Goal: Task Accomplishment & Management: Manage account settings

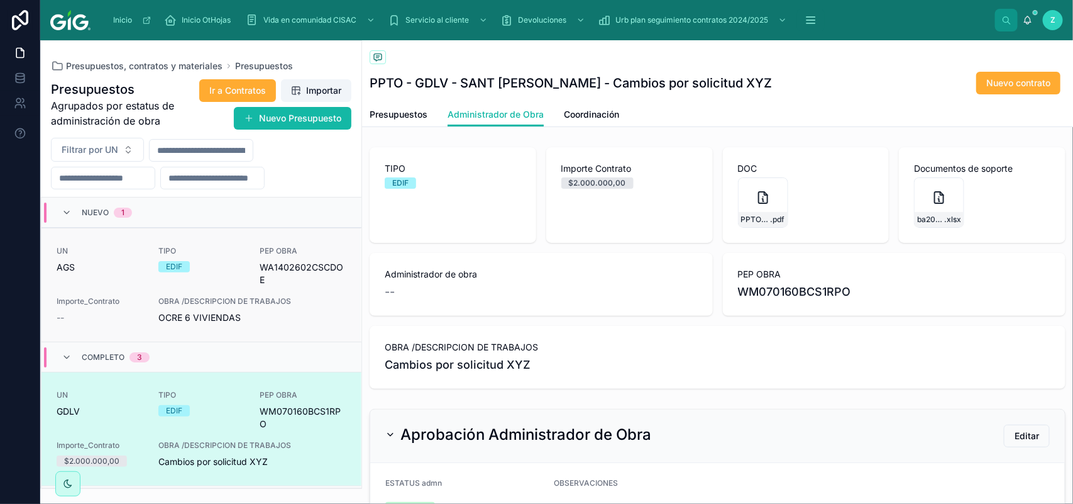
click at [208, 304] on span "OBRA /DESCRIPCION DE TRABAJOS" at bounding box center [252, 301] width 188 height 10
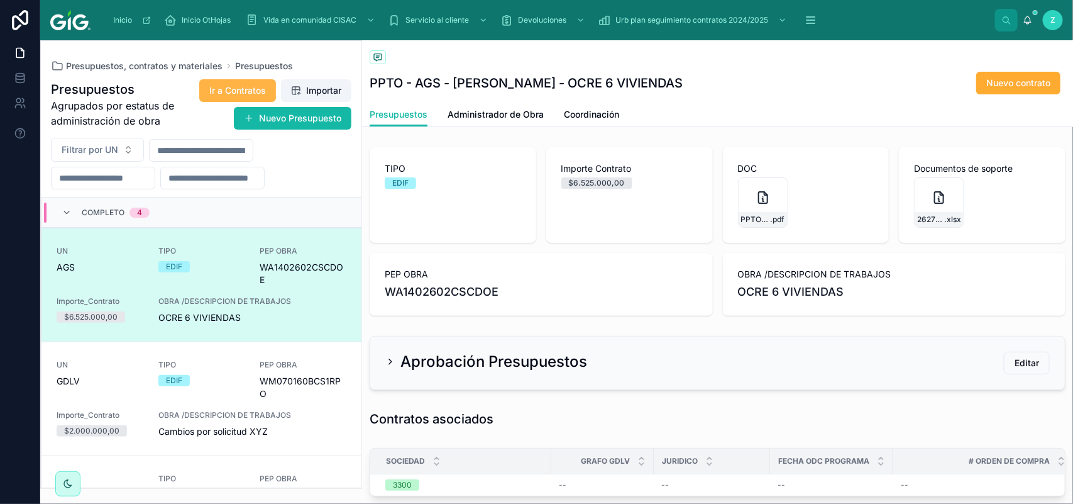
click at [234, 94] on span "Ir a Contratos" at bounding box center [237, 90] width 57 height 13
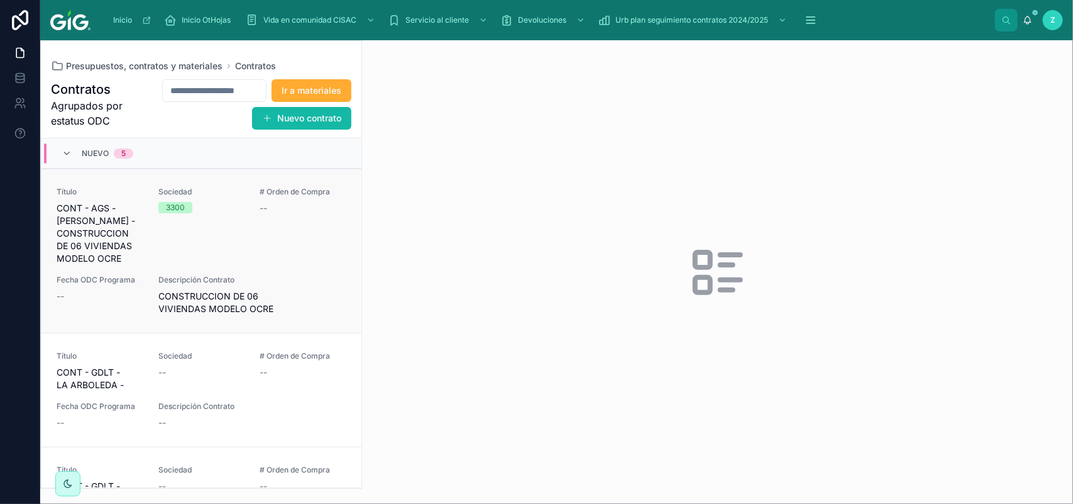
click at [256, 266] on div "Título CONT - AGS - CANTELLI - CONSTRUCCION DE 06 VIVIENDAS MODELO OCRE Socieda…" at bounding box center [202, 251] width 290 height 128
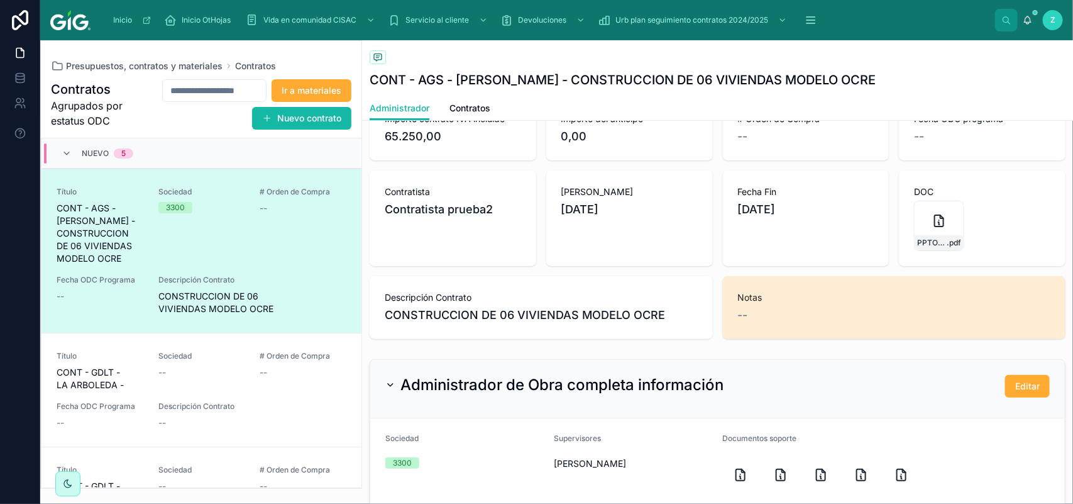
scroll to position [157, 0]
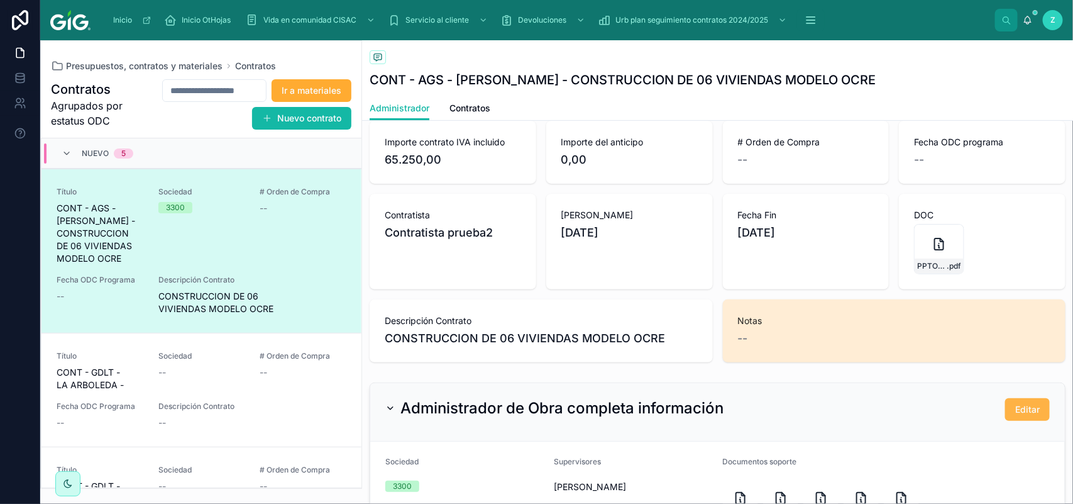
click at [1005, 407] on button "Editar" at bounding box center [1027, 409] width 45 height 23
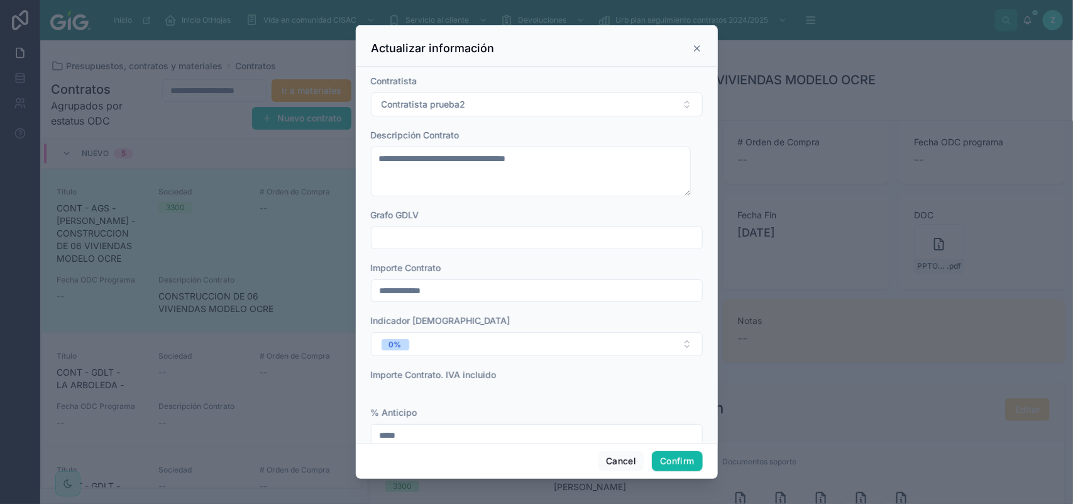
scroll to position [79, 0]
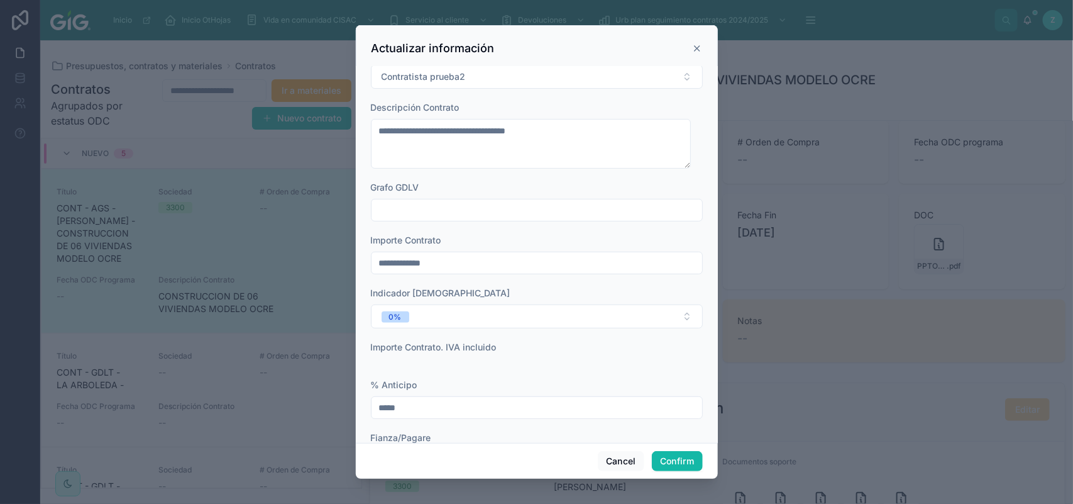
drag, startPoint x: 451, startPoint y: 263, endPoint x: 384, endPoint y: 264, distance: 66.6
click at [384, 264] on input "**********" at bounding box center [537, 263] width 331 height 18
click at [847, 374] on div at bounding box center [536, 252] width 1073 height 504
click at [619, 462] on button "Cancel" at bounding box center [621, 461] width 47 height 20
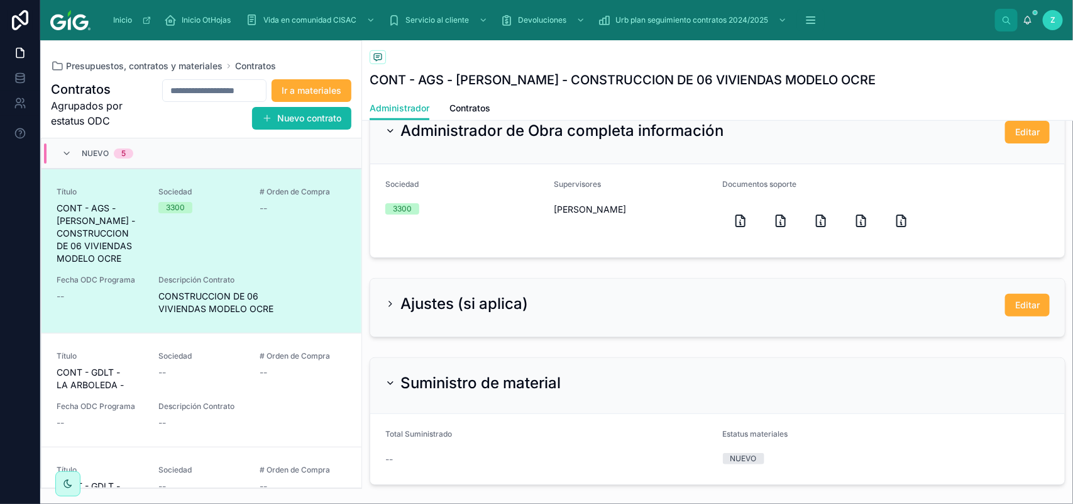
scroll to position [471, 0]
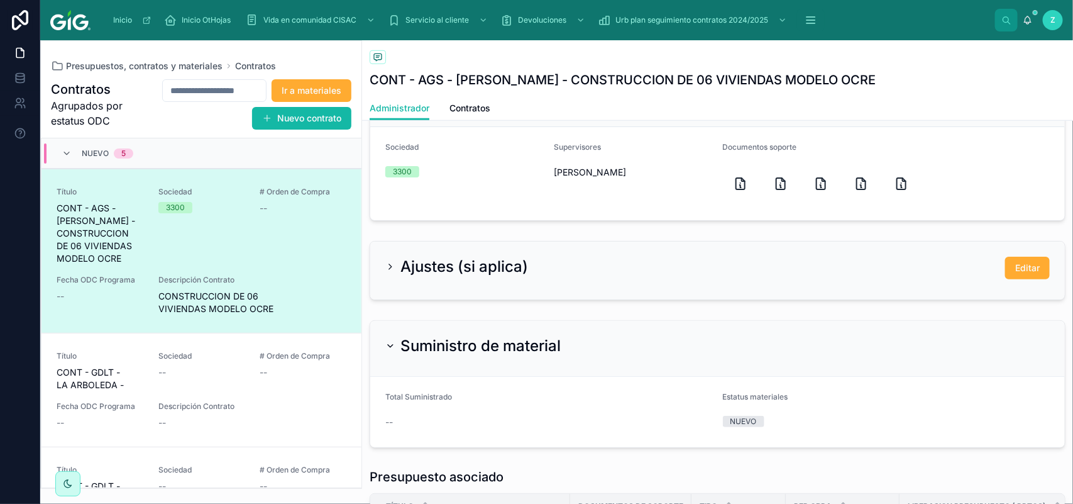
click at [387, 344] on icon at bounding box center [390, 346] width 10 height 10
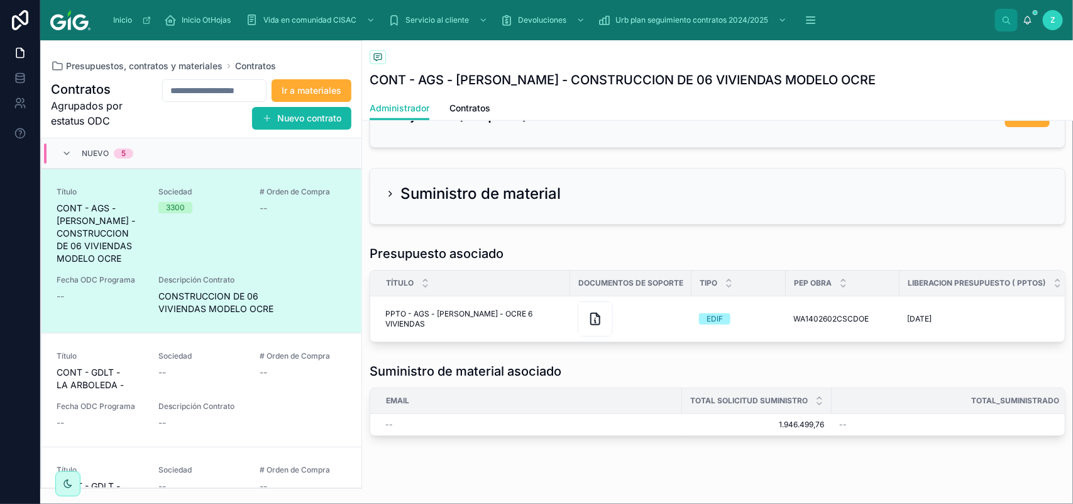
scroll to position [629, 0]
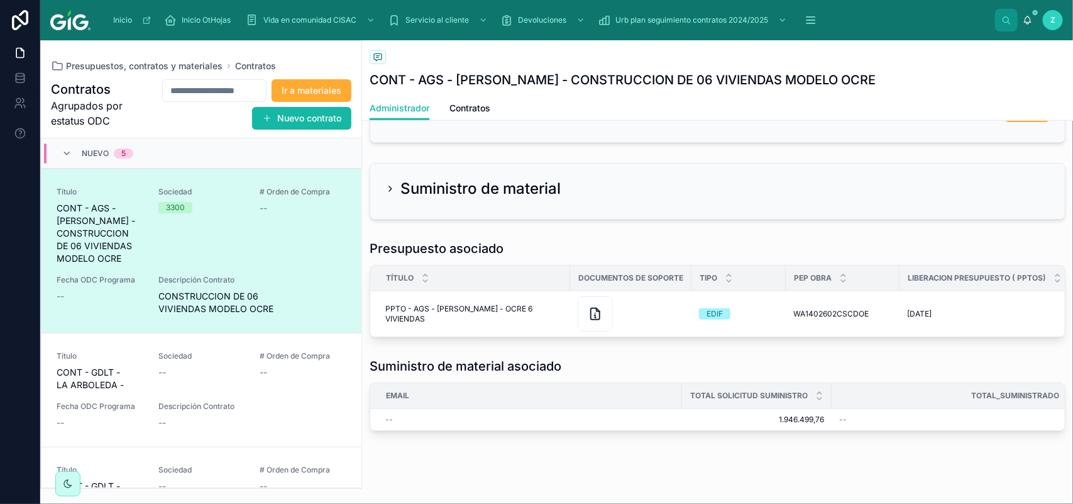
click at [385, 186] on icon at bounding box center [390, 189] width 10 height 10
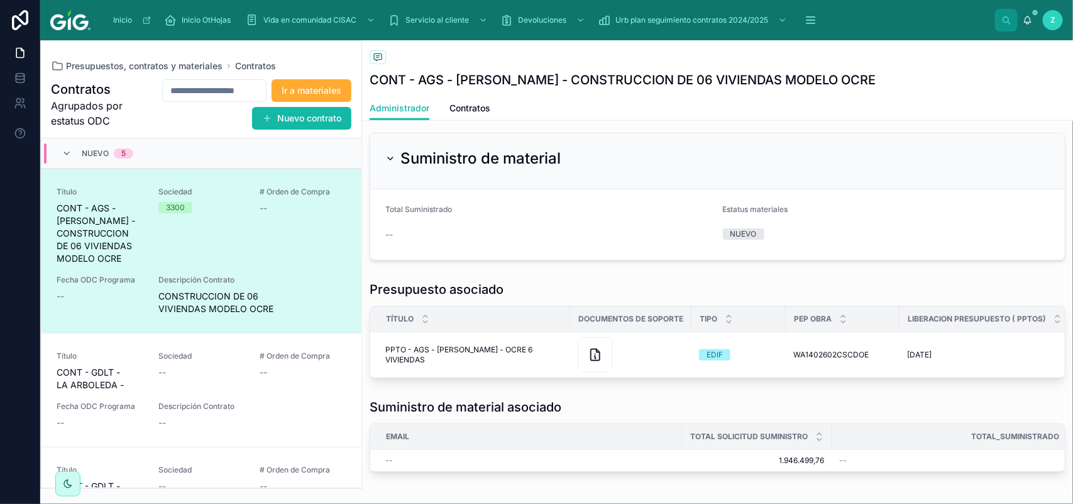
scroll to position [664, 0]
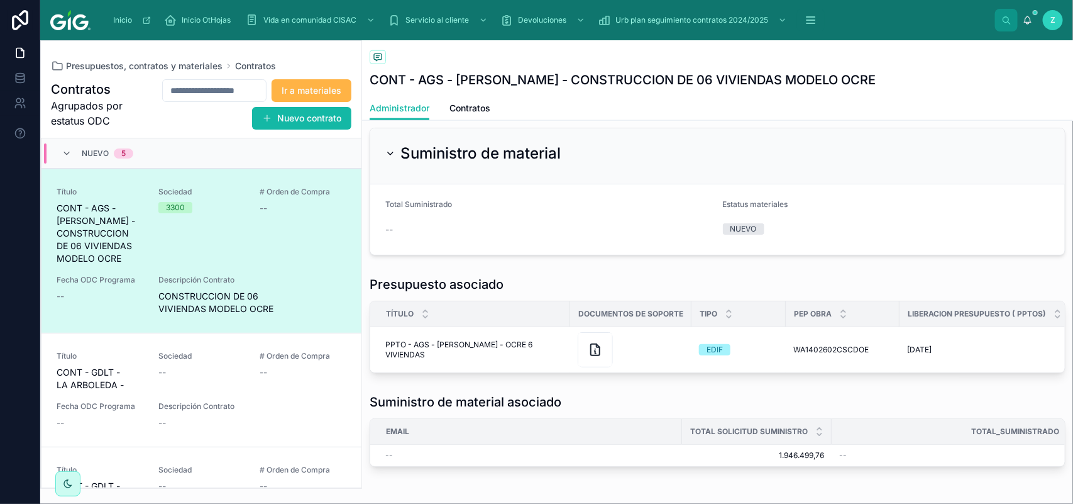
click at [282, 97] on span "Ir a materiales" at bounding box center [312, 90] width 60 height 13
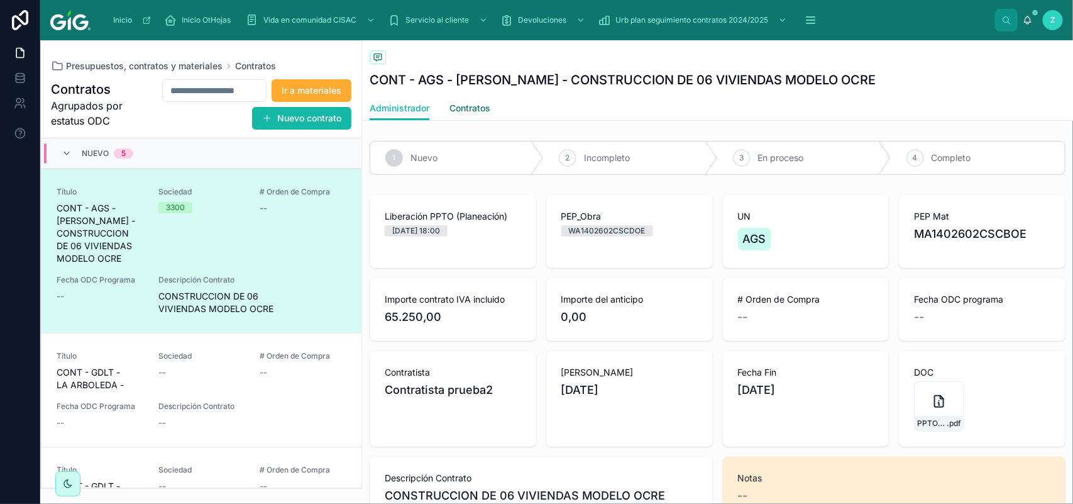
click at [476, 104] on span "Contratos" at bounding box center [469, 108] width 41 height 13
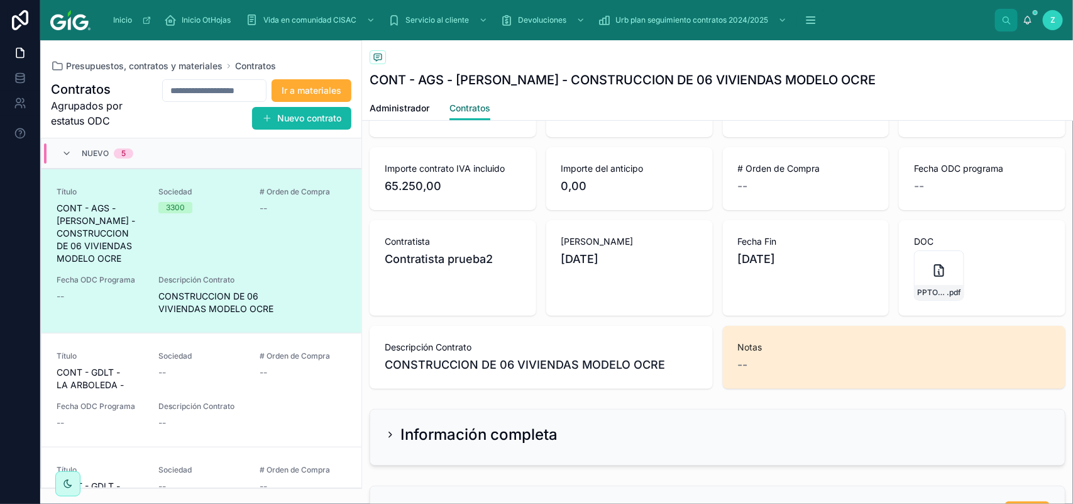
scroll to position [157, 0]
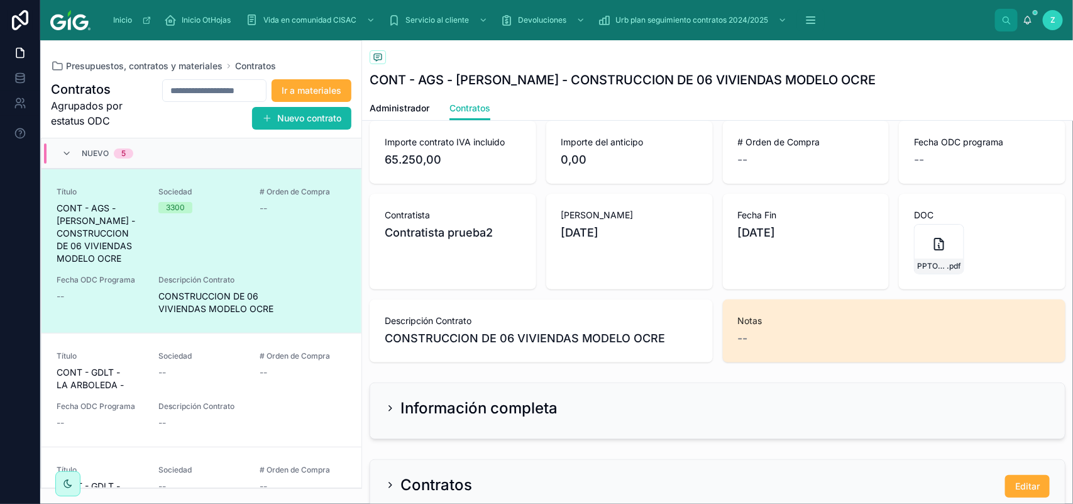
click at [767, 339] on div "--" at bounding box center [894, 338] width 313 height 18
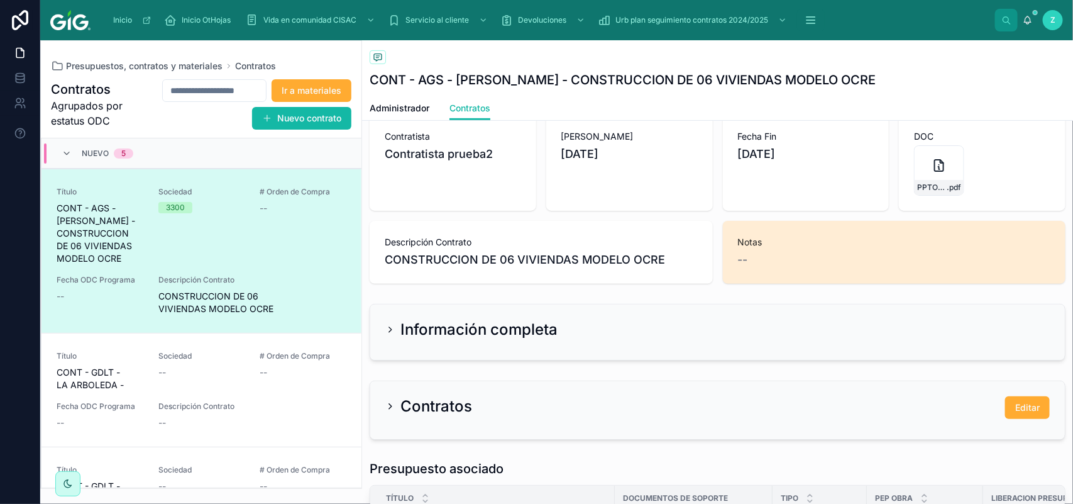
click at [396, 336] on div "Información completa" at bounding box center [471, 329] width 172 height 20
click at [390, 328] on icon at bounding box center [390, 329] width 10 height 10
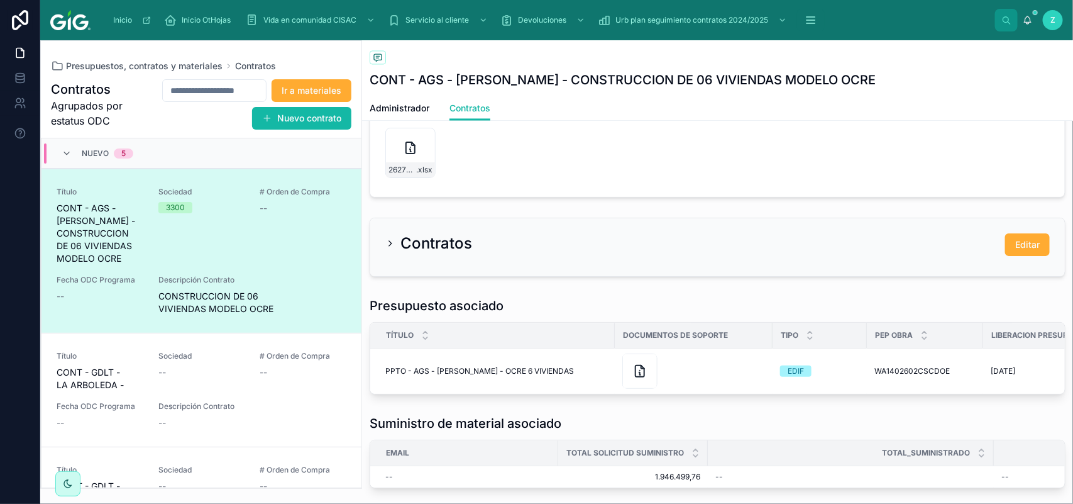
scroll to position [1179, 0]
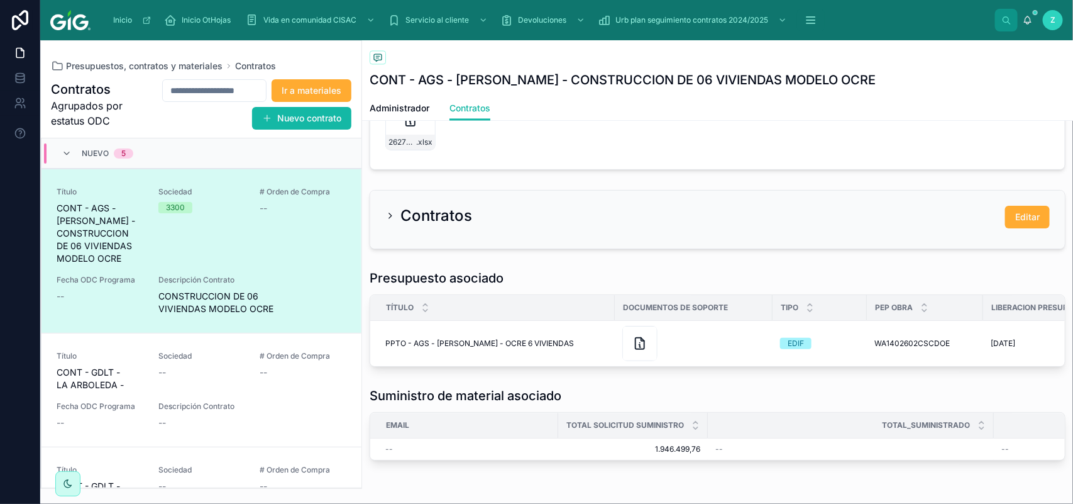
click at [390, 212] on icon at bounding box center [390, 216] width 10 height 10
click at [507, 224] on div "Contratos Editar" at bounding box center [717, 217] width 664 height 23
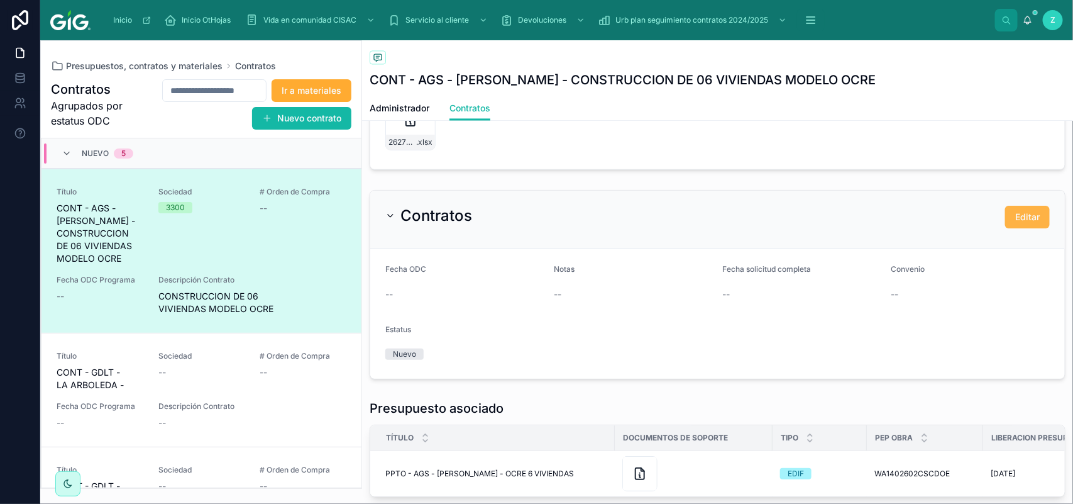
click at [1015, 217] on span "Editar" at bounding box center [1027, 217] width 25 height 13
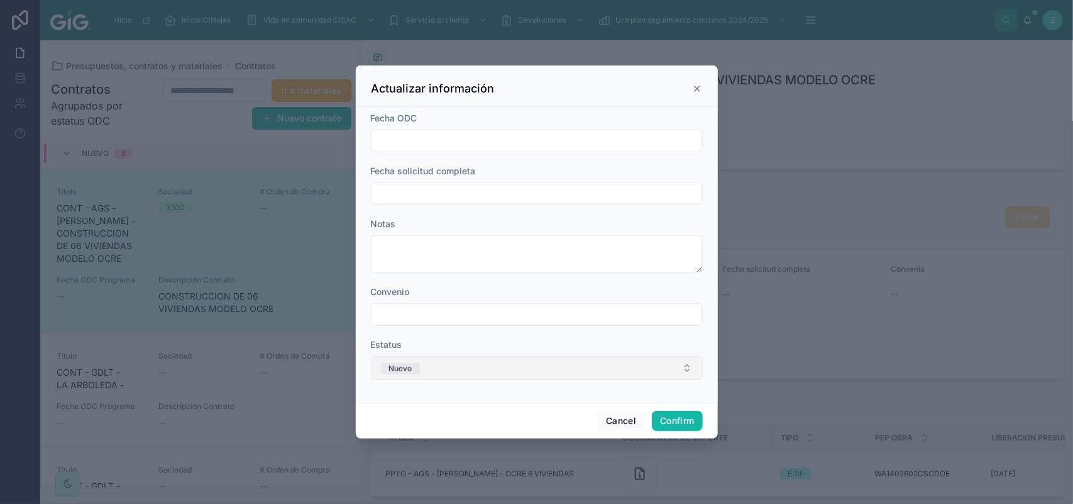
click at [479, 366] on button "Nuevo" at bounding box center [537, 368] width 332 height 24
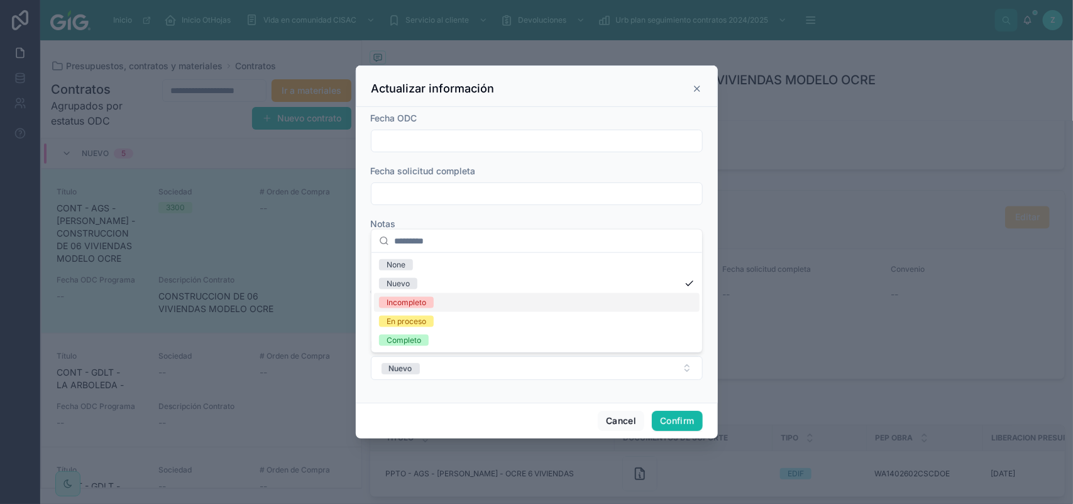
click at [413, 299] on div "Incompleto" at bounding box center [407, 302] width 40 height 11
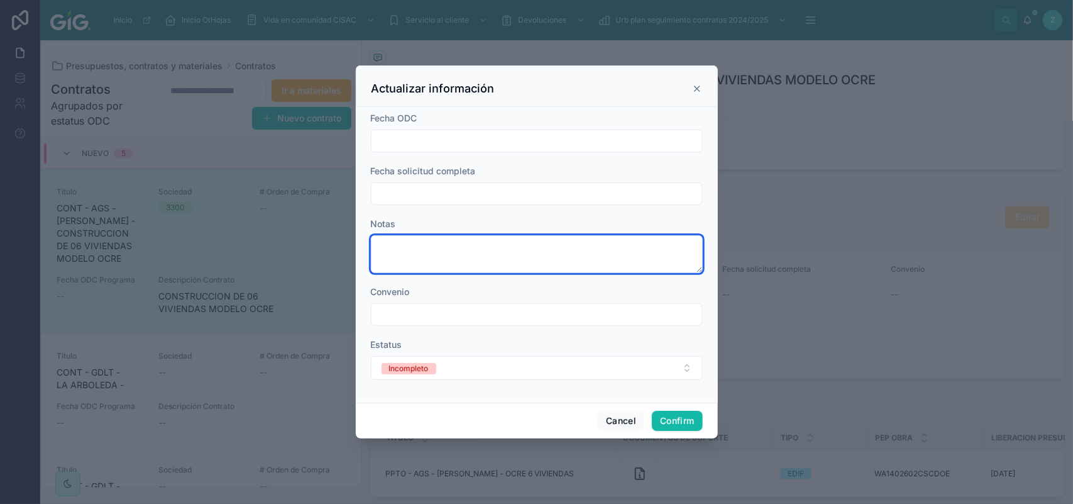
click at [453, 247] on textarea at bounding box center [537, 254] width 332 height 38
type textarea "*"
type textarea "**********"
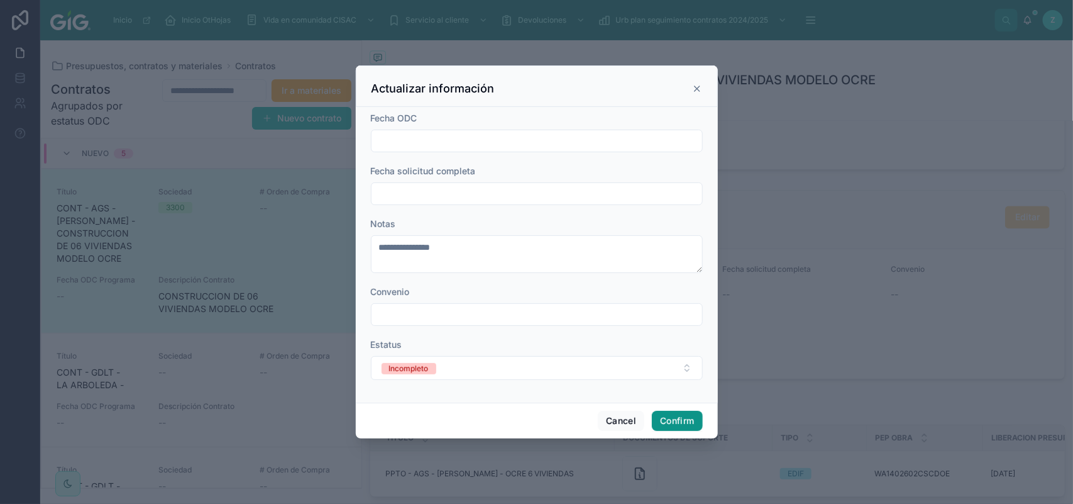
click at [684, 421] on button "Confirm" at bounding box center [677, 420] width 50 height 20
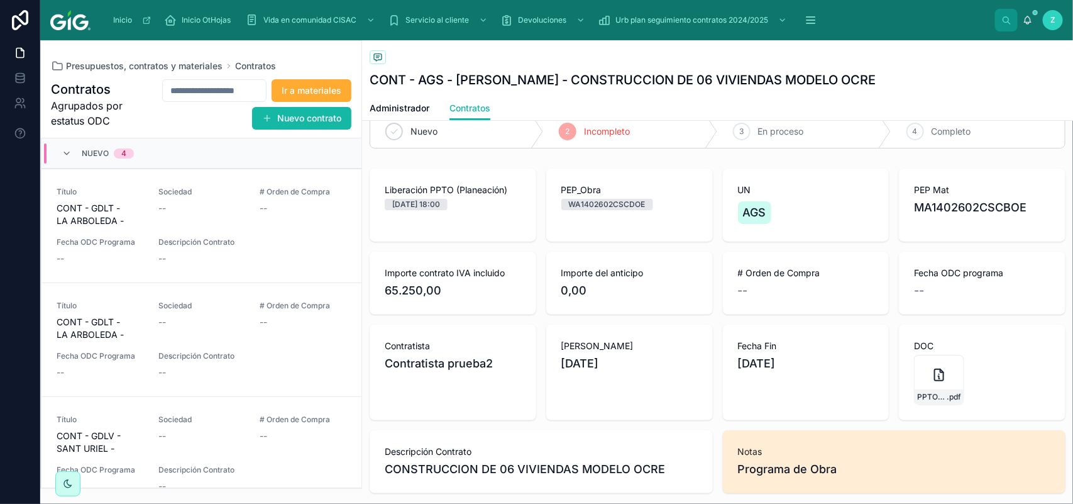
scroll to position [0, 0]
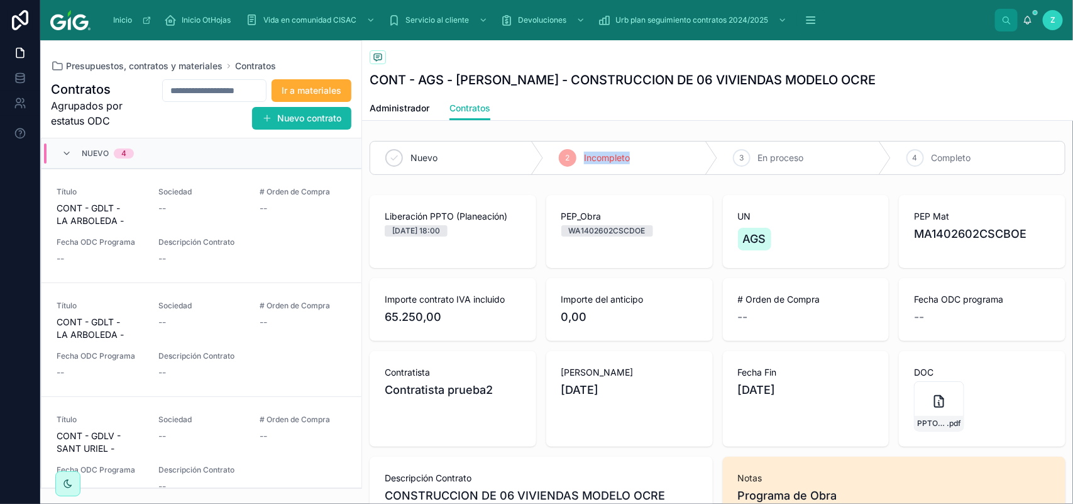
drag, startPoint x: 627, startPoint y: 158, endPoint x: 585, endPoint y: 184, distance: 49.9
click at [573, 161] on div "2 Incompleto" at bounding box center [630, 157] width 173 height 33
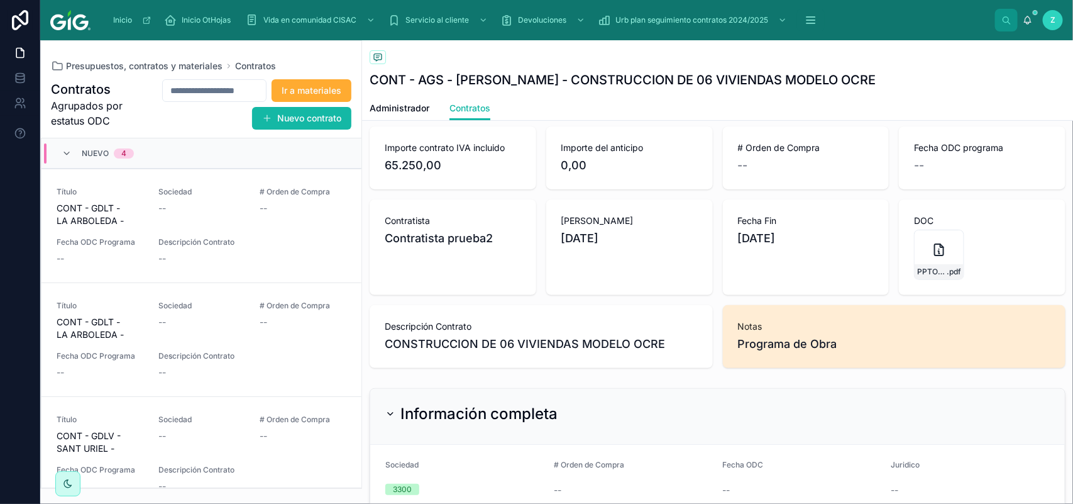
scroll to position [236, 0]
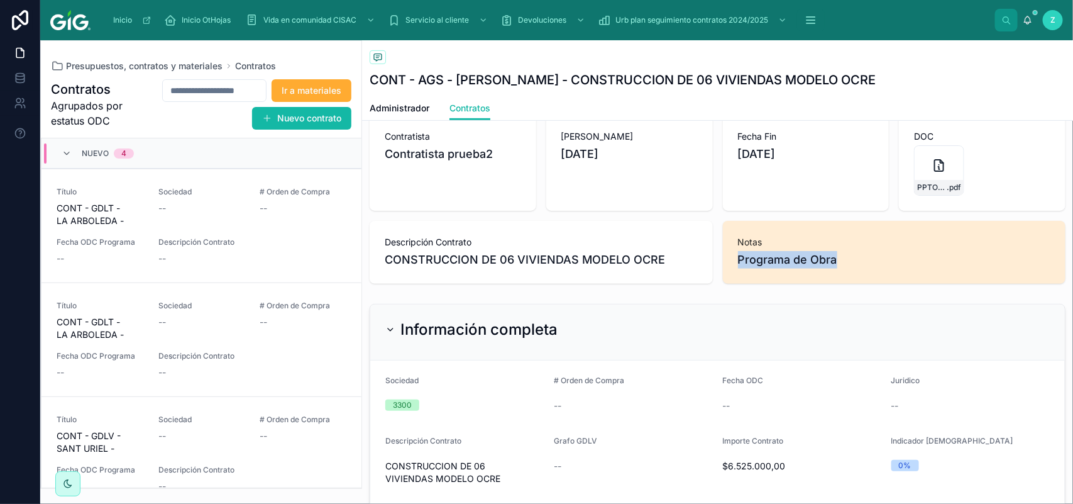
drag, startPoint x: 839, startPoint y: 252, endPoint x: 733, endPoint y: 255, distance: 106.3
click at [738, 255] on span "Programa de Obra" at bounding box center [894, 260] width 313 height 18
click at [380, 61] on icon at bounding box center [378, 57] width 10 height 10
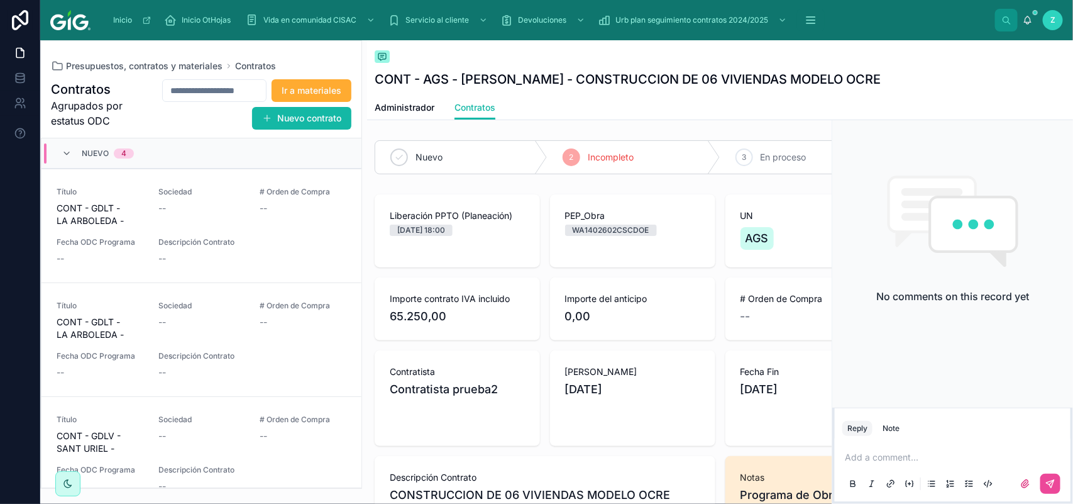
click at [874, 449] on div "Add a comment..." at bounding box center [952, 469] width 221 height 53
click at [878, 456] on p at bounding box center [955, 457] width 221 height 13
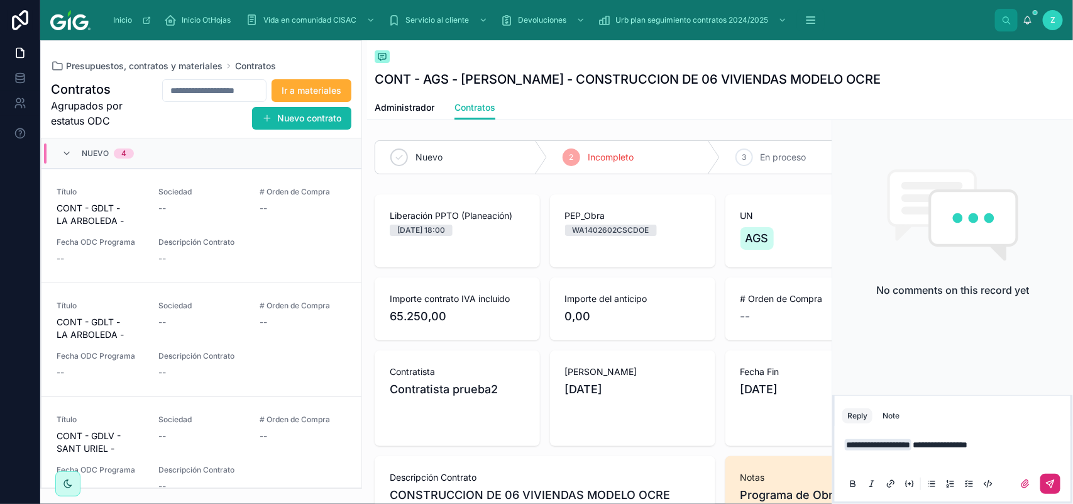
click at [1047, 478] on icon at bounding box center [1050, 483] width 10 height 10
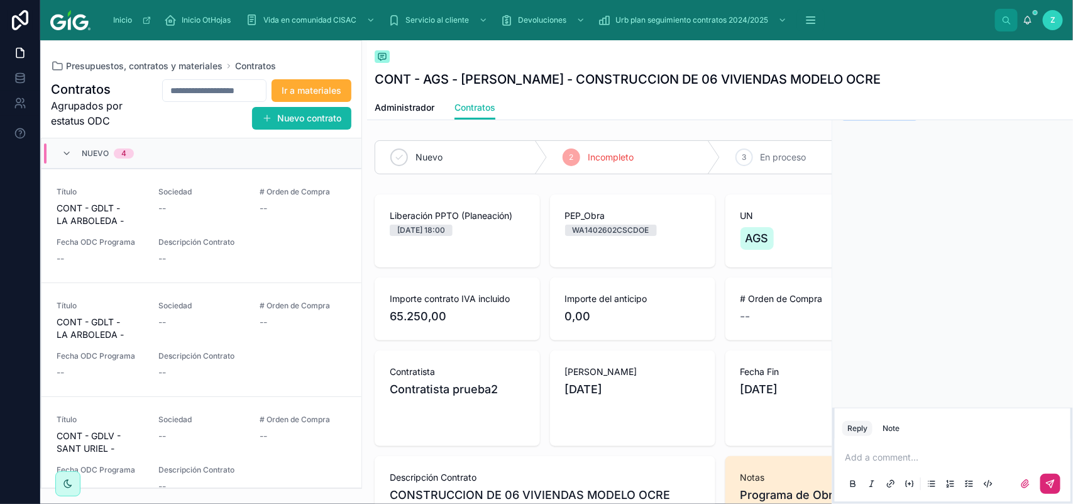
click at [888, 459] on p at bounding box center [955, 457] width 221 height 13
click at [1050, 483] on icon at bounding box center [1050, 483] width 10 height 10
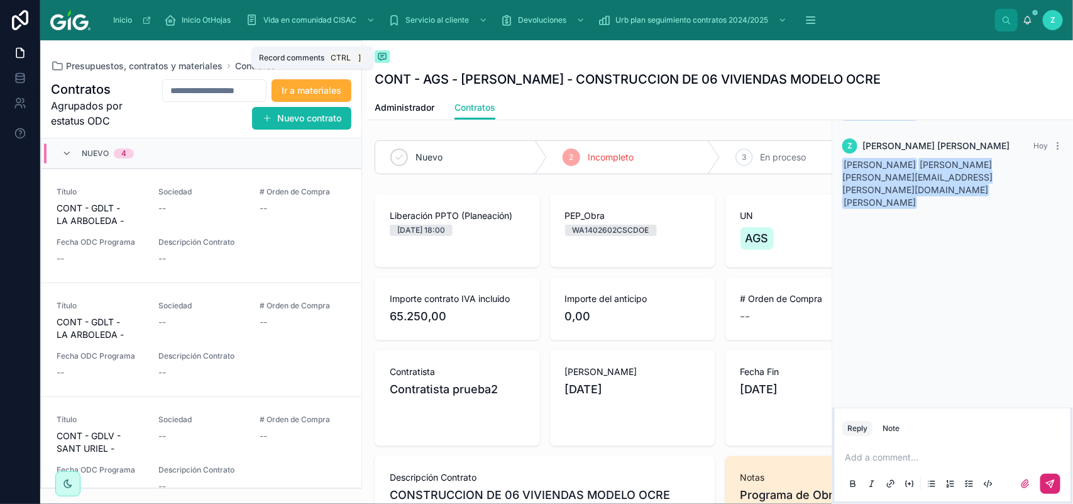
click at [382, 57] on icon at bounding box center [381, 57] width 3 height 0
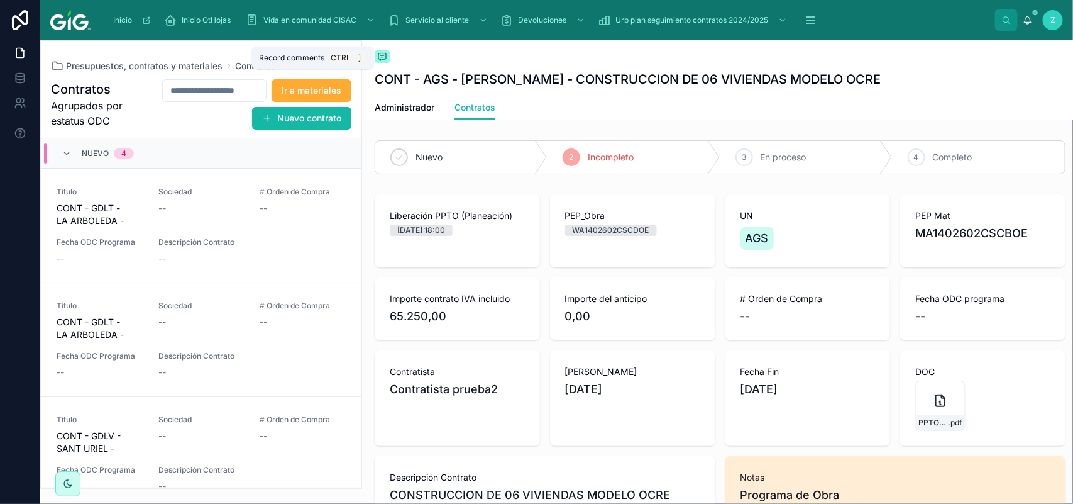
click at [382, 57] on icon at bounding box center [381, 57] width 3 height 0
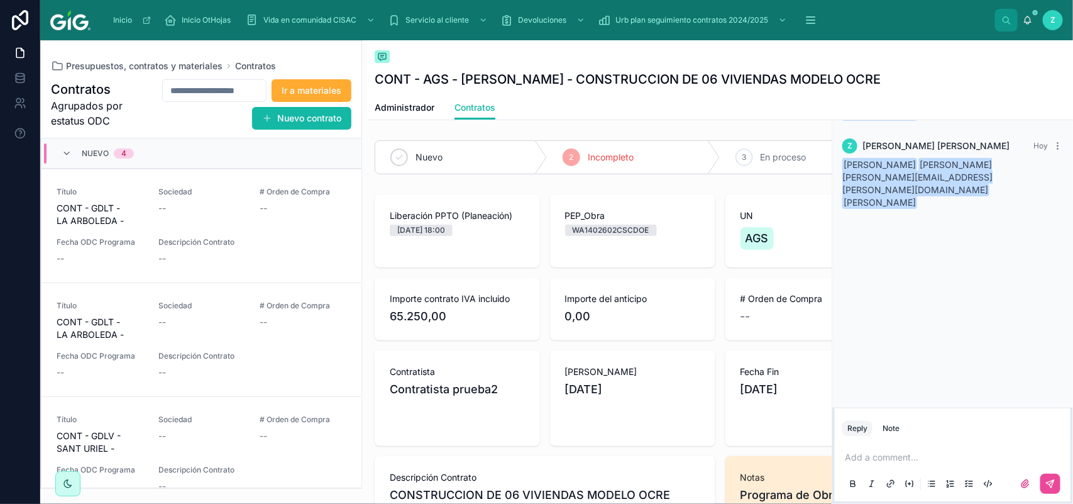
click at [925, 152] on span "ZAMORA CRUZ MARIEL CAROLINA Zamora" at bounding box center [935, 146] width 147 height 13
click at [928, 152] on span "ZAMORA CRUZ MARIEL CAROLINA Zamora" at bounding box center [935, 146] width 147 height 13
click at [1029, 20] on icon at bounding box center [1028, 20] width 10 height 10
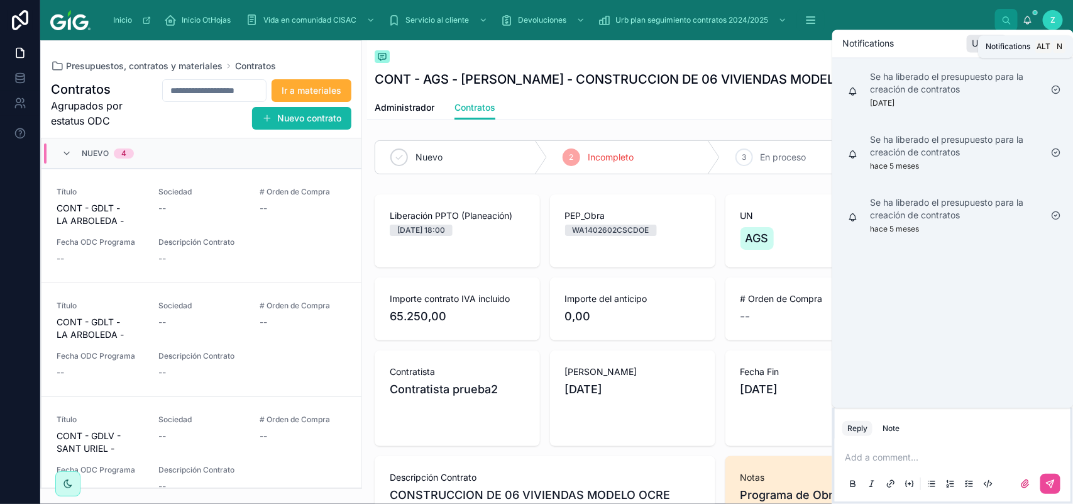
click at [1028, 22] on icon at bounding box center [1028, 19] width 7 height 6
click at [1025, 20] on icon at bounding box center [1028, 19] width 7 height 6
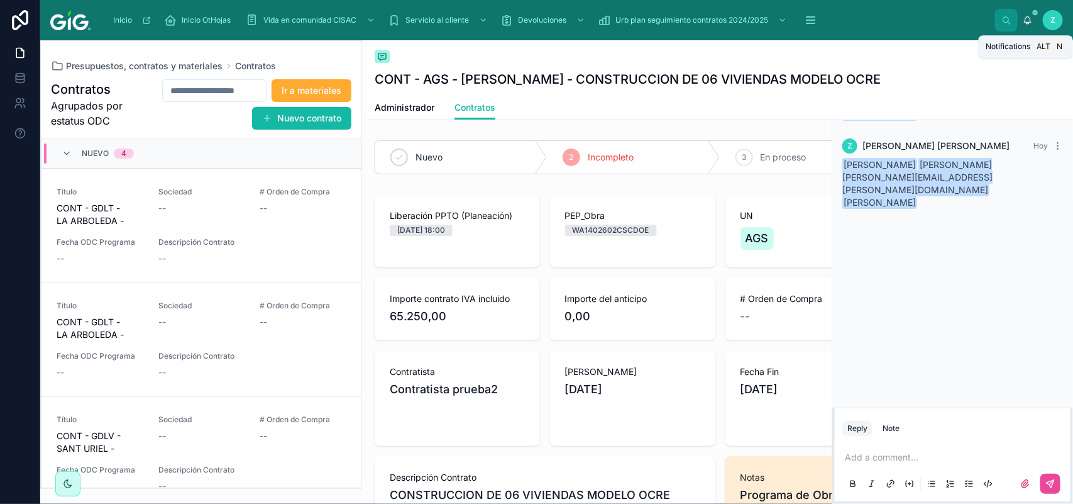
click at [1028, 16] on icon at bounding box center [1028, 20] width 10 height 10
click at [917, 198] on span "LUIS ANTONIO DELGADO" at bounding box center [879, 201] width 75 height 13
click at [974, 119] on span "LUIS ANTONIO DELGADO programa de obra" at bounding box center [917, 114] width 151 height 11
click at [384, 60] on icon at bounding box center [382, 57] width 10 height 10
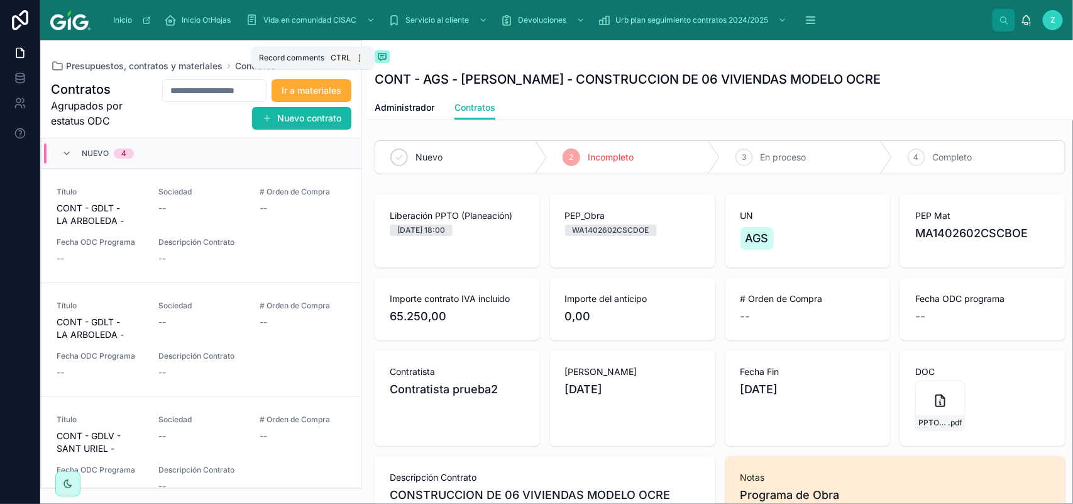
click at [384, 60] on icon at bounding box center [382, 57] width 10 height 10
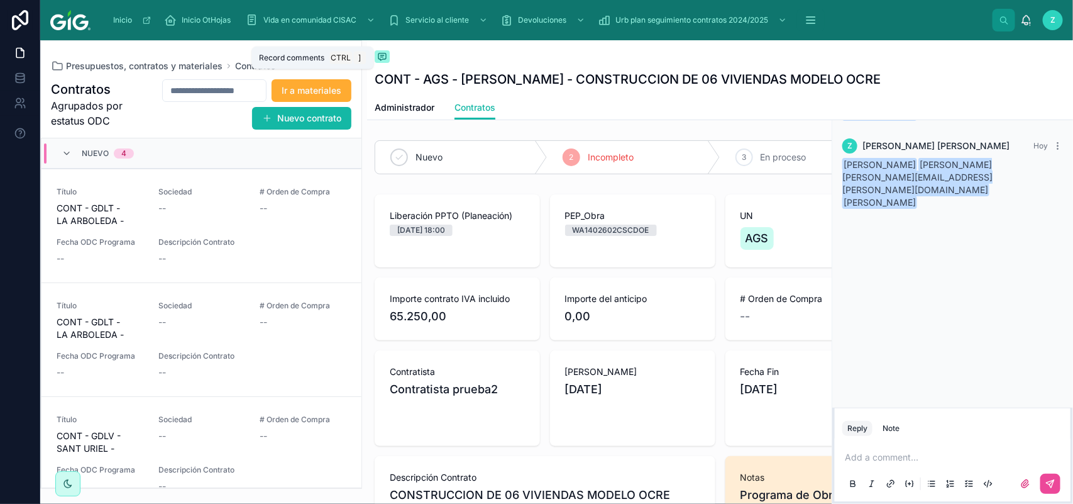
click at [382, 55] on icon at bounding box center [382, 57] width 10 height 10
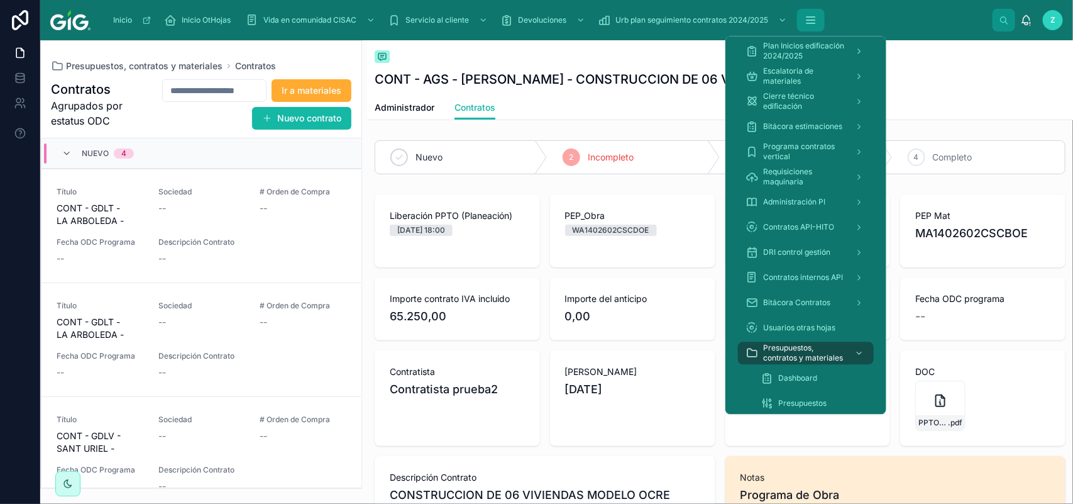
click at [817, 21] on icon "scrollable content" at bounding box center [811, 20] width 13 height 13
click at [812, 399] on span "Presupuestos" at bounding box center [802, 404] width 48 height 10
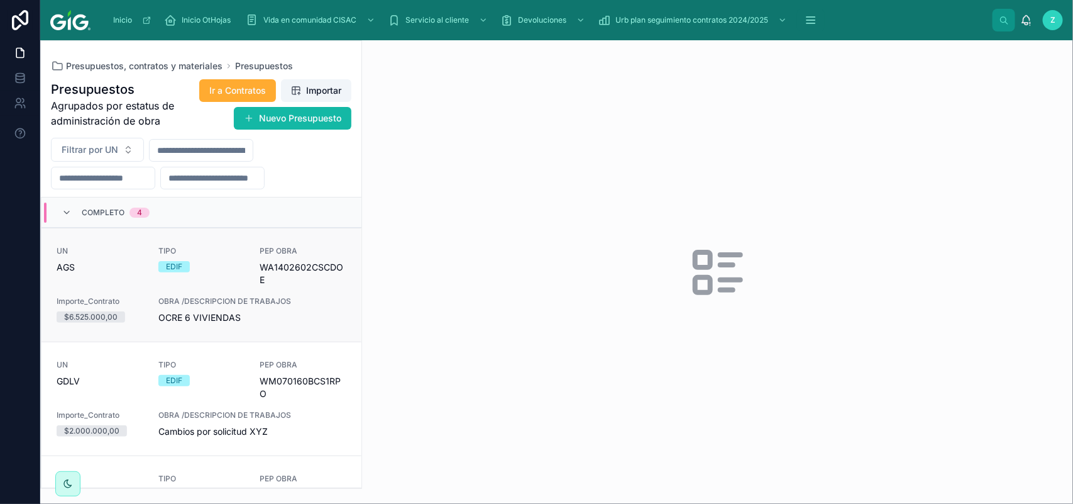
click at [194, 287] on div "UN AGS TIPO EDIF PEP OBRA WA1402602CSCDOE Importe_Contrato $6.525.000,00 OBRA /…" at bounding box center [202, 285] width 290 height 78
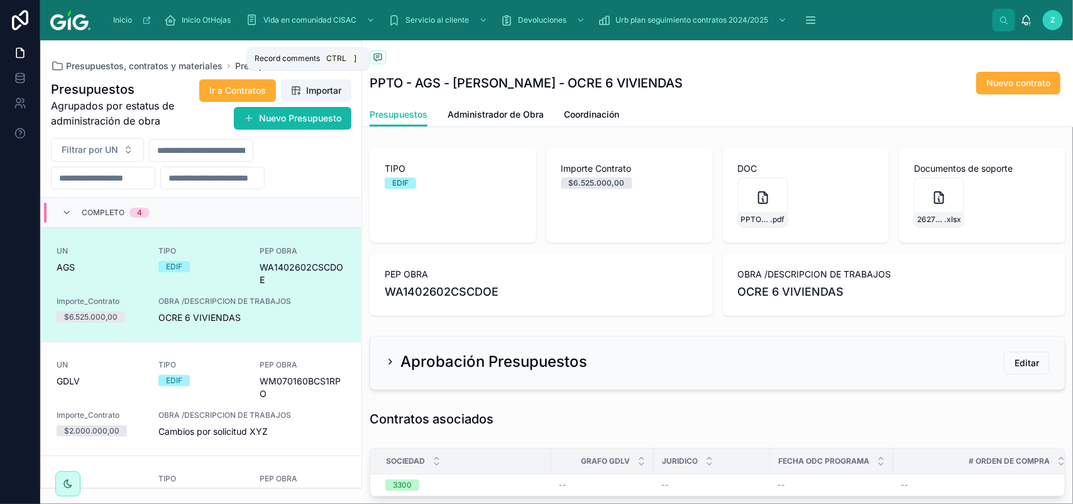
click at [382, 60] on icon at bounding box center [378, 57] width 10 height 10
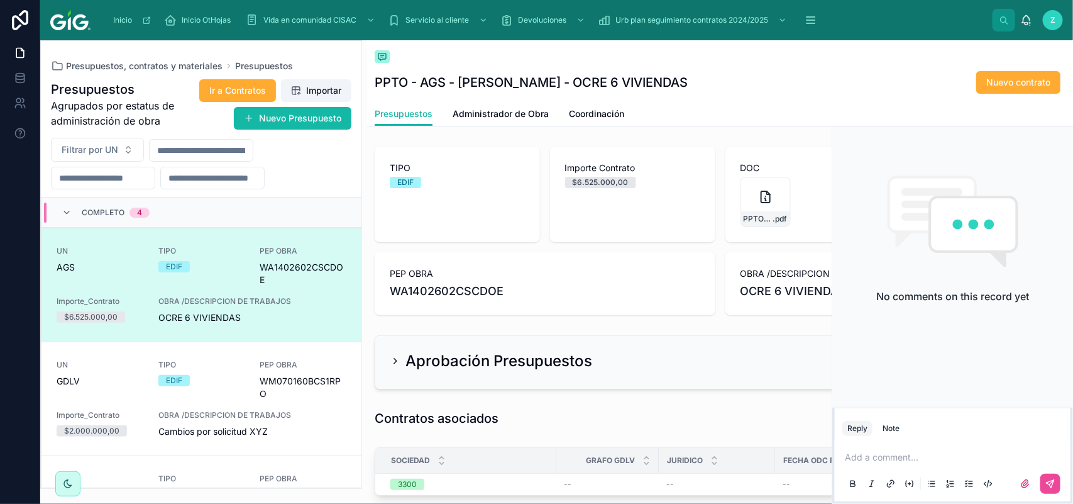
click at [894, 463] on p at bounding box center [955, 457] width 221 height 13
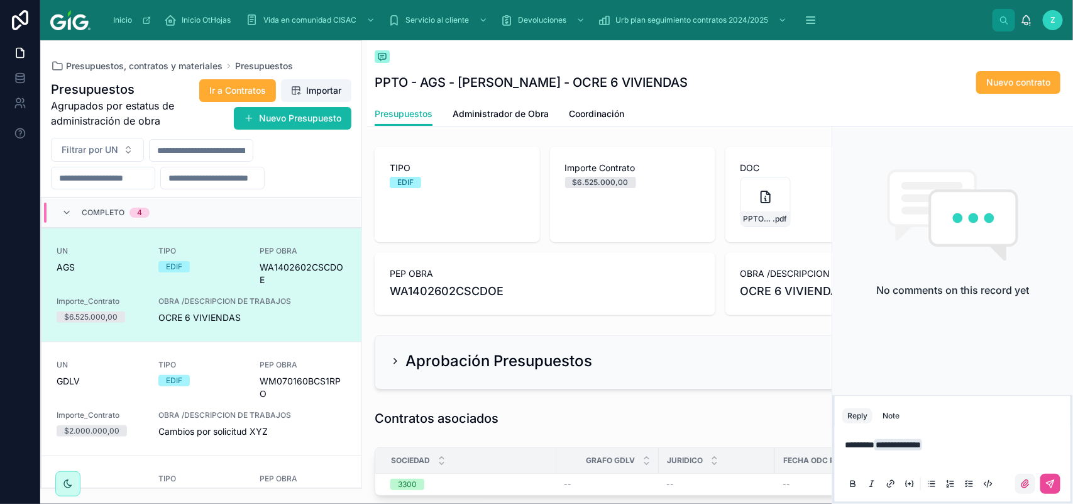
drag, startPoint x: 1054, startPoint y: 487, endPoint x: 1030, endPoint y: 476, distance: 26.7
click at [1052, 487] on icon at bounding box center [1050, 483] width 10 height 10
click at [1064, 55] on icon at bounding box center [1063, 55] width 5 height 5
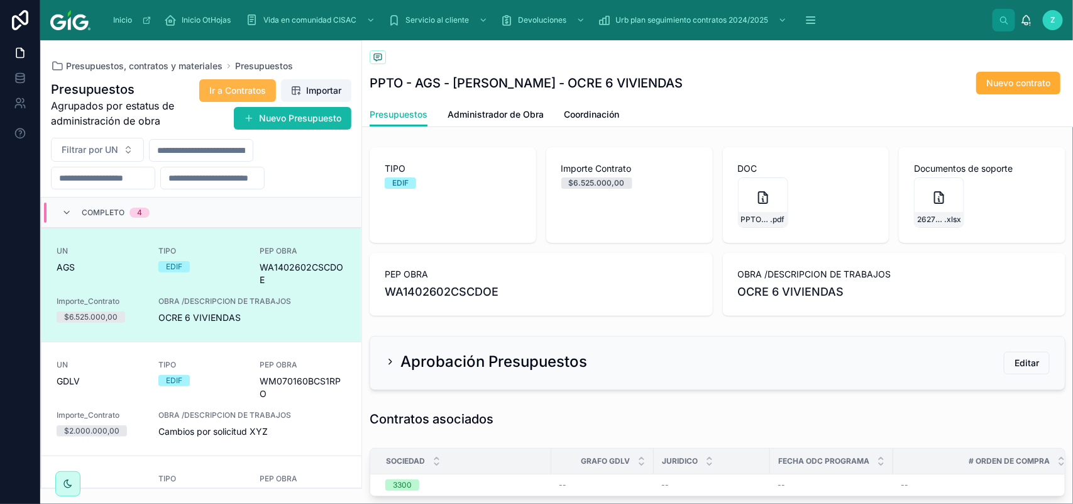
click at [255, 87] on span "Ir a Contratos" at bounding box center [237, 90] width 57 height 13
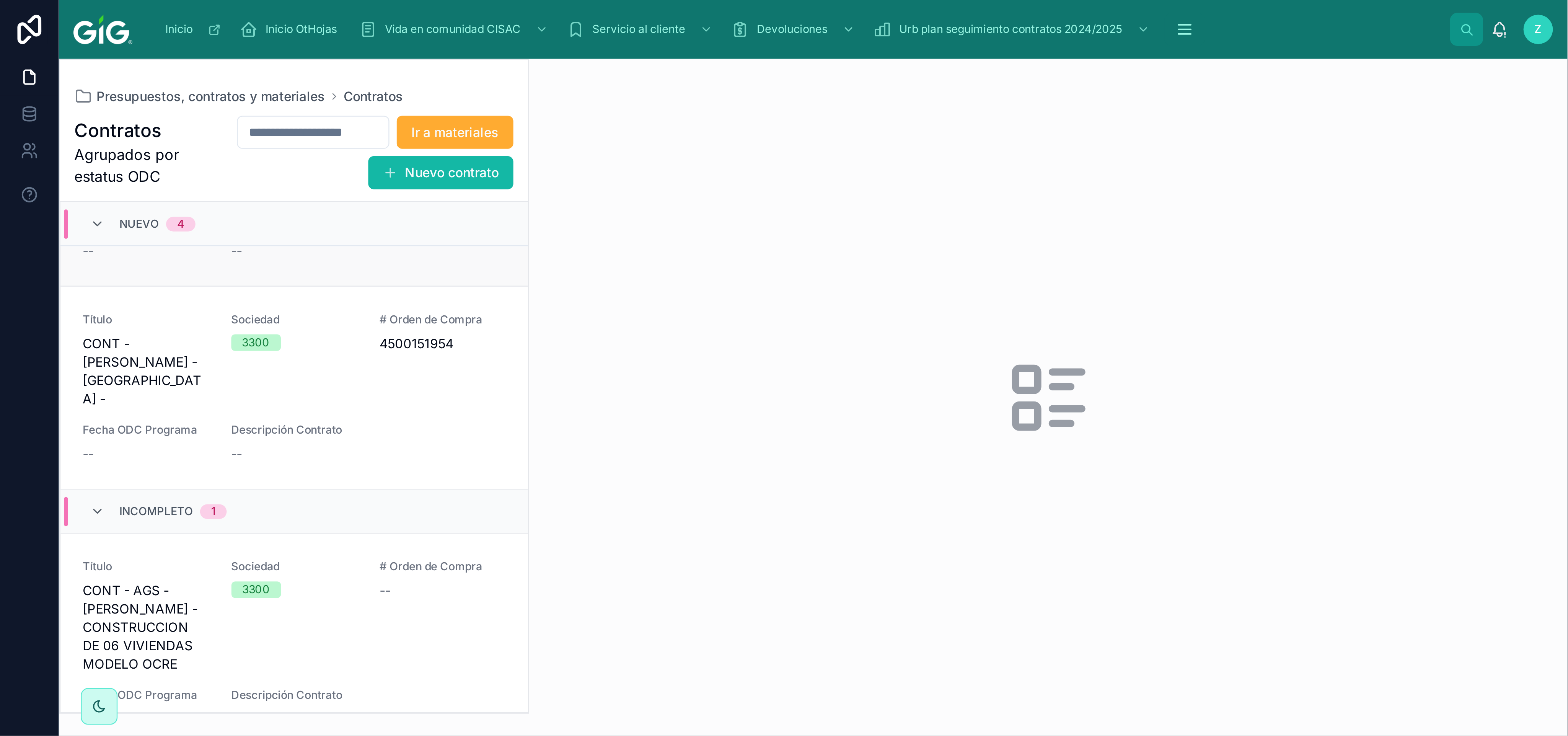
scroll to position [239, 0]
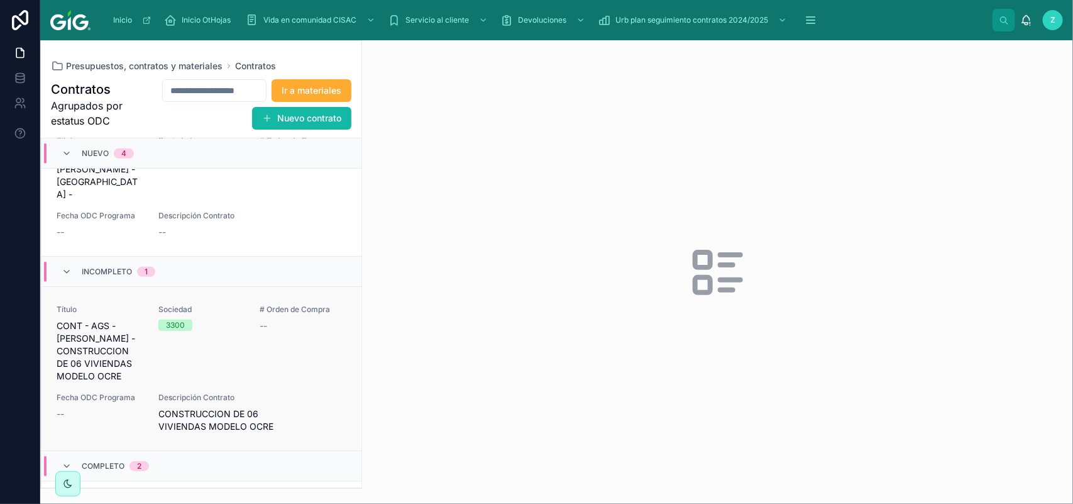
click at [199, 321] on div "Sociedad 3300" at bounding box center [201, 343] width 87 height 78
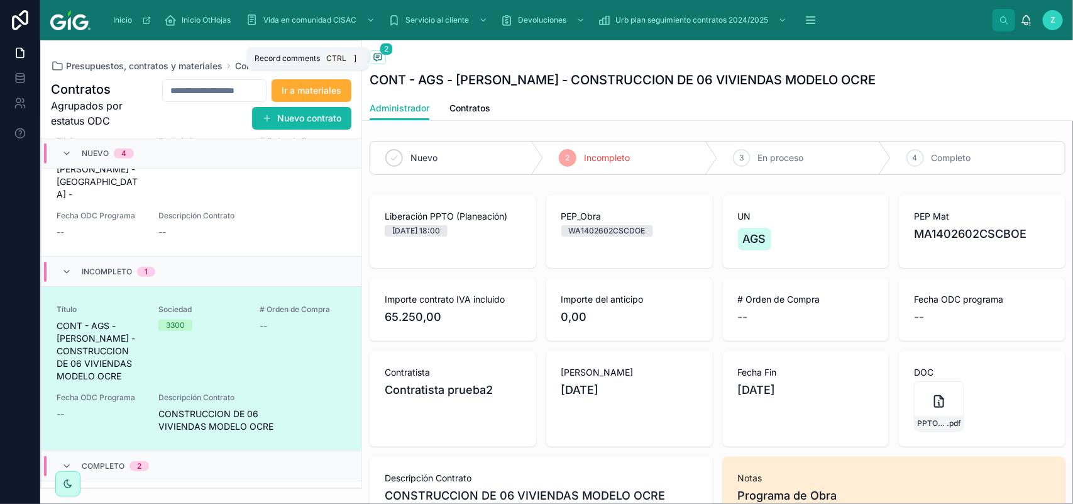
click at [374, 57] on icon at bounding box center [378, 57] width 8 height 7
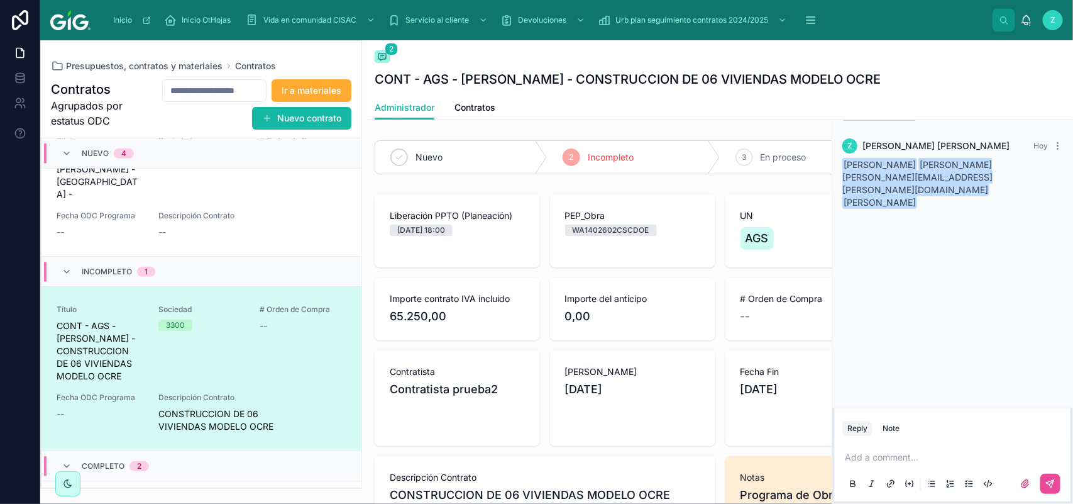
click at [902, 448] on div "Add a comment..." at bounding box center [952, 469] width 221 height 53
click at [1058, 151] on icon at bounding box center [1058, 146] width 10 height 10
click at [967, 233] on div "Z ZAMORA CRUZ MARIEL CAROLINA Zamora Hoy LUIS ANTONIO DELGADO programa de obra …" at bounding box center [952, 238] width 241 height 337
click at [965, 307] on div "Z ZAMORA CRUZ MARIEL CAROLINA Zamora Hoy LUIS ANTONIO DELGADO programa de obra …" at bounding box center [952, 238] width 241 height 337
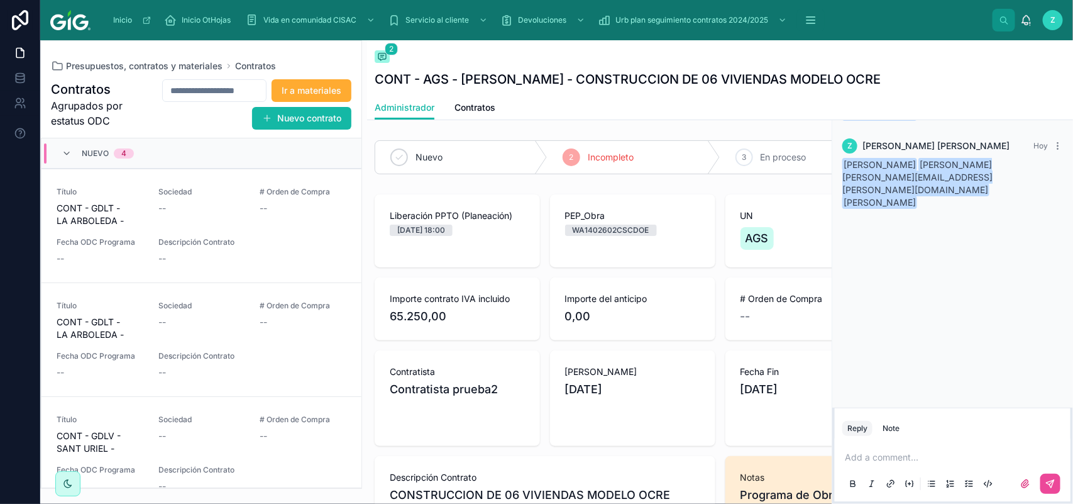
click at [1064, 54] on icon at bounding box center [1063, 55] width 5 height 5
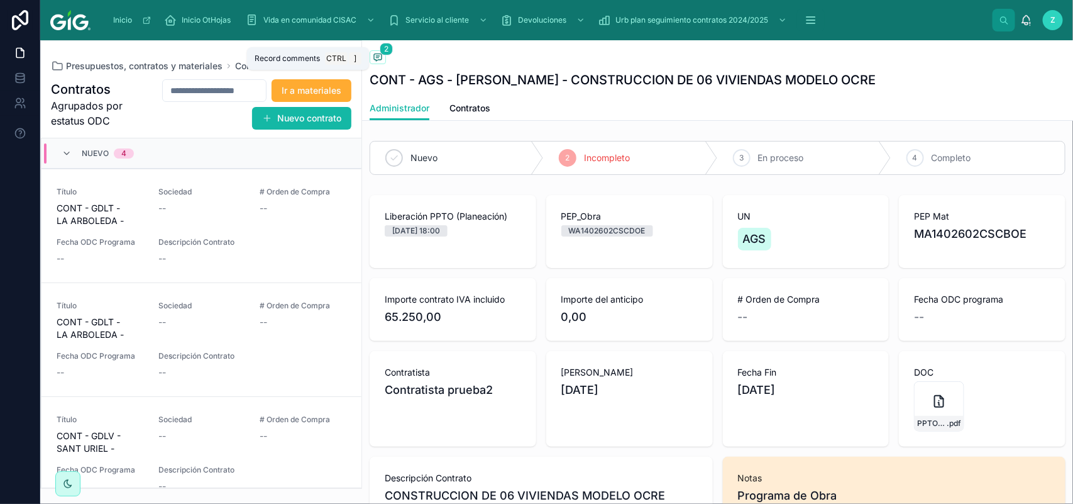
click at [375, 61] on icon at bounding box center [378, 57] width 10 height 10
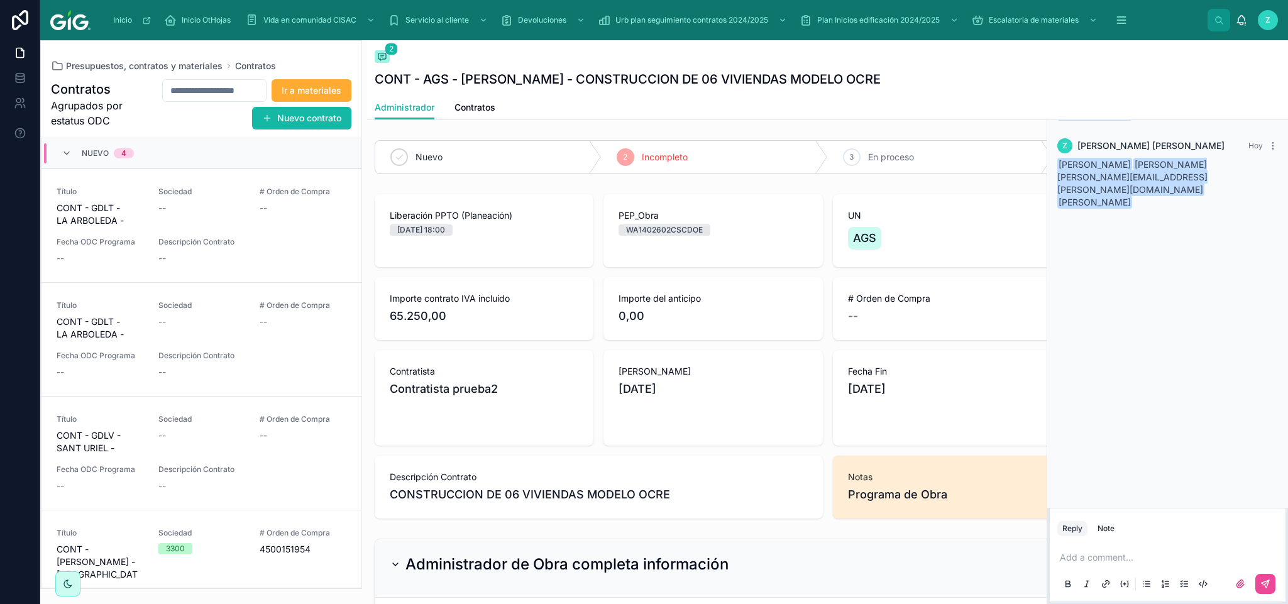
click at [1072, 233] on div "Z ZAMORA CRUZ MARIEL CAROLINA Zamora Hoy LUIS ANTONIO DELGADO programa de obra …" at bounding box center [1167, 289] width 241 height 438
click at [1072, 267] on div "Z ZAMORA CRUZ MARIEL CAROLINA Zamora Hoy LUIS ANTONIO DELGADO programa de obra …" at bounding box center [1167, 289] width 241 height 438
click at [1072, 57] on icon at bounding box center [1278, 55] width 5 height 5
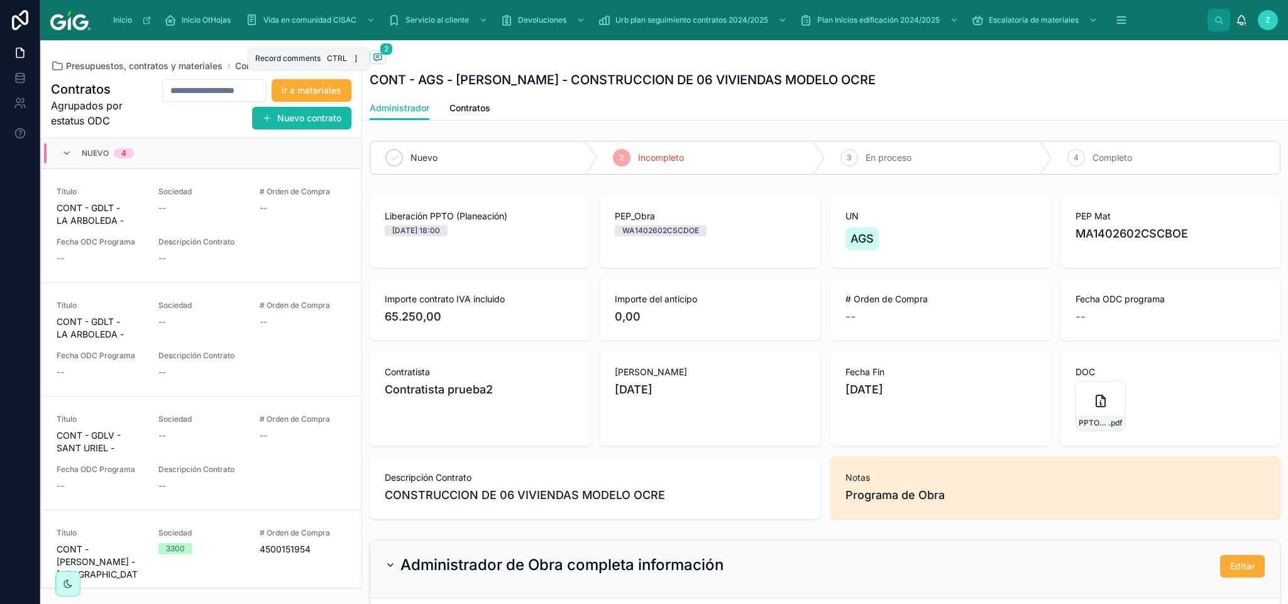
click at [375, 55] on icon at bounding box center [378, 57] width 10 height 10
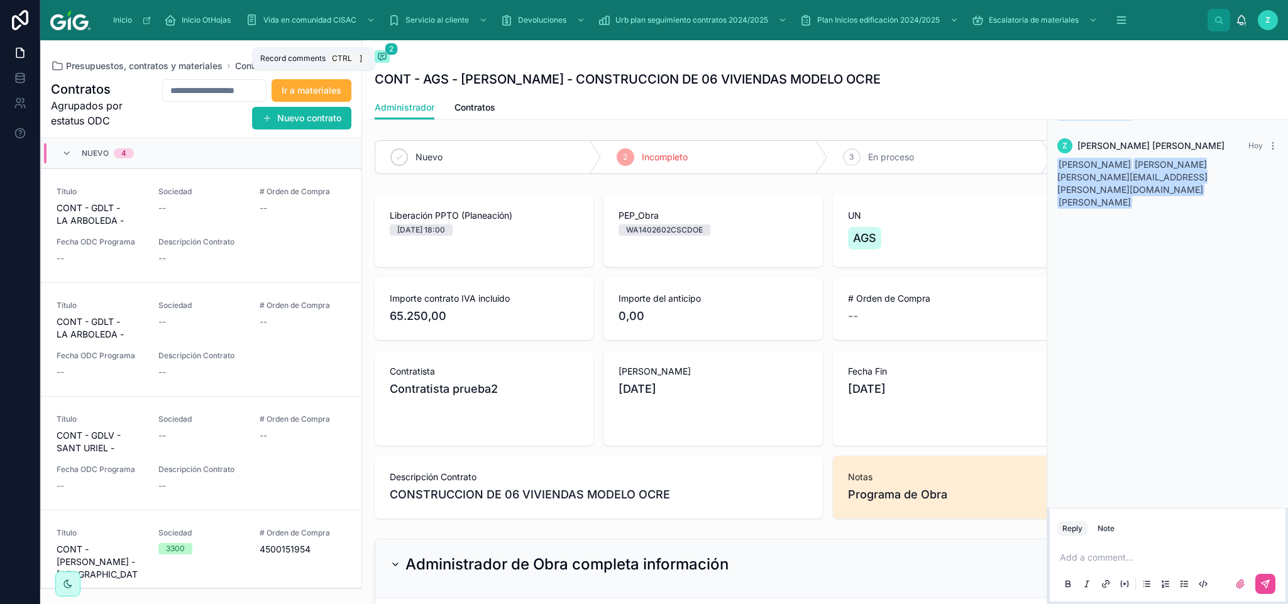
click at [388, 57] on span at bounding box center [382, 56] width 15 height 13
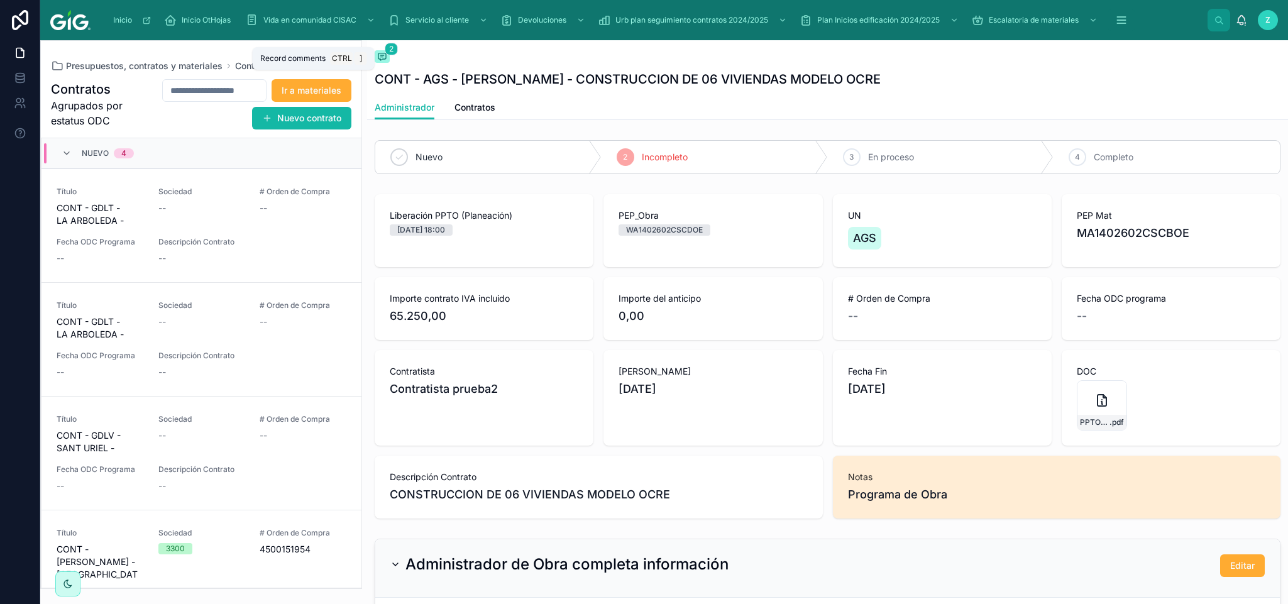
click at [388, 57] on span at bounding box center [382, 56] width 15 height 13
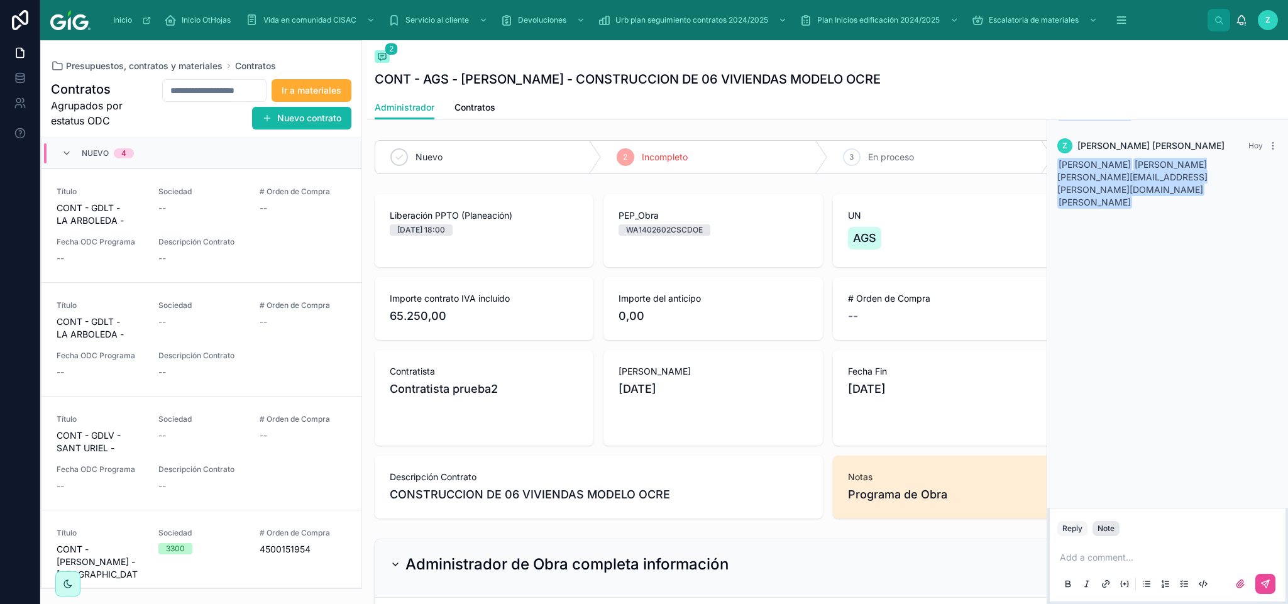
click at [1072, 503] on button "Note" at bounding box center [1106, 528] width 27 height 15
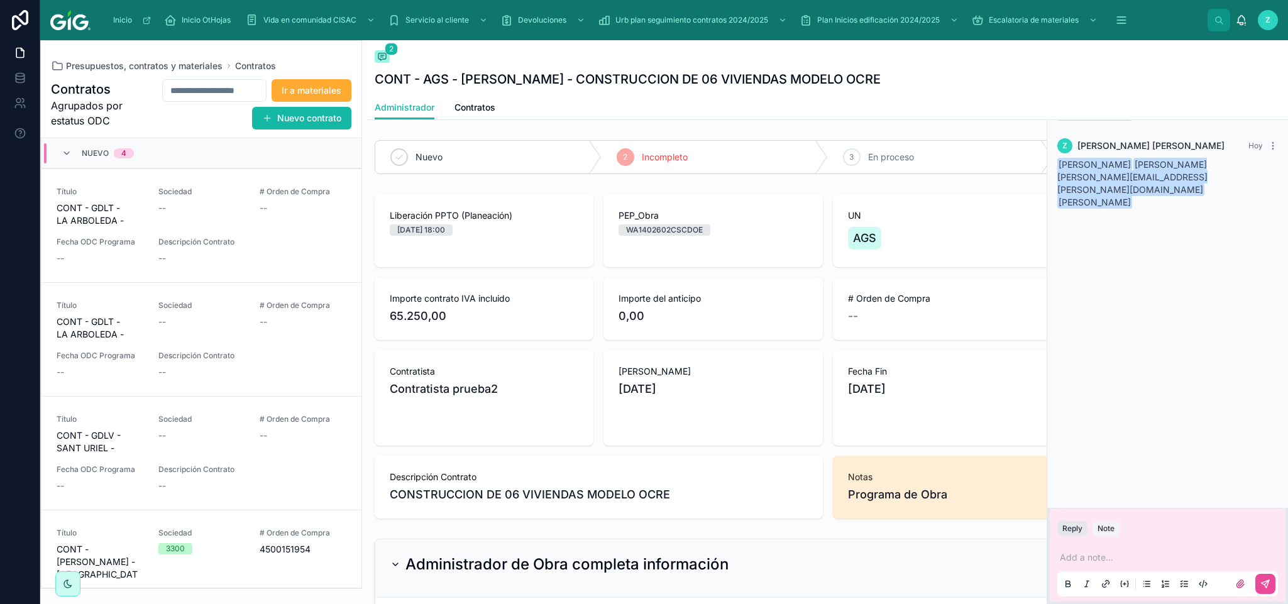
click at [1069, 503] on button "Reply" at bounding box center [1072, 528] width 30 height 15
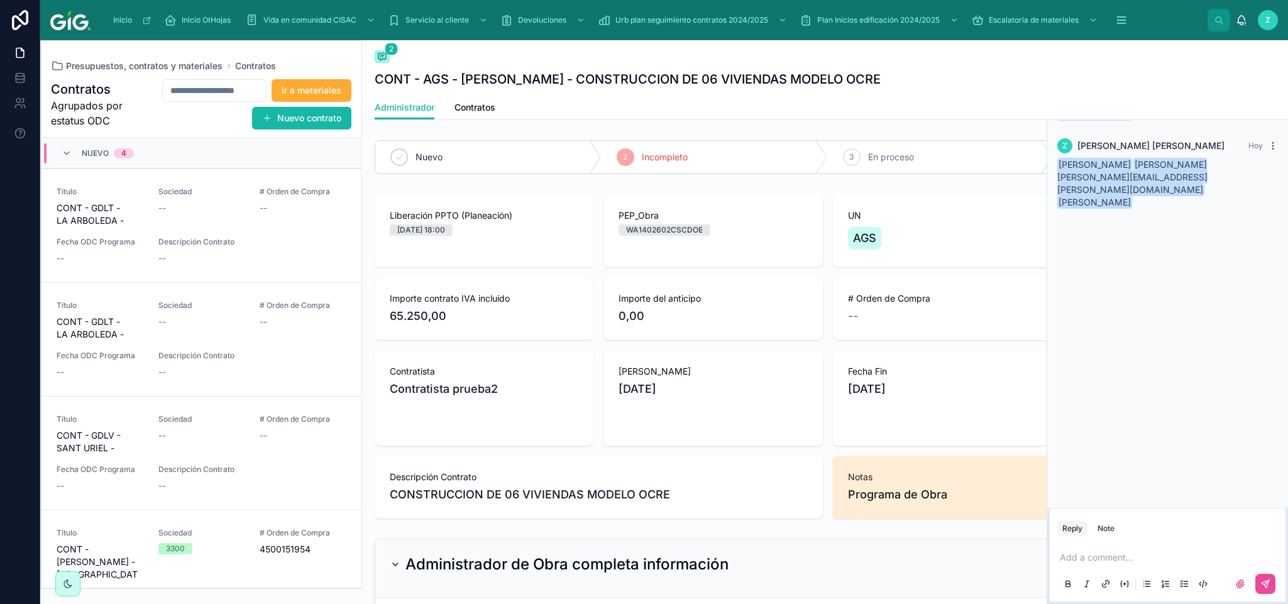
click at [1072, 151] on icon at bounding box center [1273, 146] width 10 height 10
click at [1072, 138] on span "Delete comment" at bounding box center [1248, 138] width 59 height 10
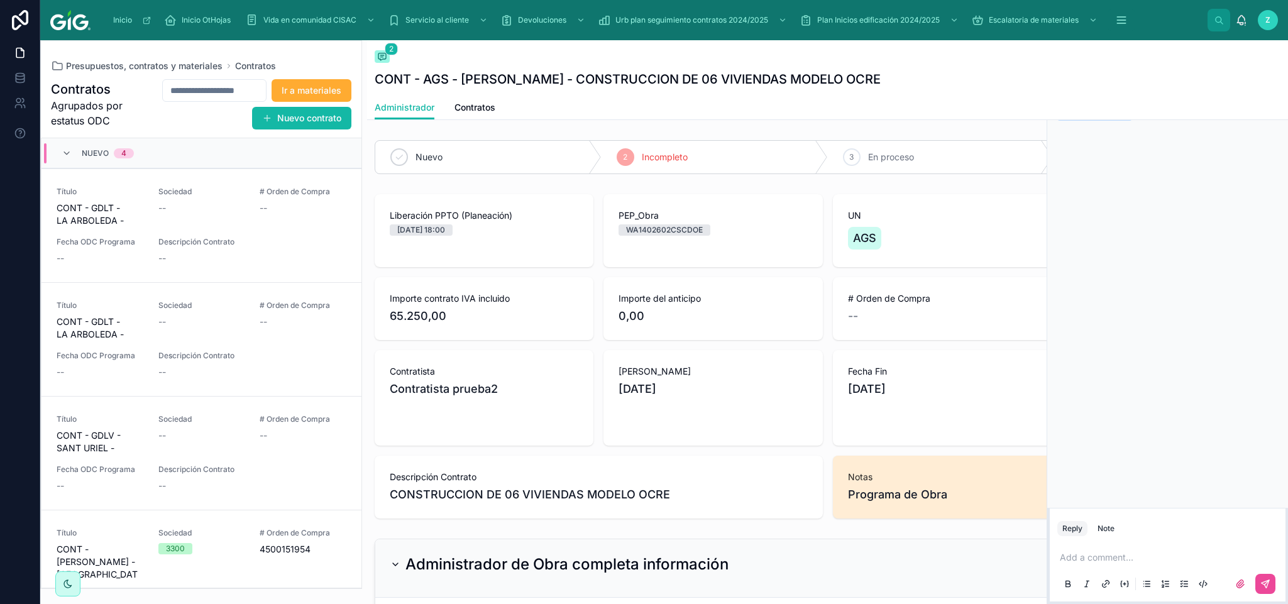
drag, startPoint x: 1194, startPoint y: 124, endPoint x: 1215, endPoint y: 172, distance: 51.5
click at [1072, 172] on div "Z ZAMORA CRUZ MARIEL CAROLINA Zamora Hoy LUIS ANTONIO DELGADO programa de obra" at bounding box center [1167, 289] width 241 height 438
click at [1072, 503] on p at bounding box center [1170, 557] width 221 height 13
click at [1072, 53] on icon at bounding box center [1278, 55] width 9 height 10
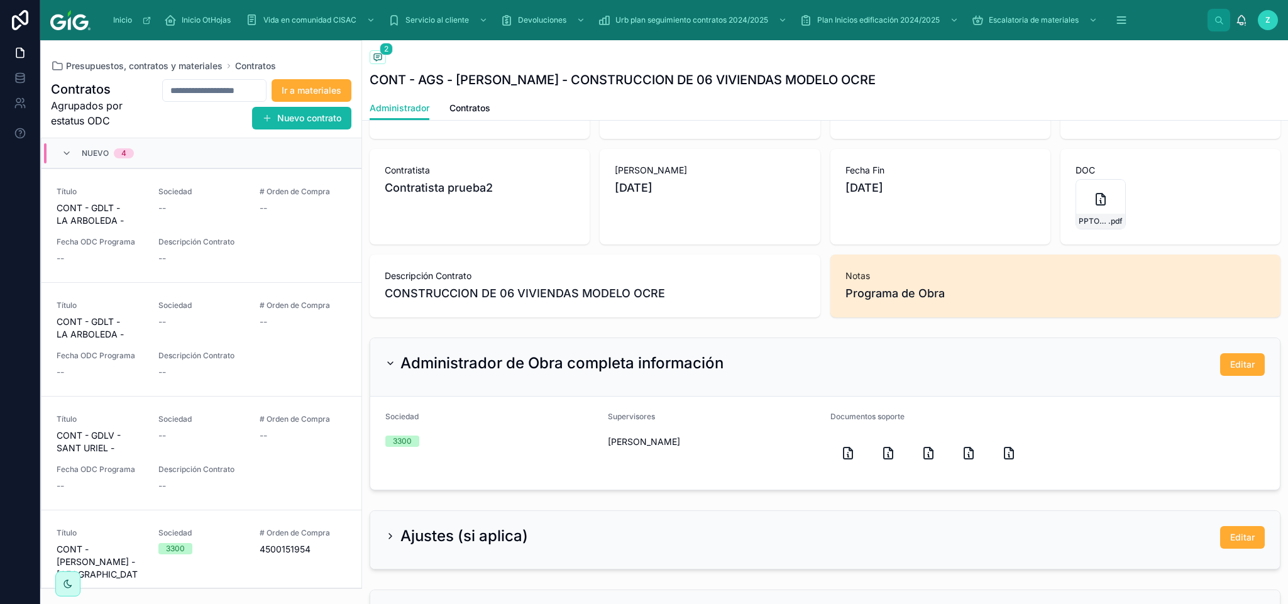
scroll to position [94, 0]
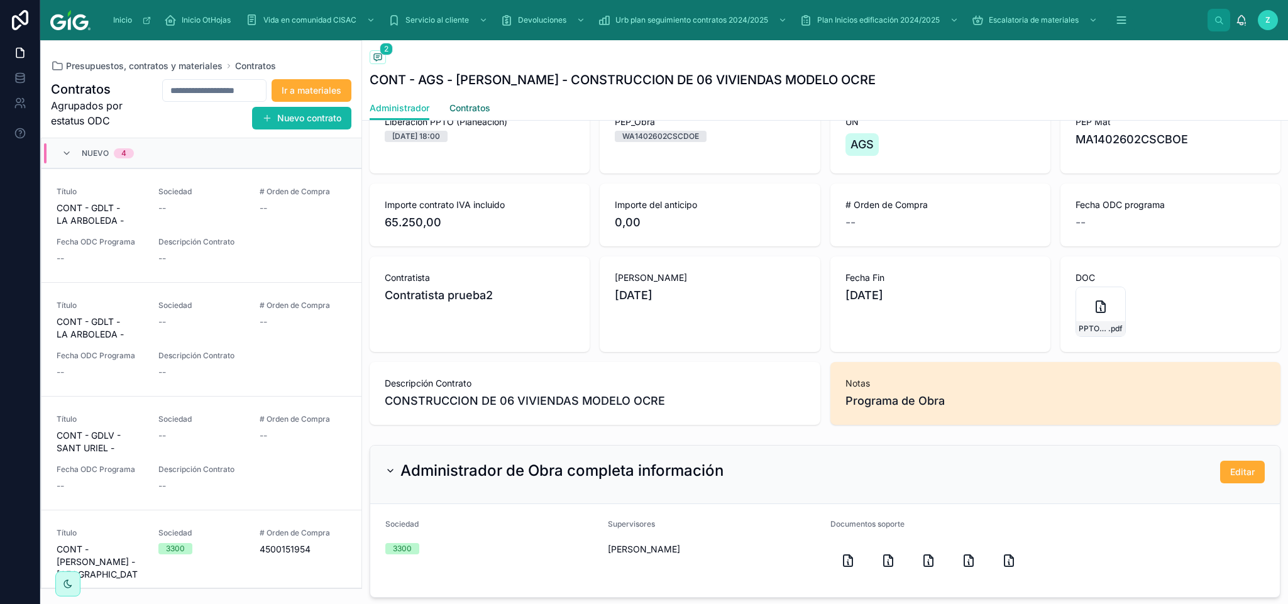
click at [463, 102] on span "Contratos" at bounding box center [469, 108] width 41 height 13
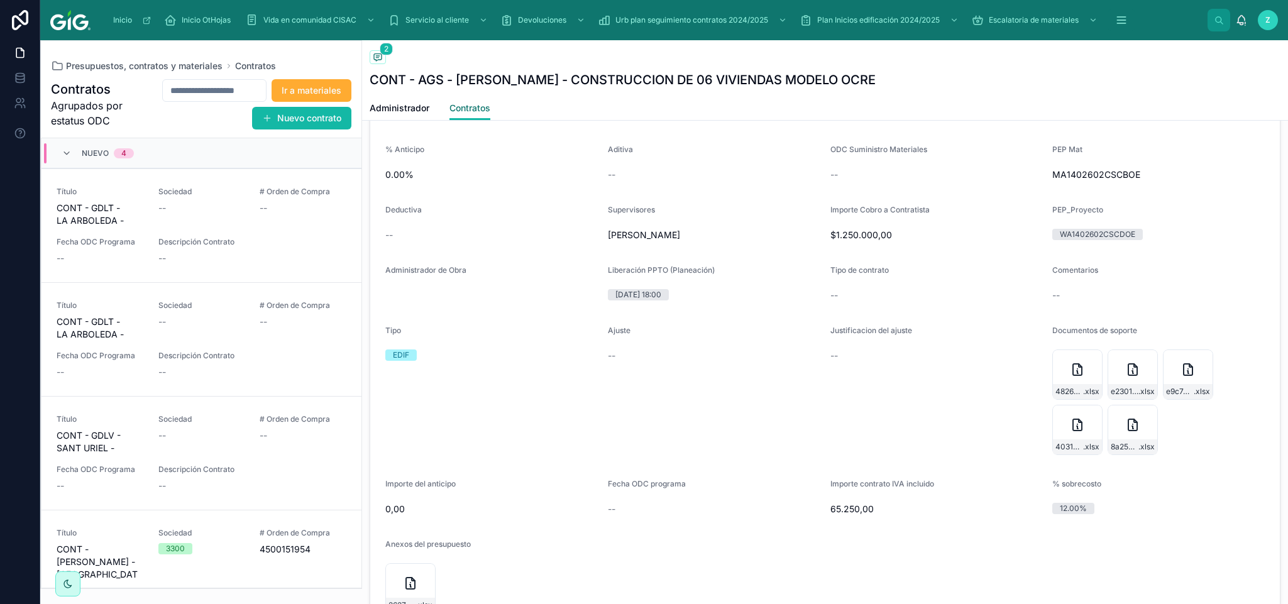
scroll to position [754, 0]
click at [419, 101] on link "Administrador" at bounding box center [400, 109] width 60 height 25
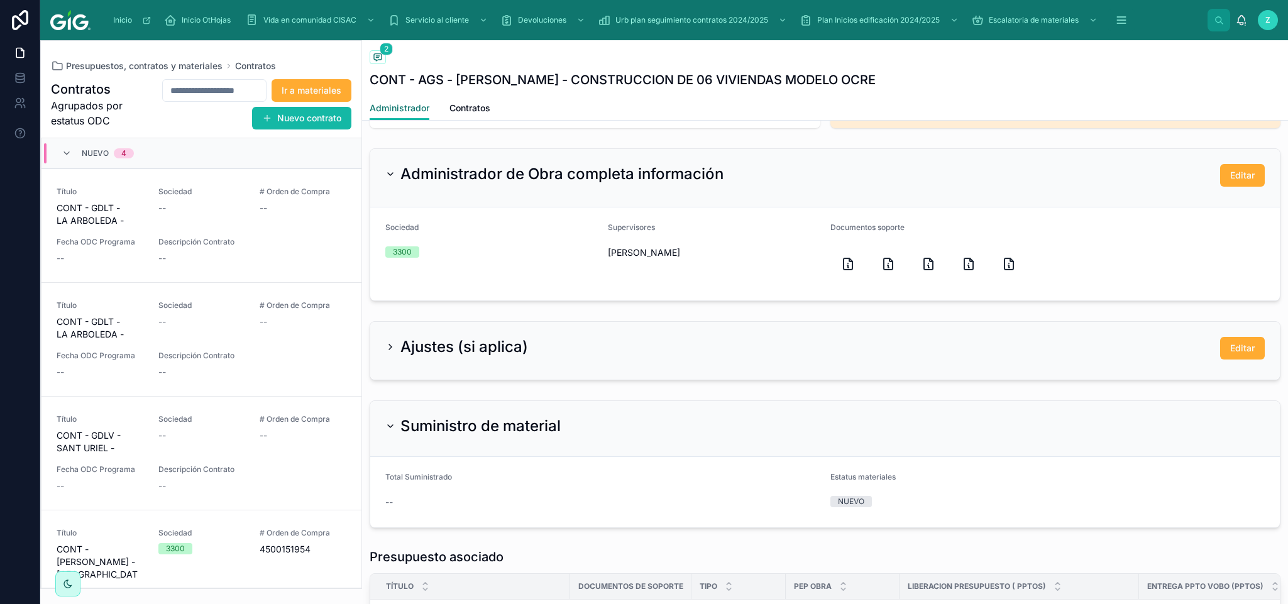
scroll to position [363, 0]
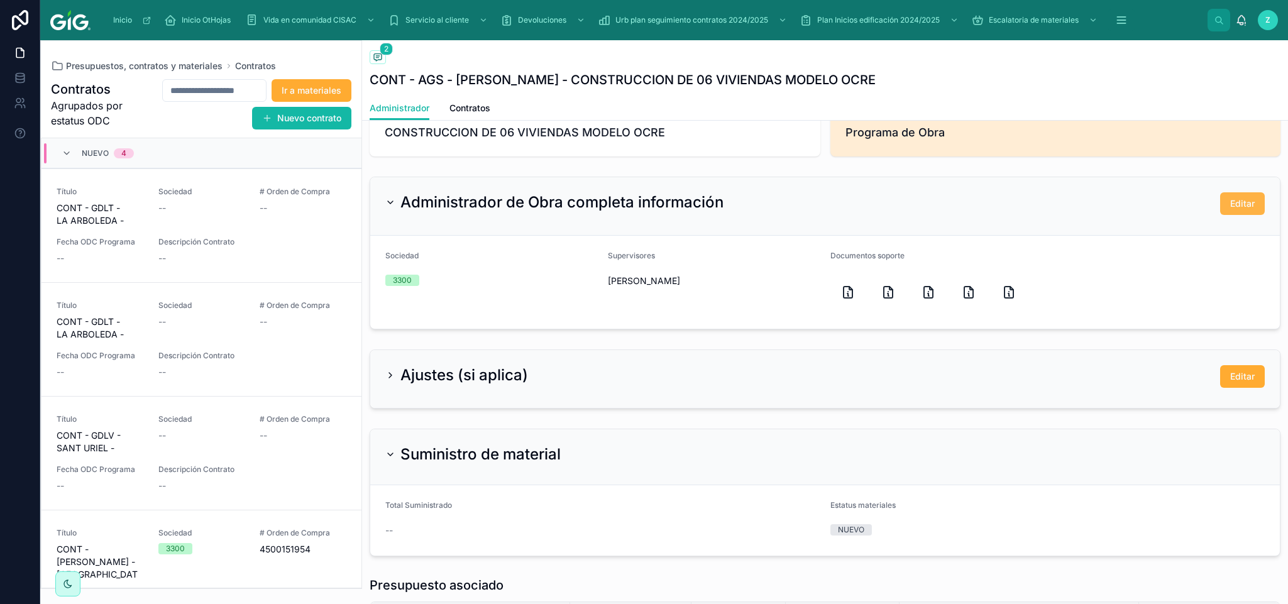
click at [1072, 207] on button "Editar" at bounding box center [1242, 203] width 45 height 23
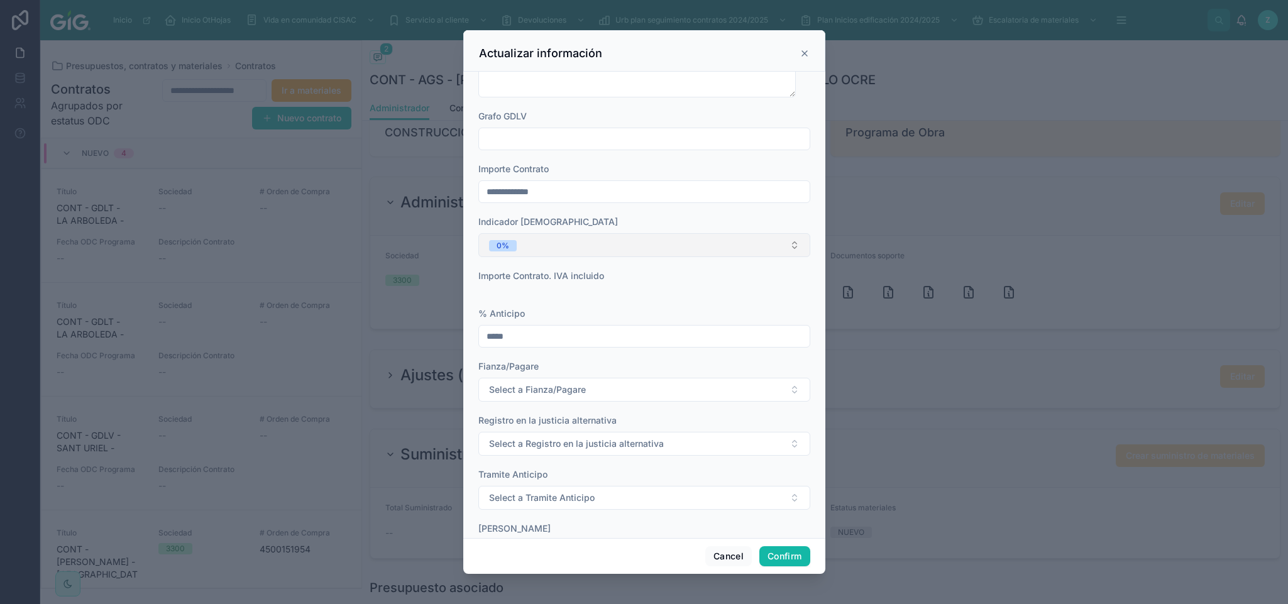
scroll to position [189, 0]
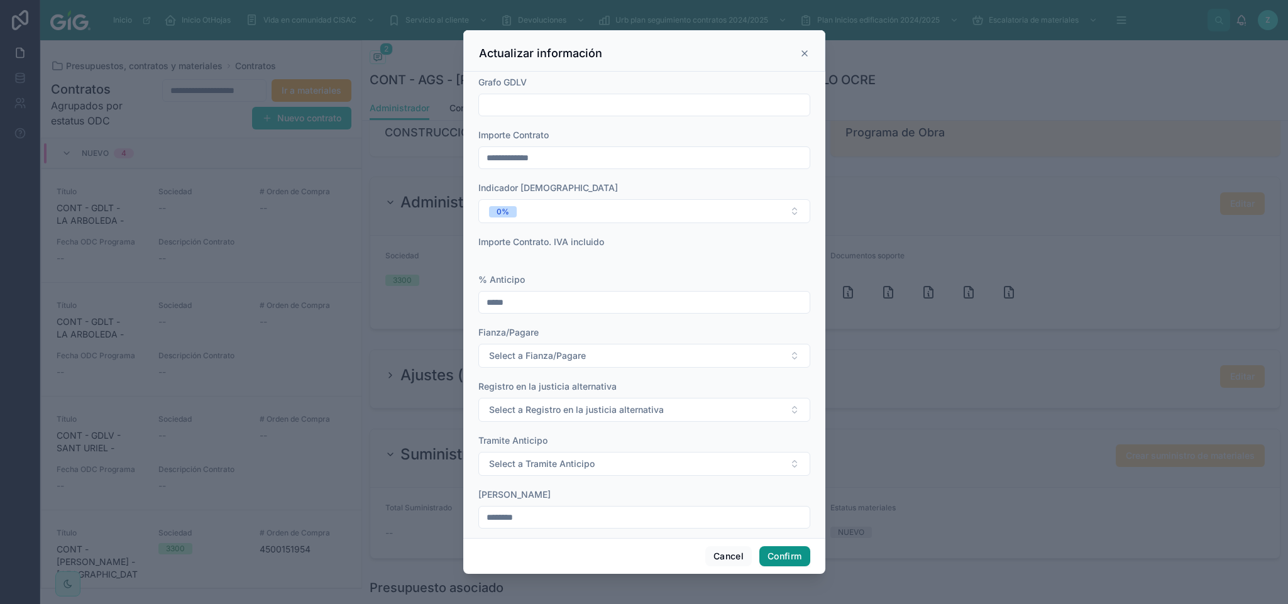
click at [779, 503] on button "Confirm" at bounding box center [784, 556] width 50 height 20
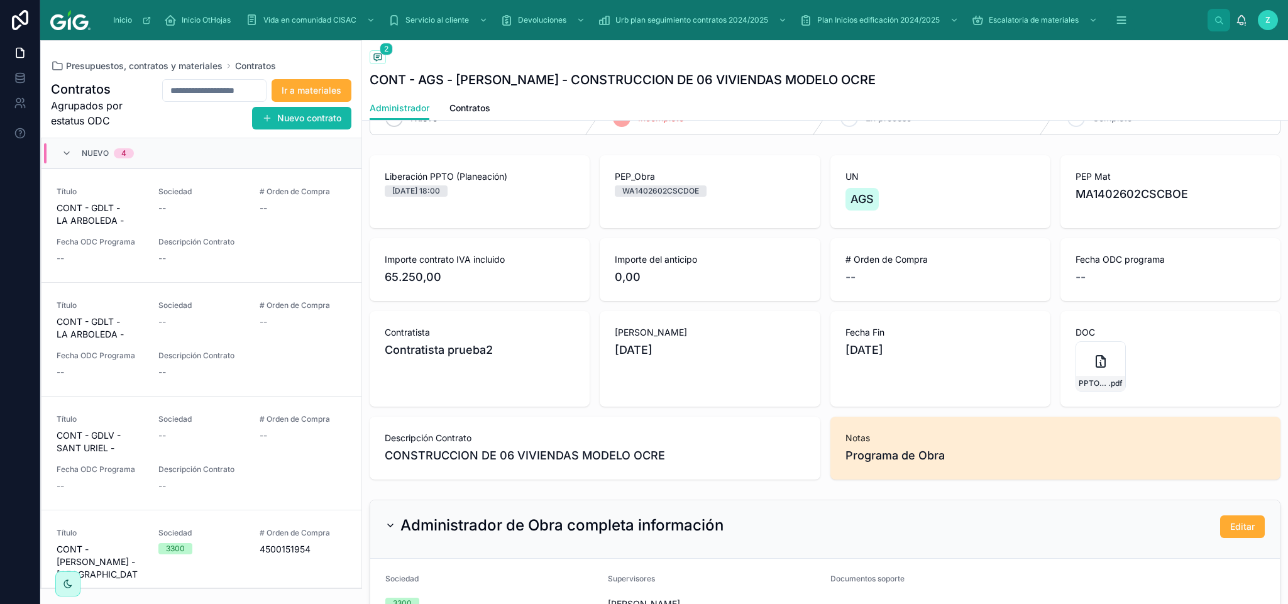
scroll to position [0, 0]
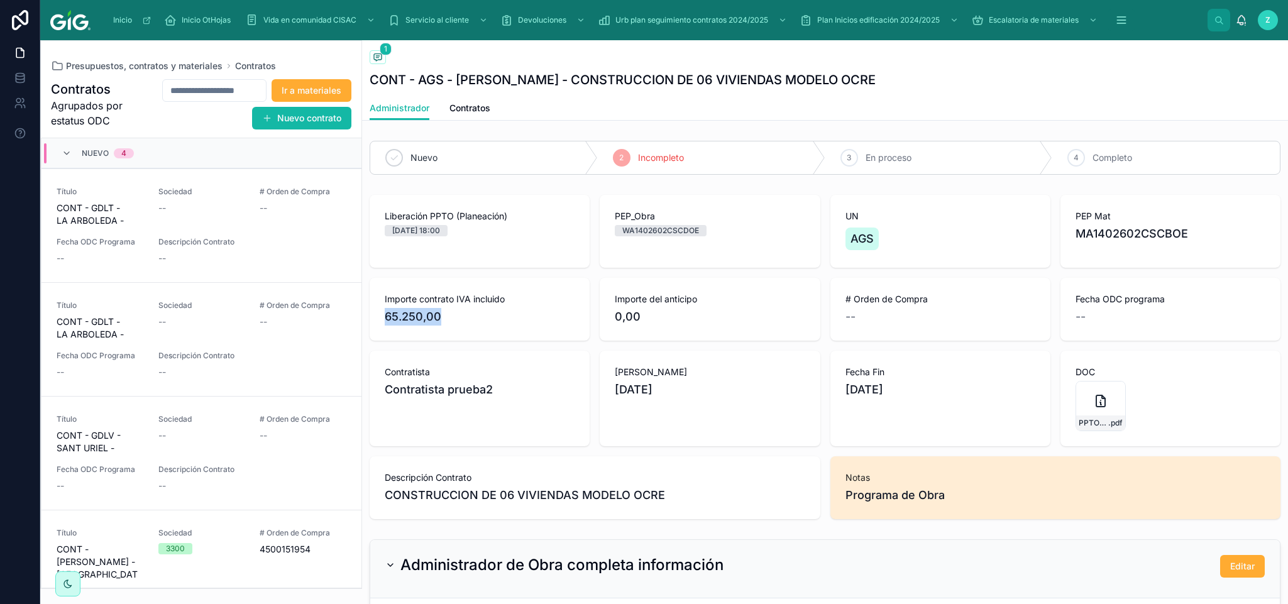
drag, startPoint x: 438, startPoint y: 319, endPoint x: 370, endPoint y: 314, distance: 68.7
click at [370, 314] on div "Importe contrato IVA incluido 65.250,00" at bounding box center [480, 309] width 220 height 63
click at [1072, 503] on button "Editar" at bounding box center [1242, 566] width 45 height 23
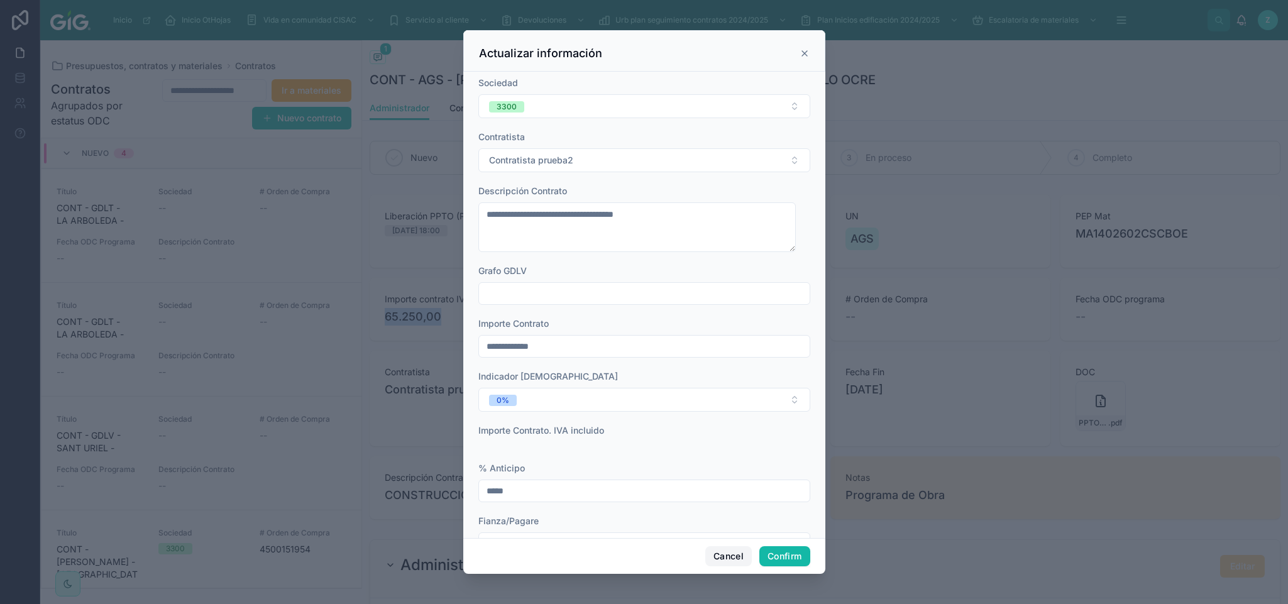
click at [735, 503] on button "Cancel" at bounding box center [728, 556] width 47 height 20
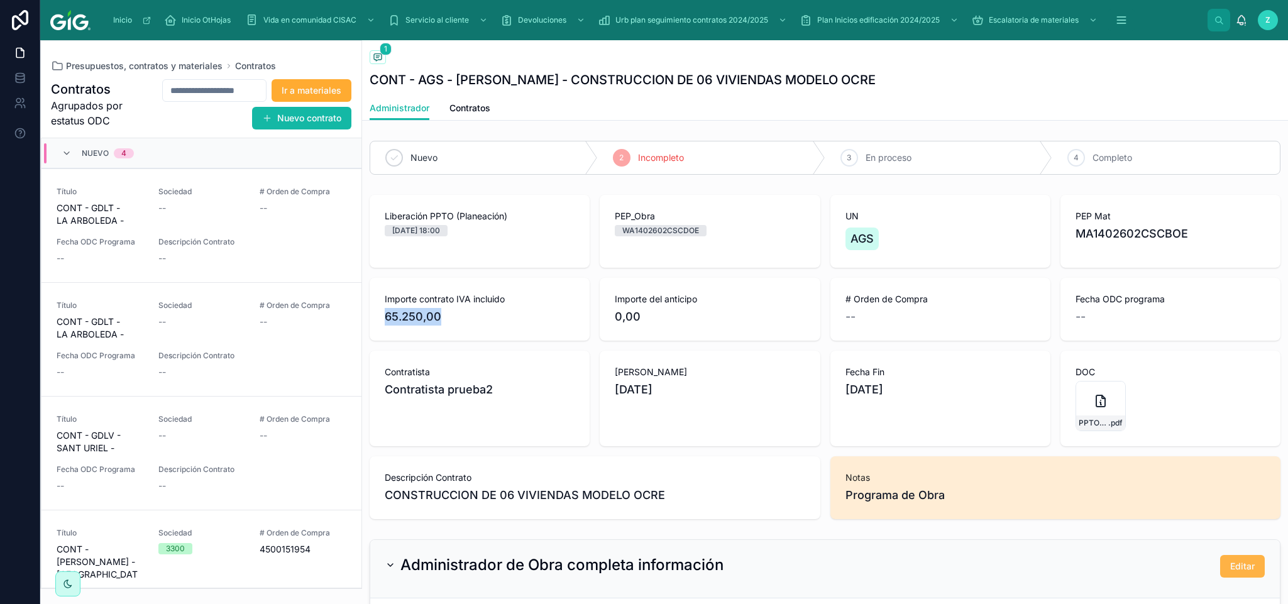
click at [1072, 503] on button "Editar" at bounding box center [1242, 566] width 45 height 23
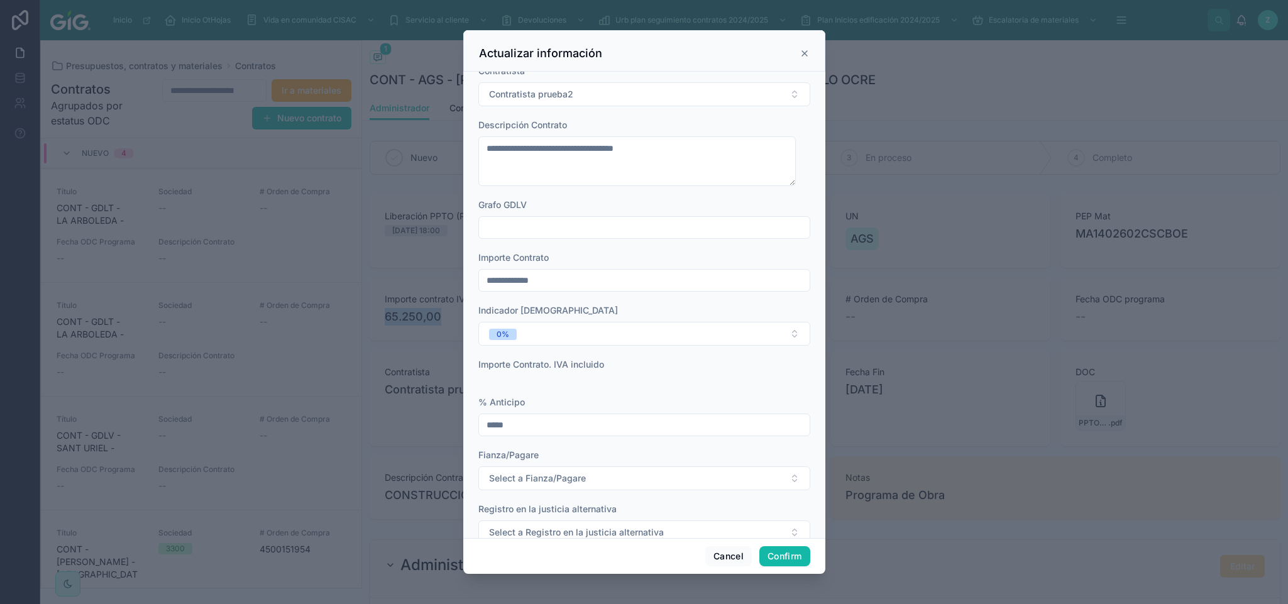
scroll to position [94, 0]
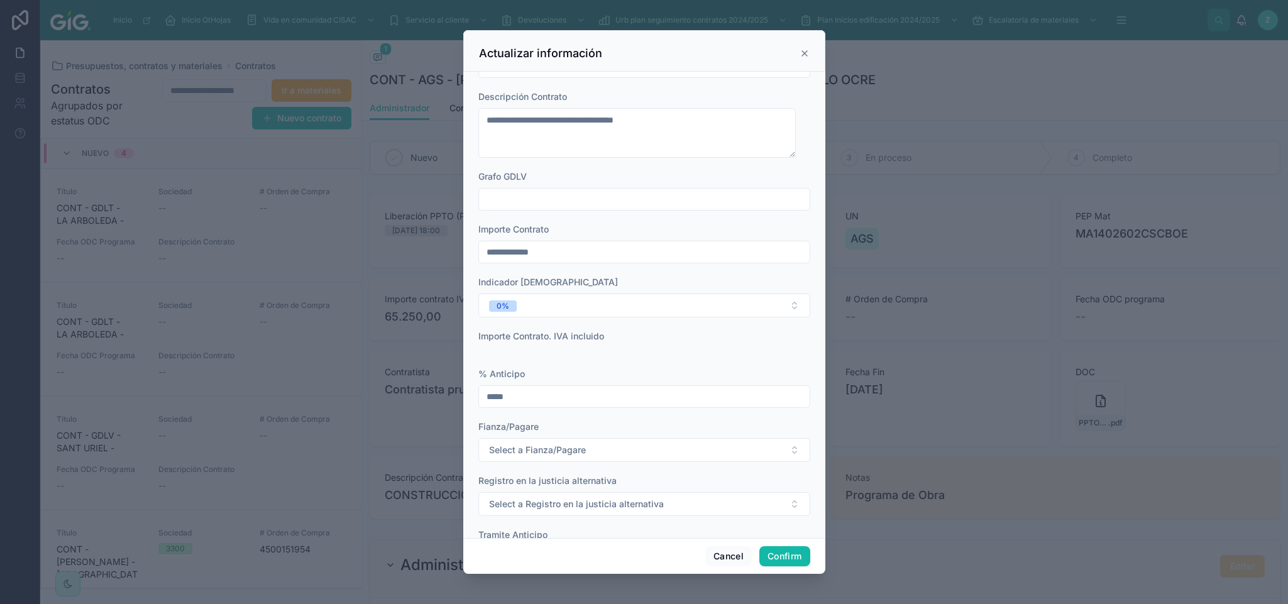
click at [551, 393] on input "*****" at bounding box center [644, 397] width 331 height 18
type input "*****"
click at [489, 393] on input "*****" at bounding box center [644, 397] width 331 height 18
type input "******"
click at [781, 503] on button "Confirm" at bounding box center [784, 556] width 50 height 20
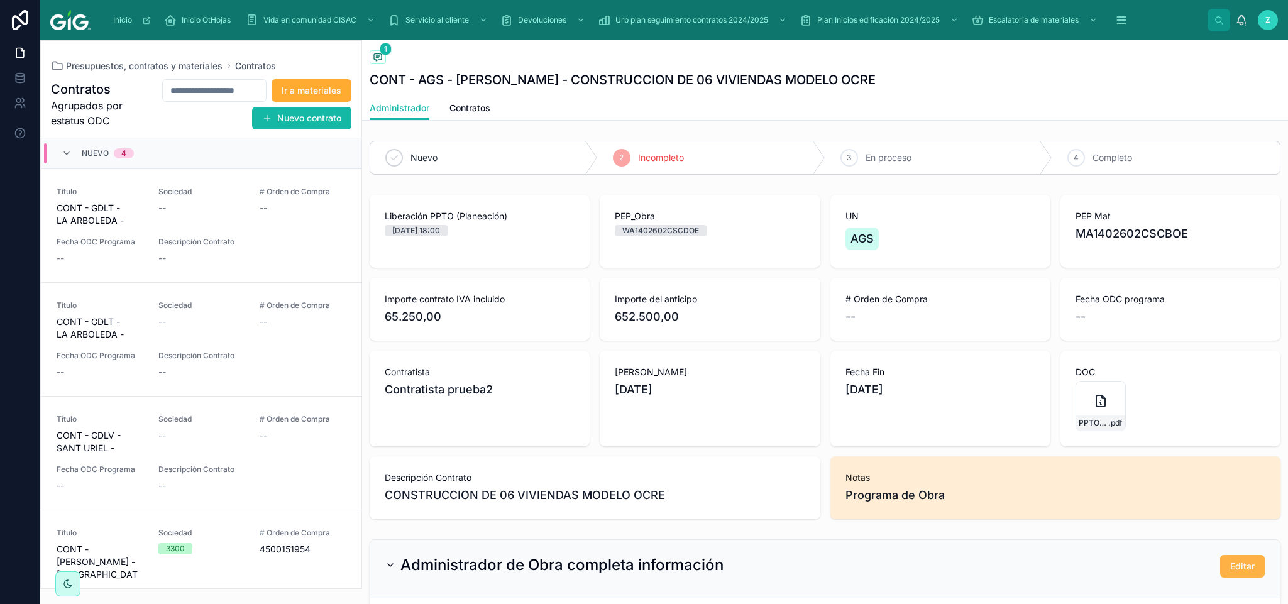
click at [1072, 503] on span "Editar" at bounding box center [1242, 566] width 25 height 13
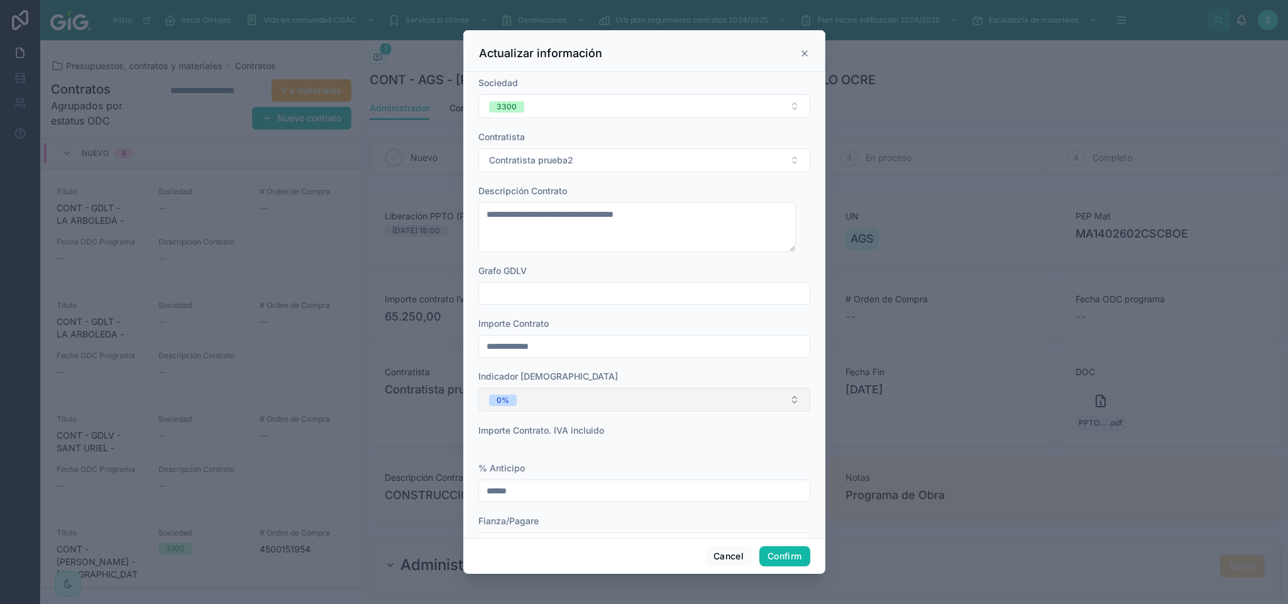
click at [615, 404] on button "0%" at bounding box center [644, 400] width 332 height 24
click at [549, 503] on div "8%" at bounding box center [638, 509] width 312 height 19
click at [571, 398] on button "8%" at bounding box center [644, 400] width 332 height 24
click at [508, 468] on span "0%" at bounding box center [501, 471] width 28 height 11
click at [775, 503] on button "Confirm" at bounding box center [784, 556] width 50 height 20
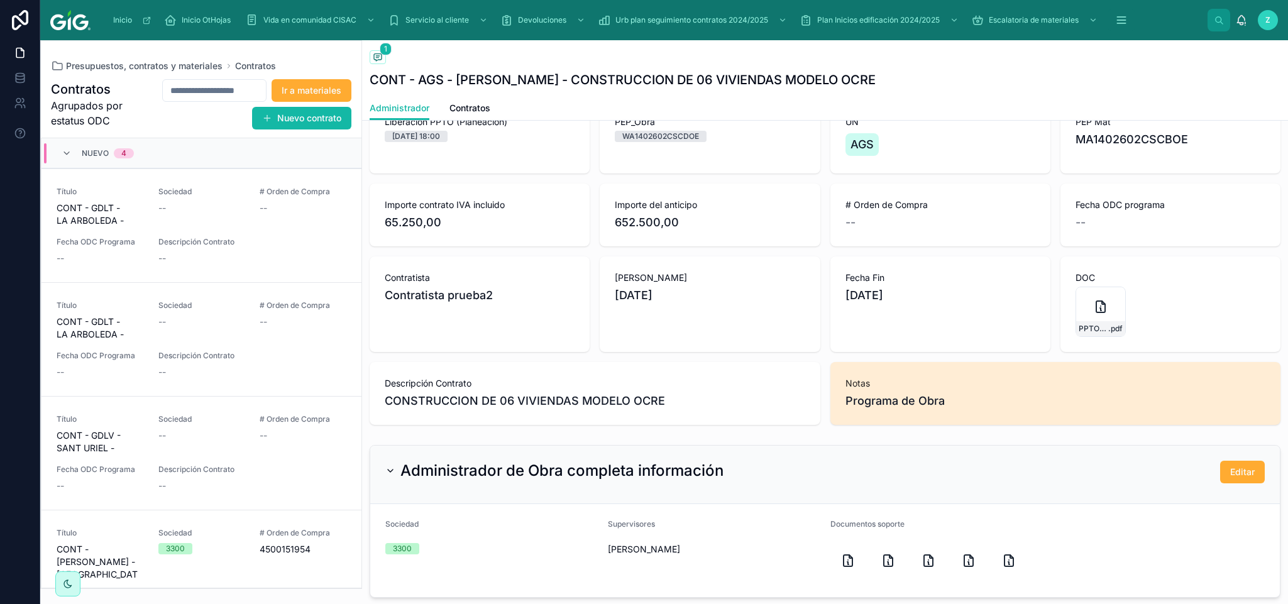
scroll to position [0, 0]
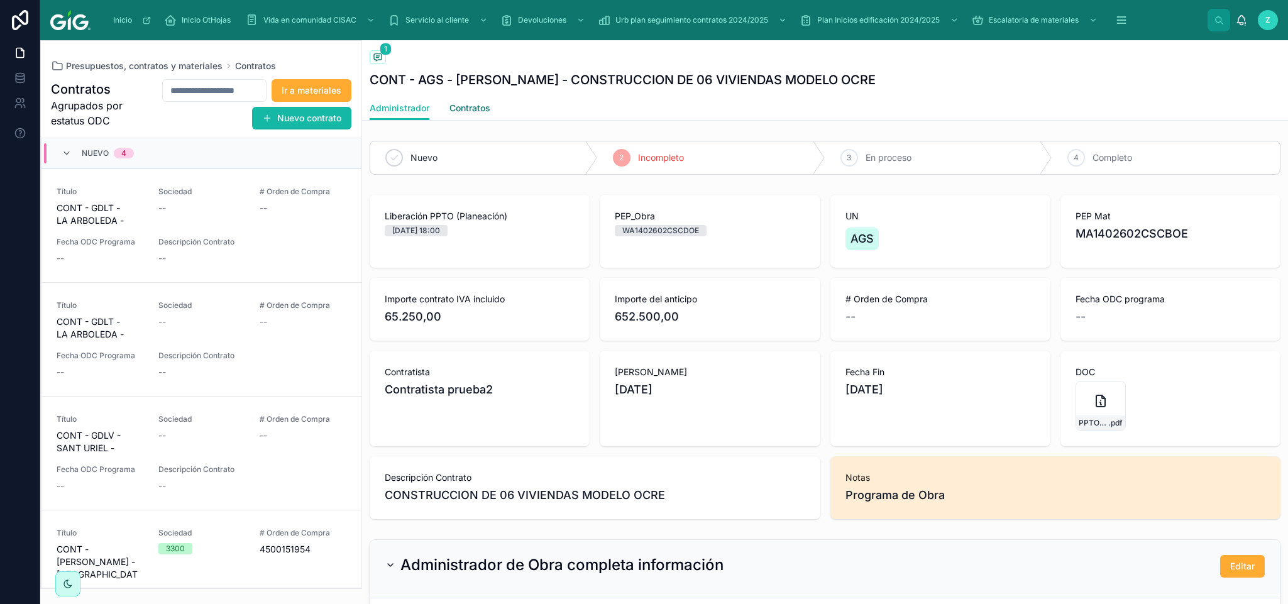
click at [483, 104] on span "Contratos" at bounding box center [469, 108] width 41 height 13
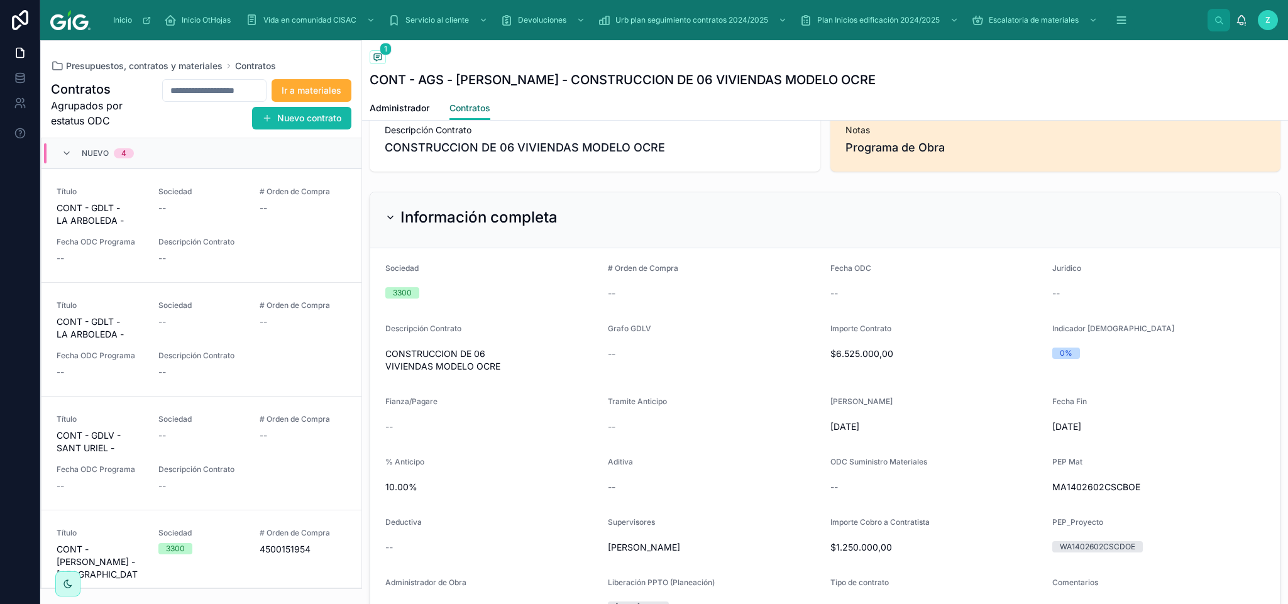
scroll to position [377, 0]
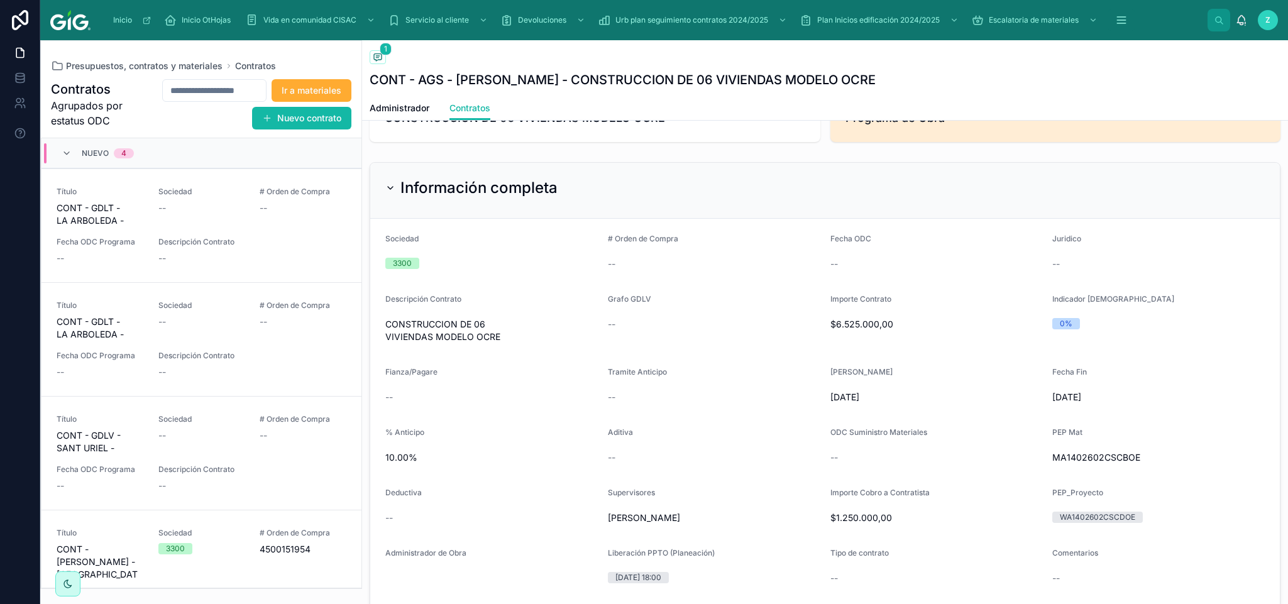
click at [390, 180] on div "Información completa" at bounding box center [471, 188] width 172 height 20
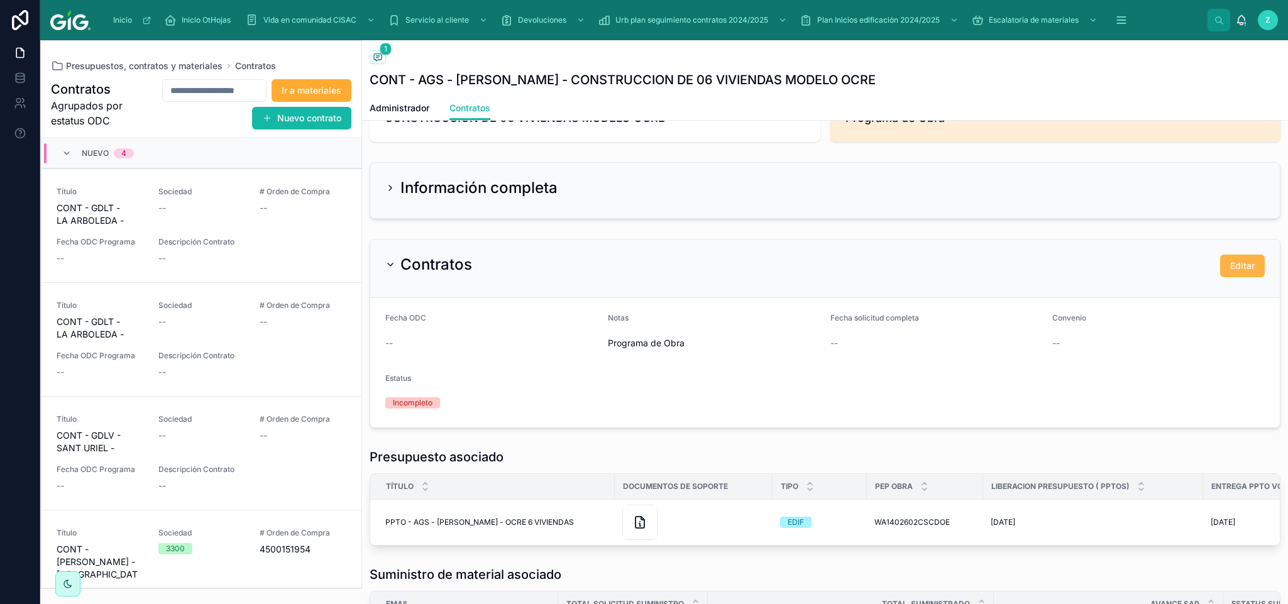
click at [1072, 272] on button "Editar" at bounding box center [1242, 266] width 45 height 23
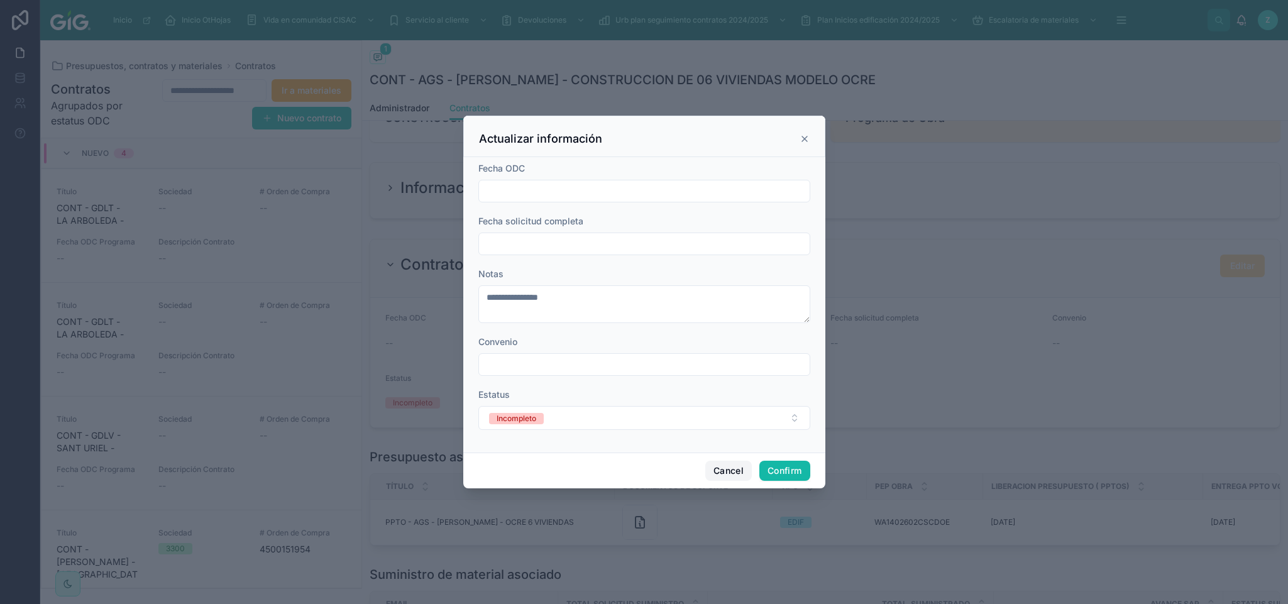
click at [735, 470] on button "Cancel" at bounding box center [728, 471] width 47 height 20
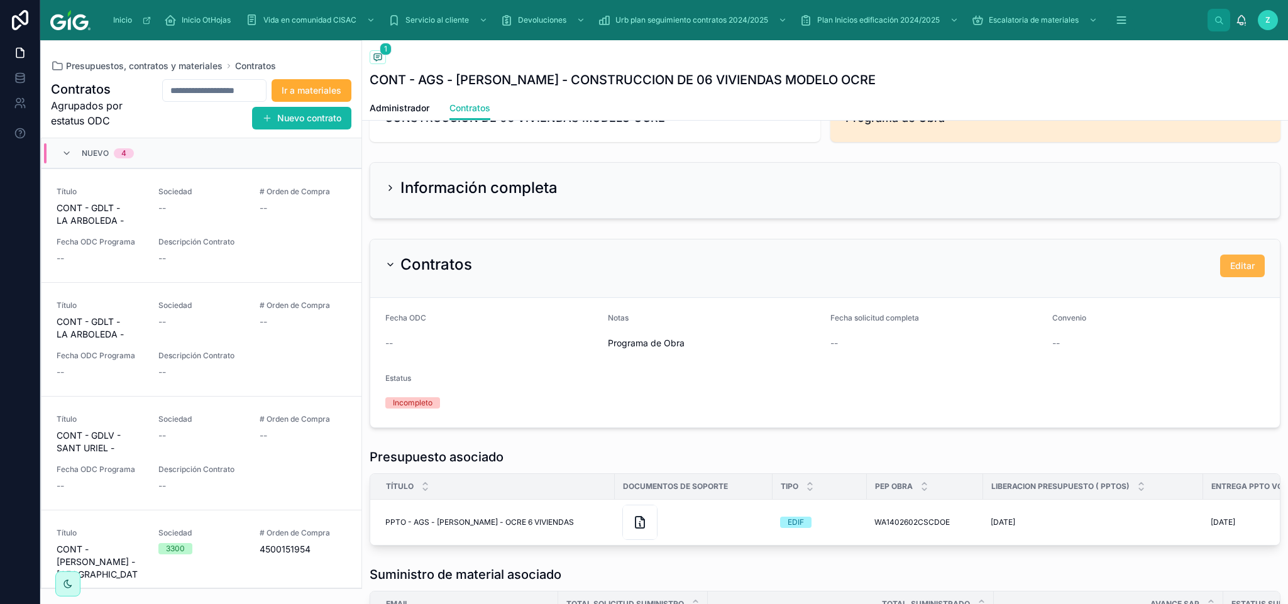
click at [1072, 272] on span "Editar" at bounding box center [1242, 266] width 25 height 13
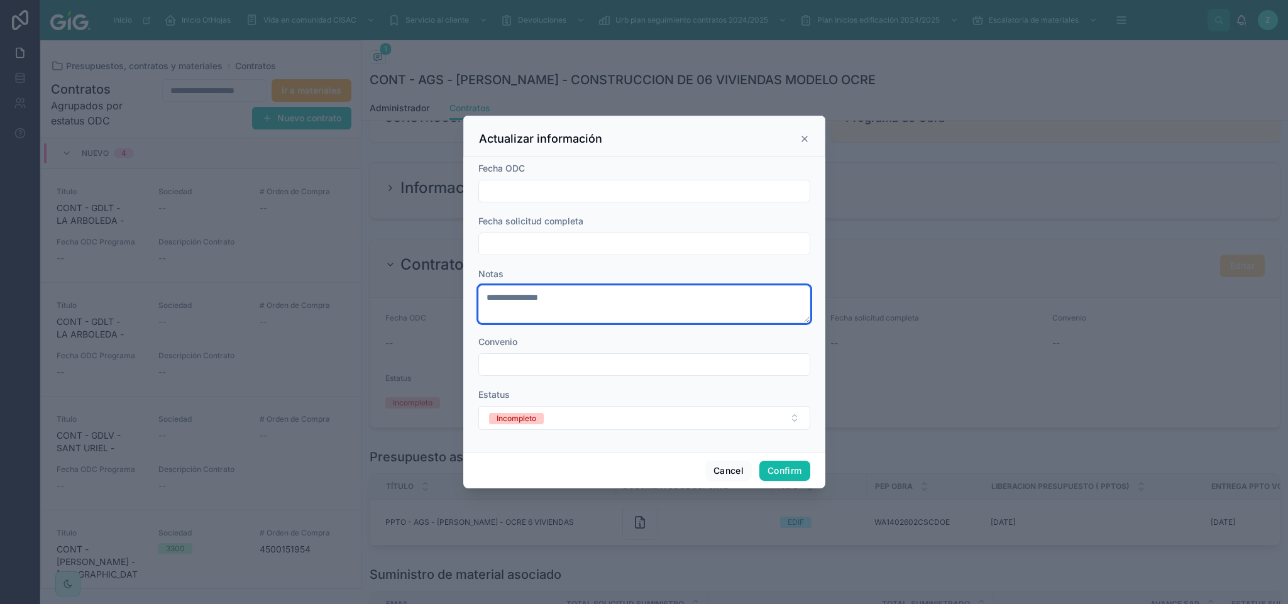
drag, startPoint x: 676, startPoint y: 287, endPoint x: 428, endPoint y: 287, distance: 247.7
click at [428, 287] on div "**********" at bounding box center [644, 302] width 1288 height 604
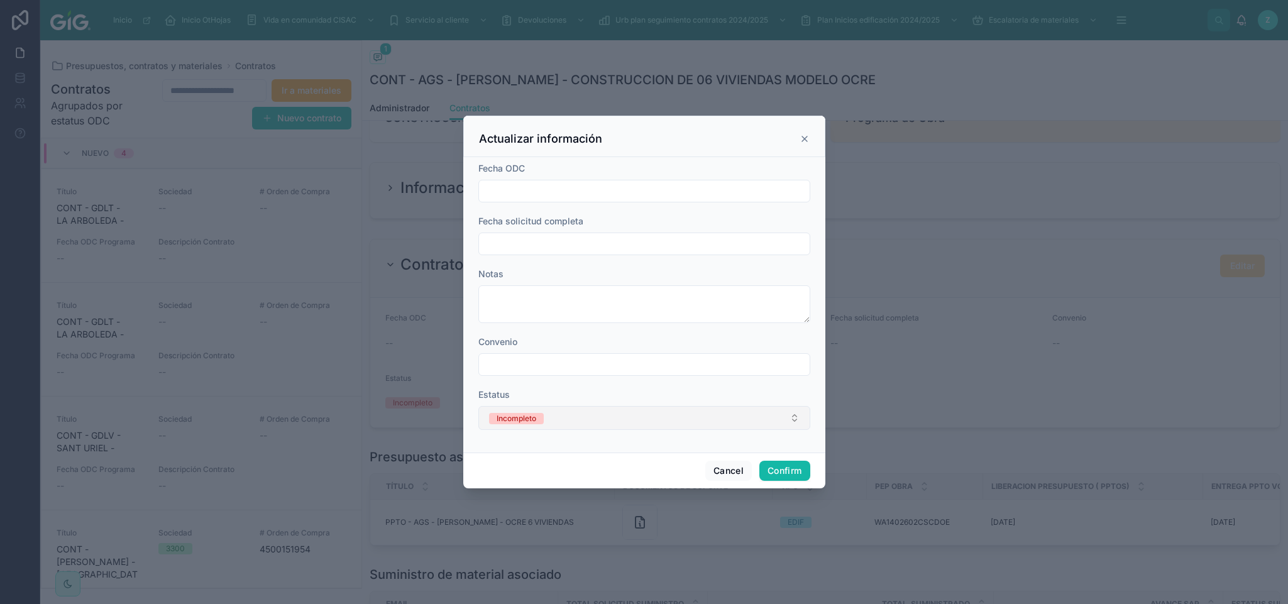
click at [588, 415] on button "Incompleto" at bounding box center [644, 418] width 332 height 24
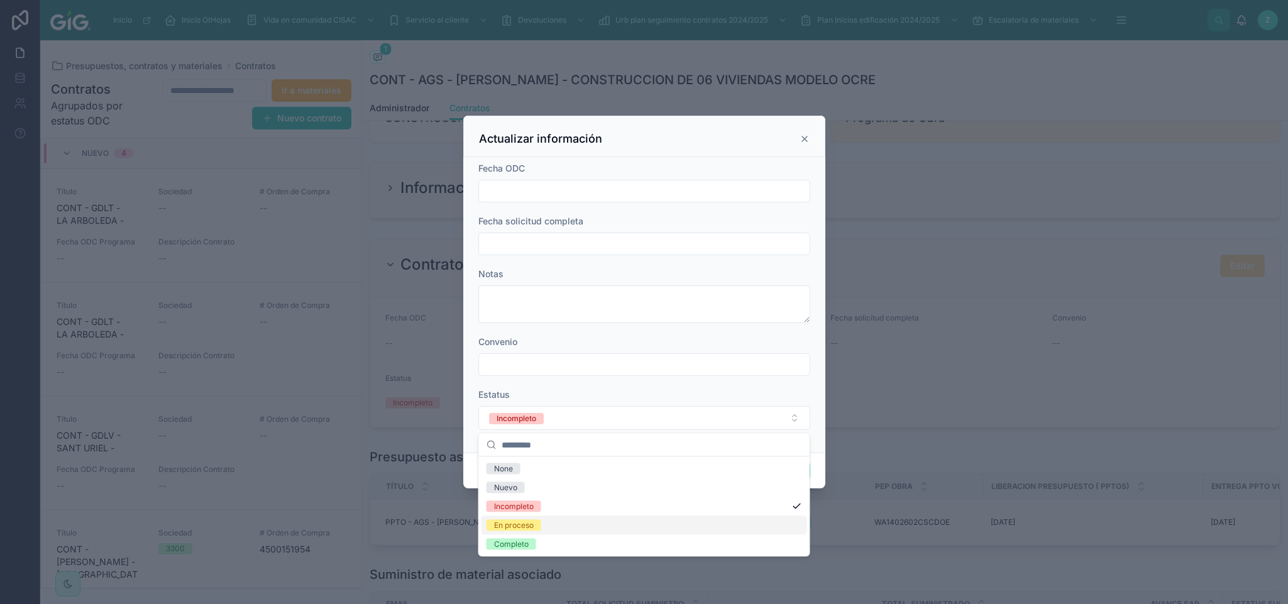
click at [537, 503] on span "En proceso" at bounding box center [514, 525] width 55 height 11
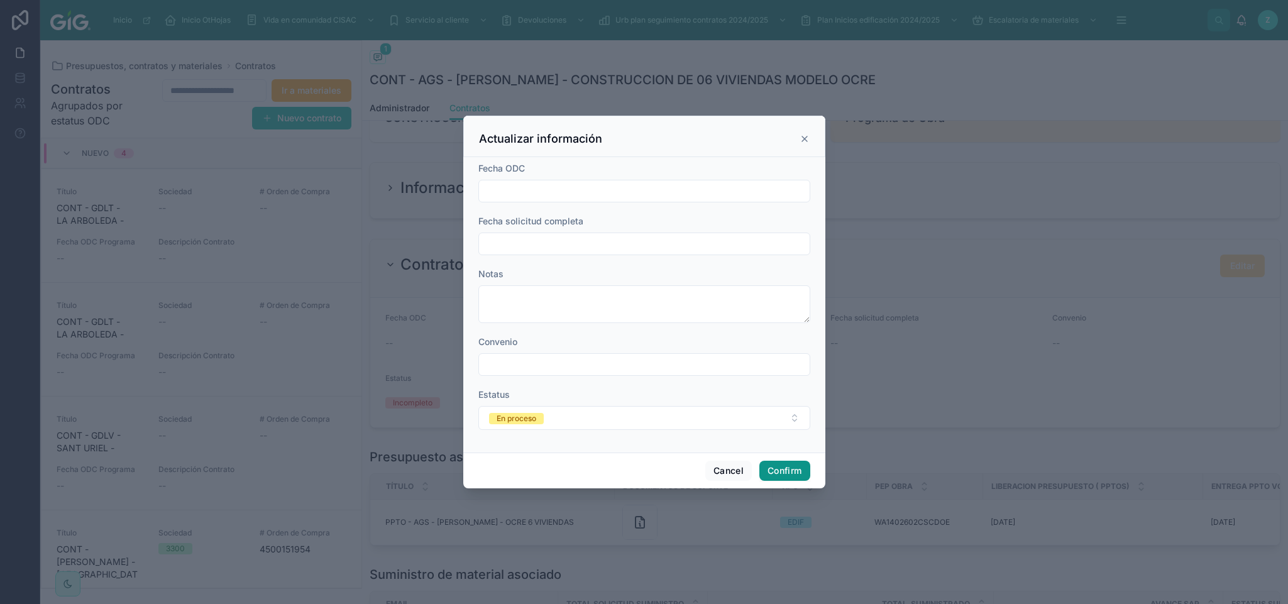
click at [785, 473] on button "Confirm" at bounding box center [784, 471] width 50 height 20
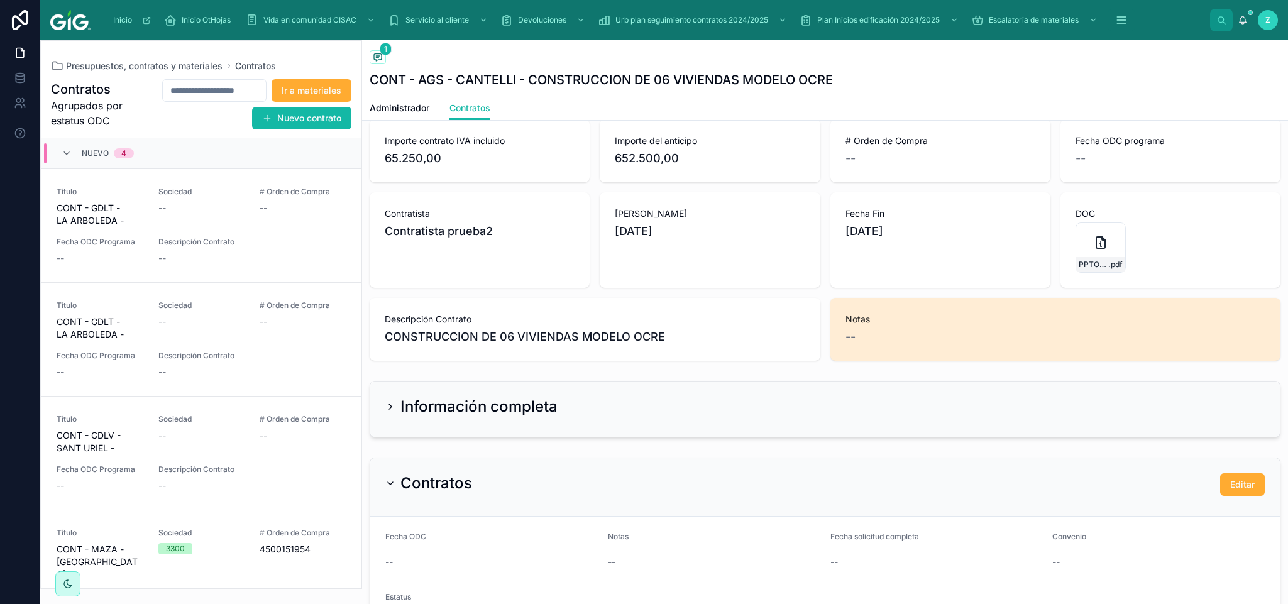
scroll to position [189, 0]
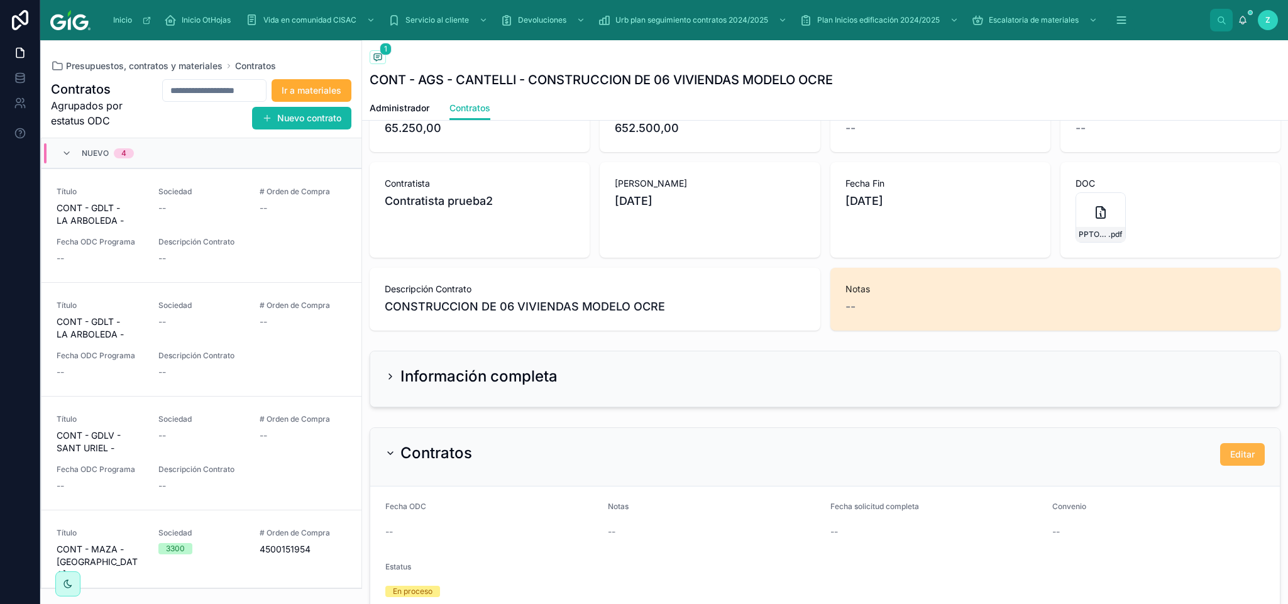
click at [1220, 464] on button "Editar" at bounding box center [1242, 454] width 45 height 23
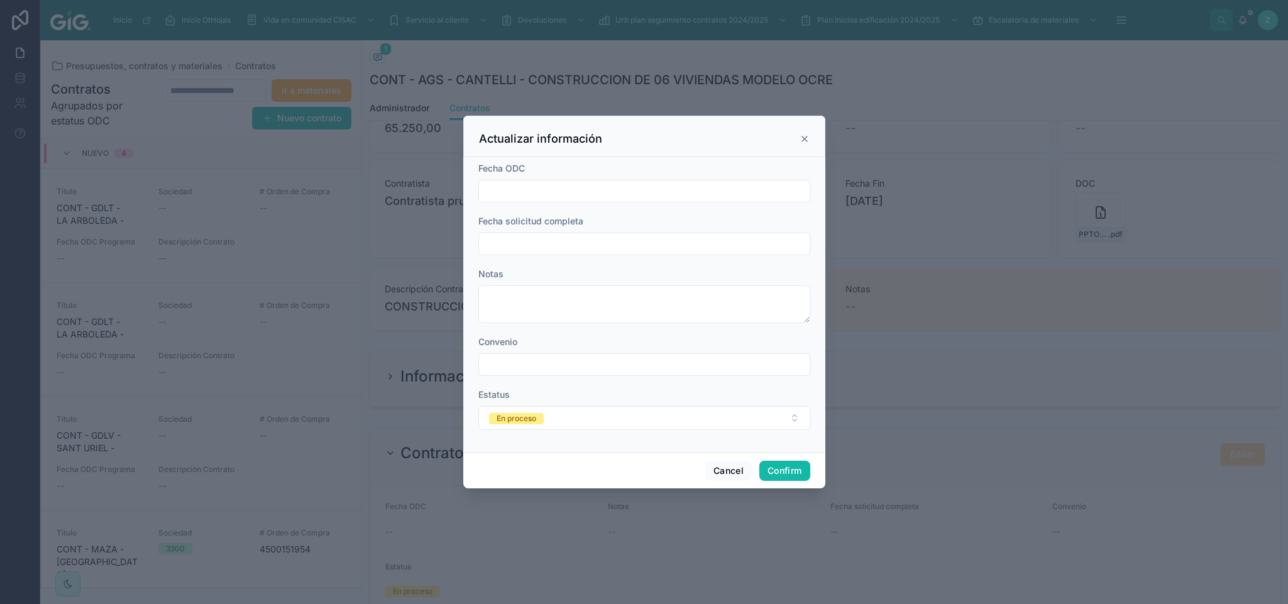
click at [564, 189] on input "text" at bounding box center [644, 191] width 331 height 18
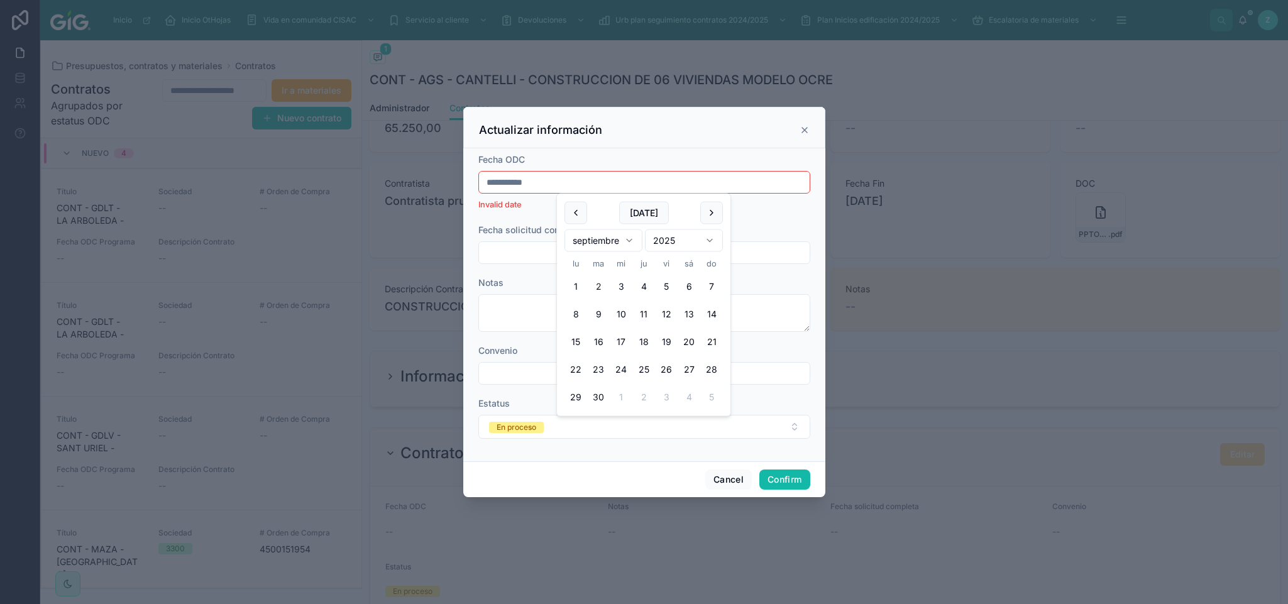
type input "**********"
click at [528, 238] on div "Fecha solicitud completa" at bounding box center [644, 244] width 332 height 40
click at [534, 250] on input "text" at bounding box center [644, 253] width 331 height 18
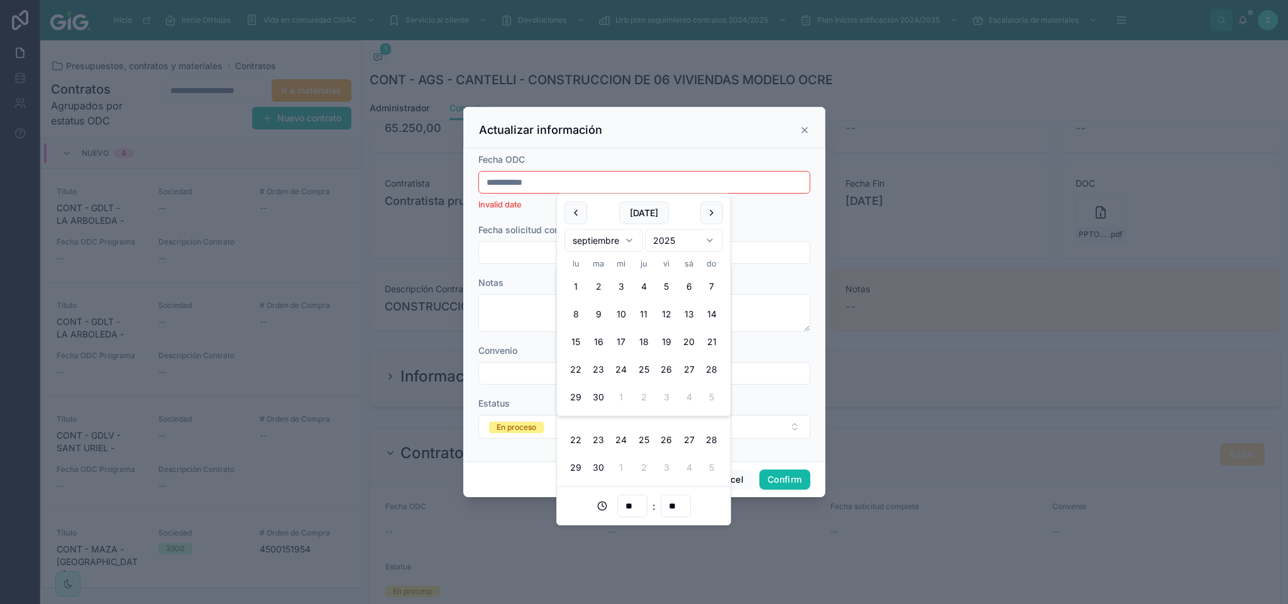
drag, startPoint x: 554, startPoint y: 177, endPoint x: 436, endPoint y: 176, distance: 118.2
click at [436, 176] on div "**********" at bounding box center [644, 302] width 1288 height 604
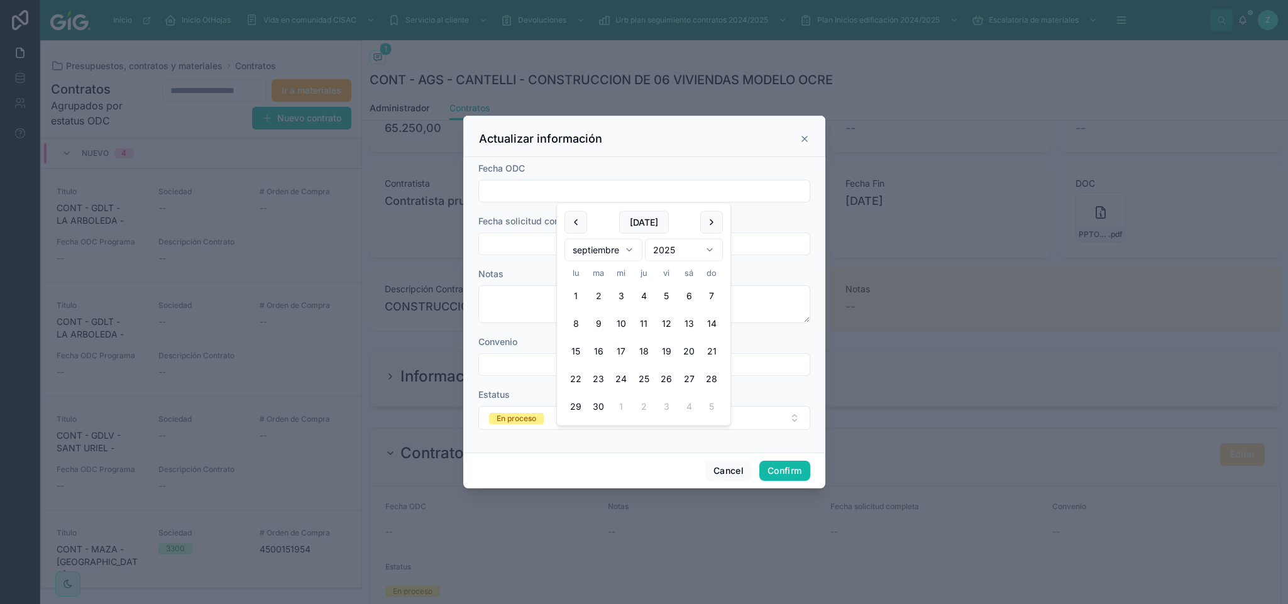
click at [509, 235] on input "text" at bounding box center [644, 244] width 331 height 18
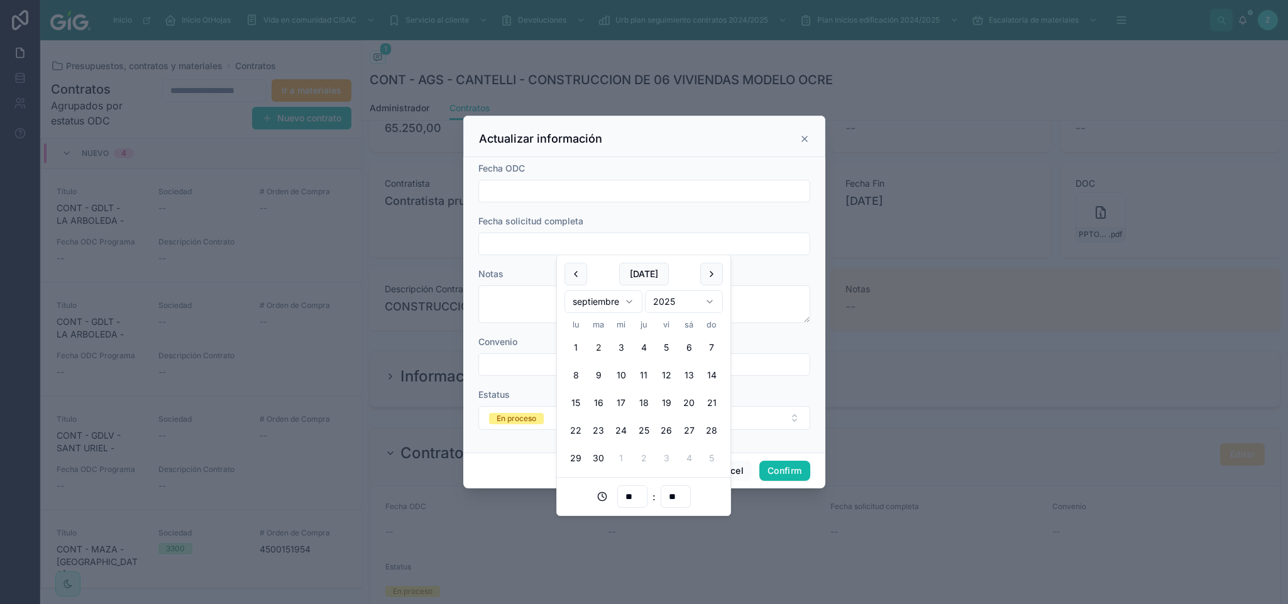
click at [603, 353] on button "2" at bounding box center [598, 347] width 23 height 23
type input "**********"
click at [509, 472] on div "Cancel Confirm" at bounding box center [644, 471] width 362 height 36
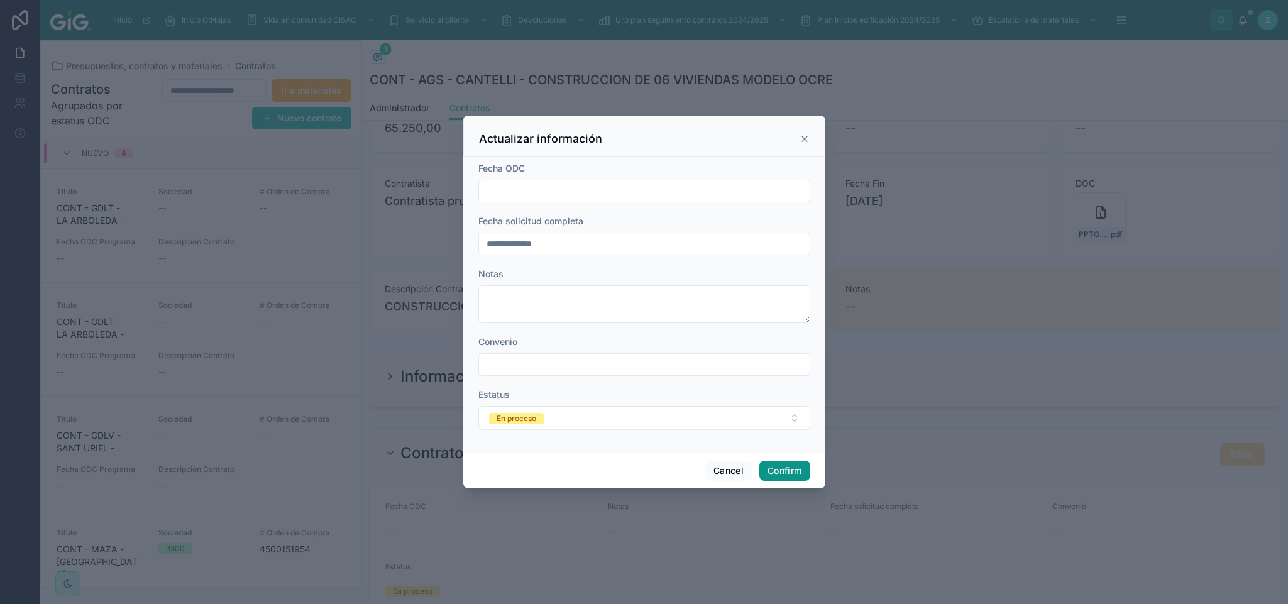
click at [771, 476] on button "Confirm" at bounding box center [784, 471] width 50 height 20
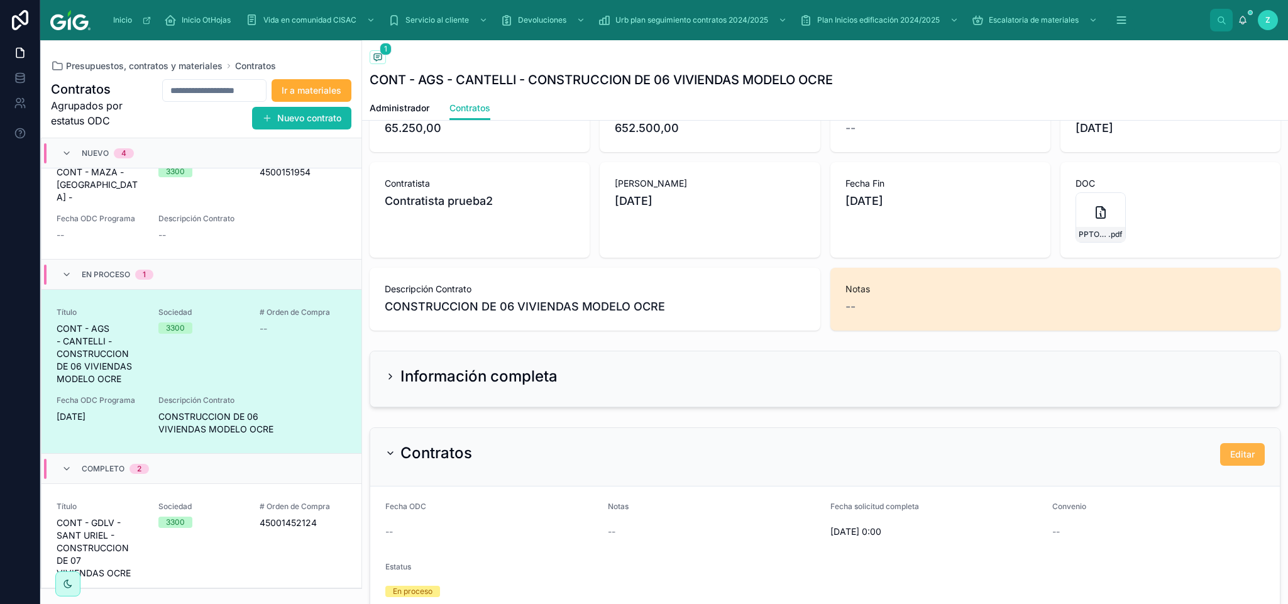
click at [1230, 458] on span "Editar" at bounding box center [1242, 454] width 25 height 13
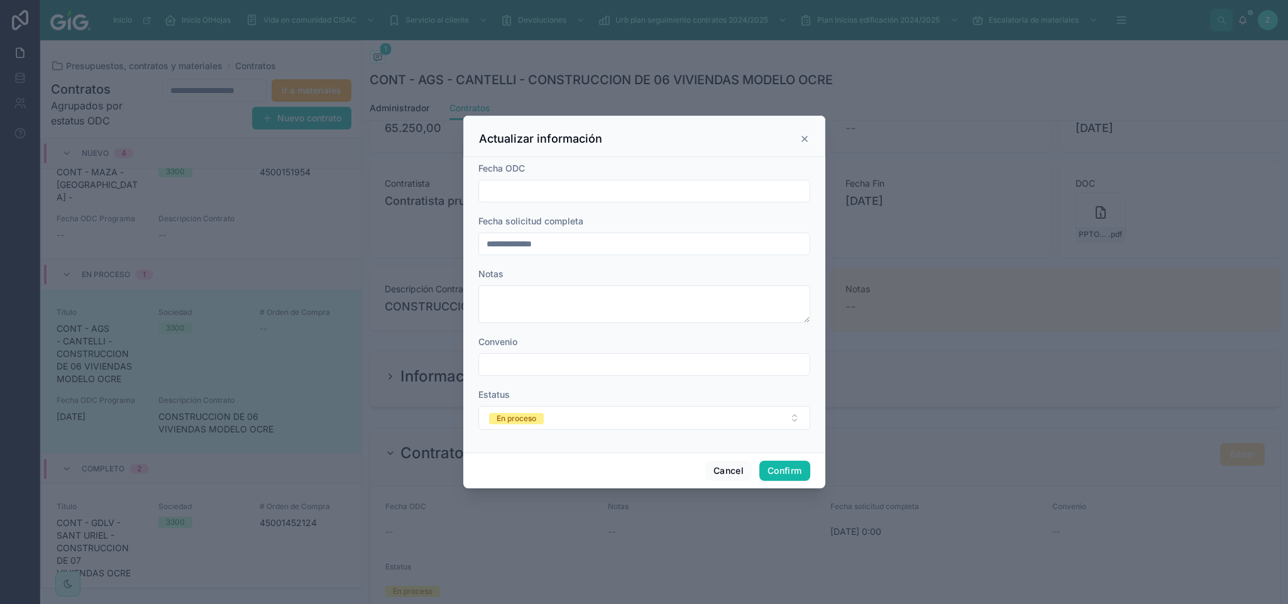
click at [556, 189] on input "text" at bounding box center [644, 191] width 331 height 18
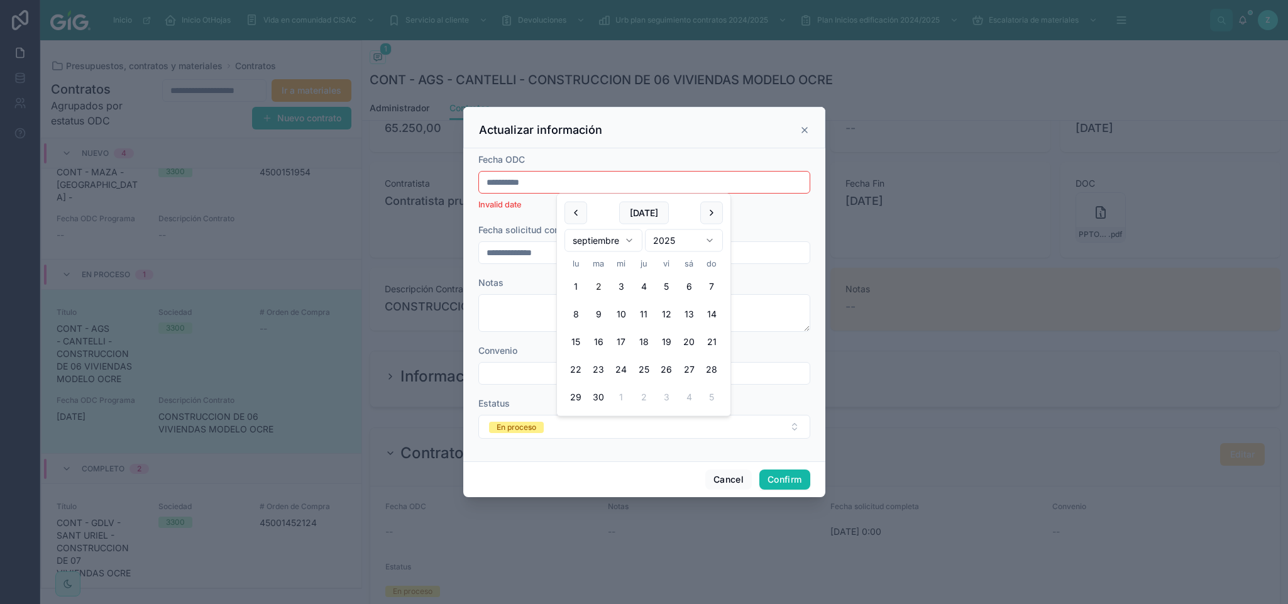
click at [526, 177] on input "**********" at bounding box center [644, 182] width 331 height 18
click at [529, 185] on input "**********" at bounding box center [644, 182] width 331 height 18
drag, startPoint x: 548, startPoint y: 187, endPoint x: 483, endPoint y: 193, distance: 65.1
click at [483, 193] on div "**********" at bounding box center [644, 182] width 332 height 23
click at [595, 285] on button "2" at bounding box center [598, 286] width 23 height 23
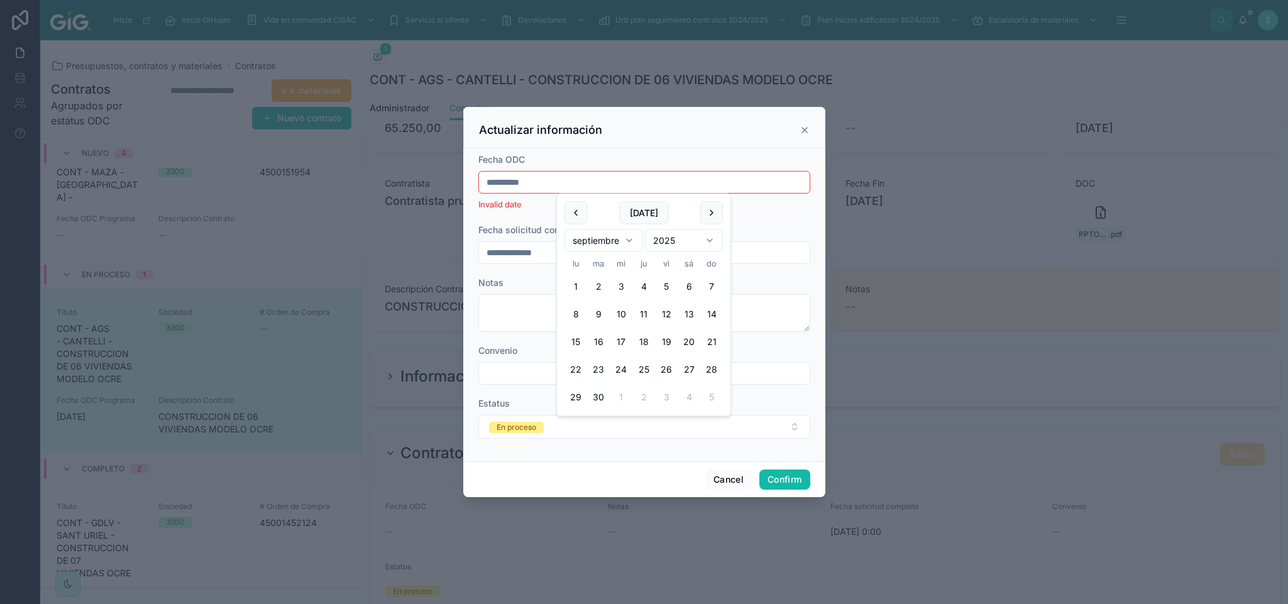
type input "********"
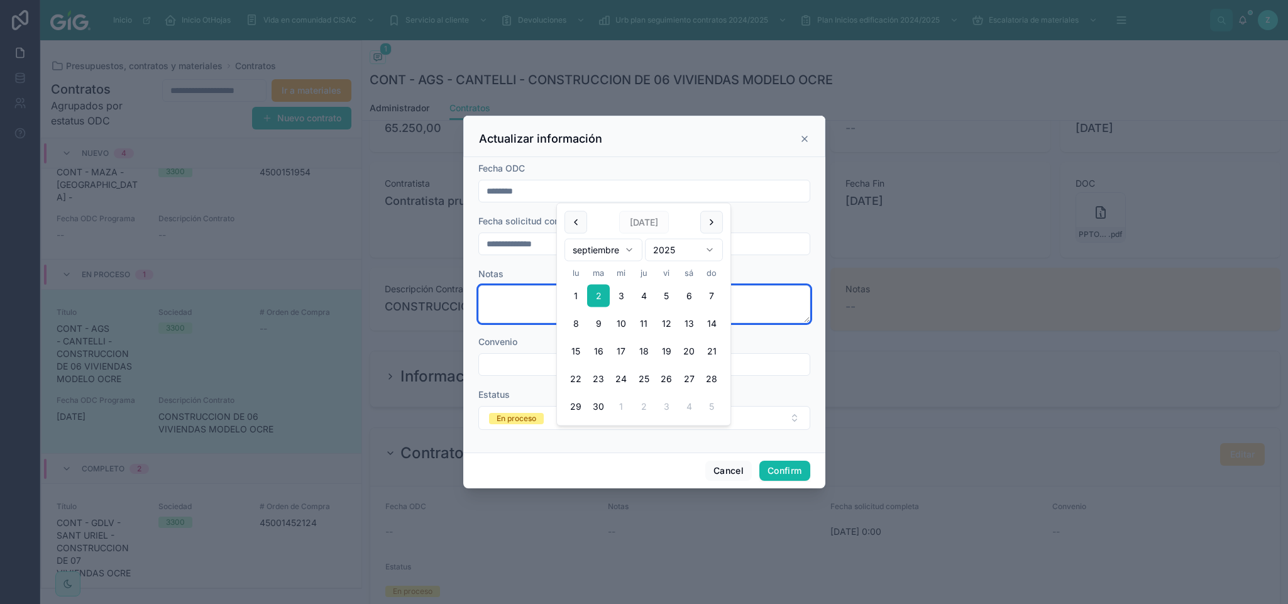
click at [525, 302] on textarea at bounding box center [644, 304] width 332 height 38
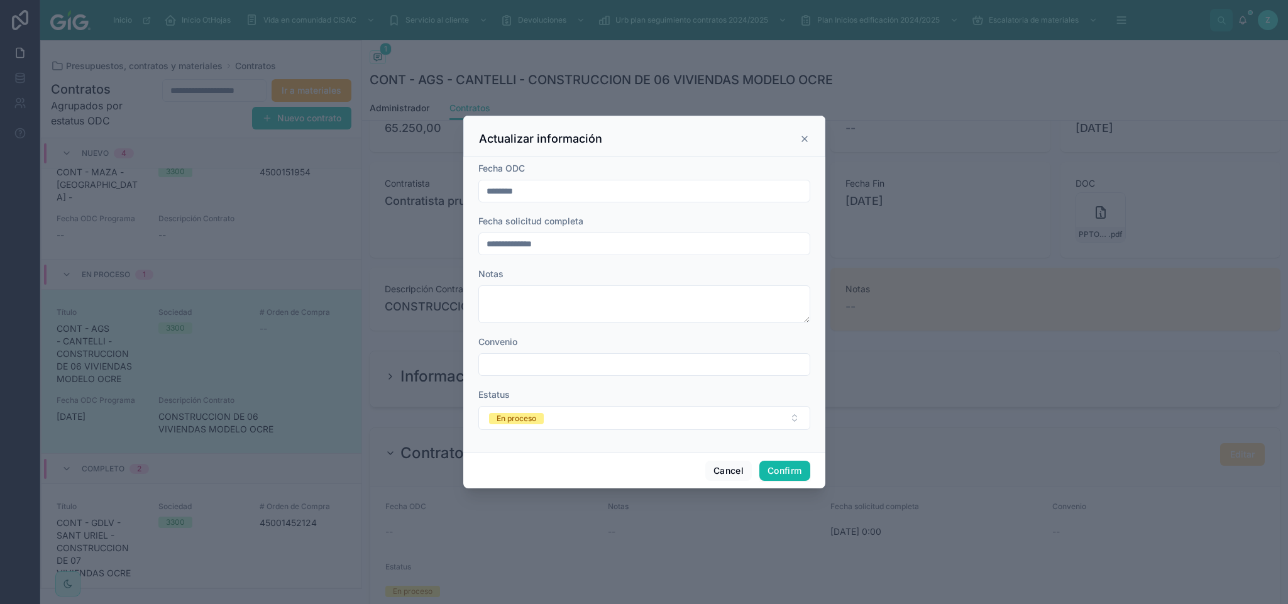
click at [553, 360] on input "text" at bounding box center [644, 365] width 331 height 18
type input "**********"
click at [573, 411] on button "En proceso" at bounding box center [644, 418] width 332 height 24
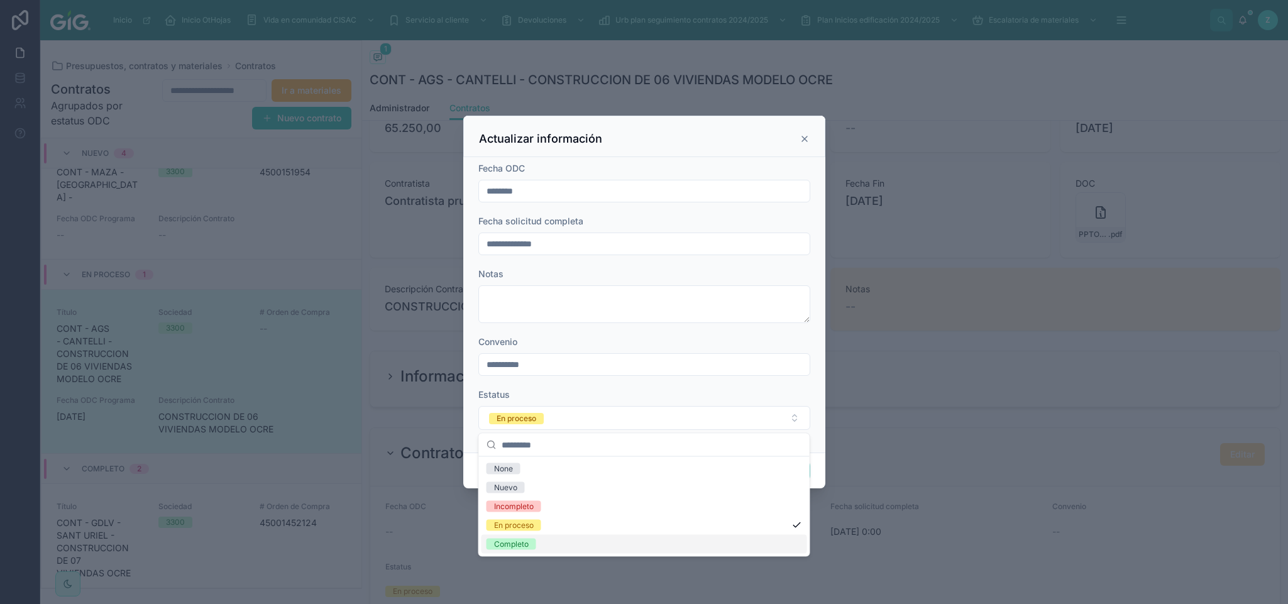
click at [536, 545] on div "Completo" at bounding box center [645, 544] width 326 height 19
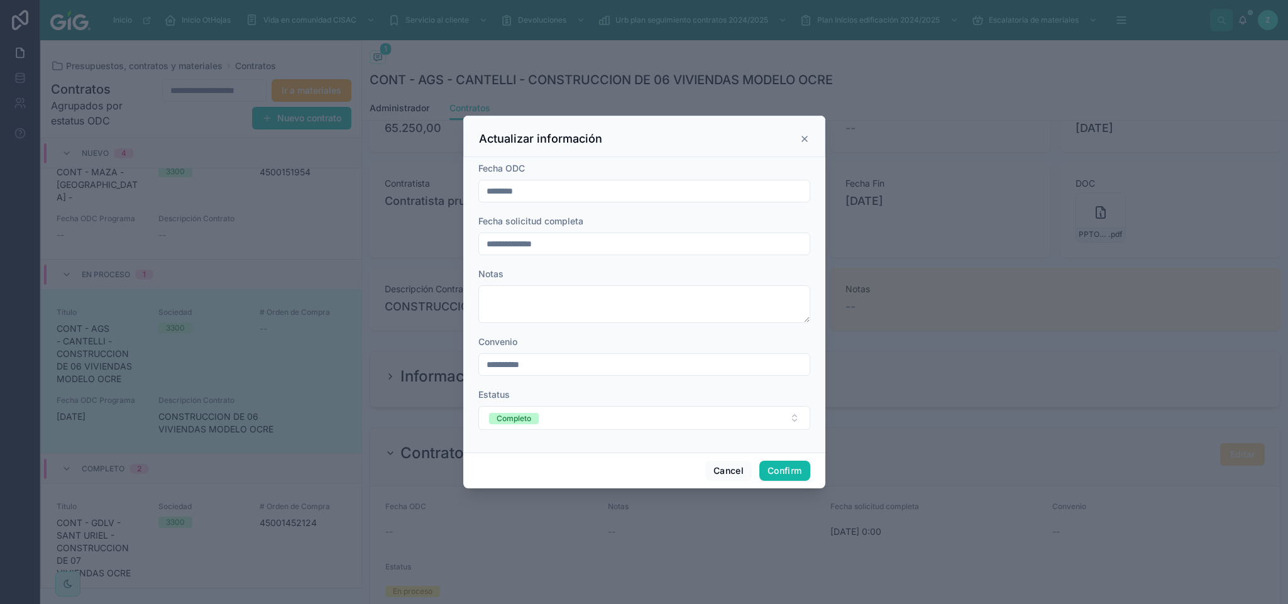
click at [579, 460] on div "Cancel Confirm" at bounding box center [644, 471] width 362 height 36
click at [783, 472] on button "Confirm" at bounding box center [784, 471] width 50 height 20
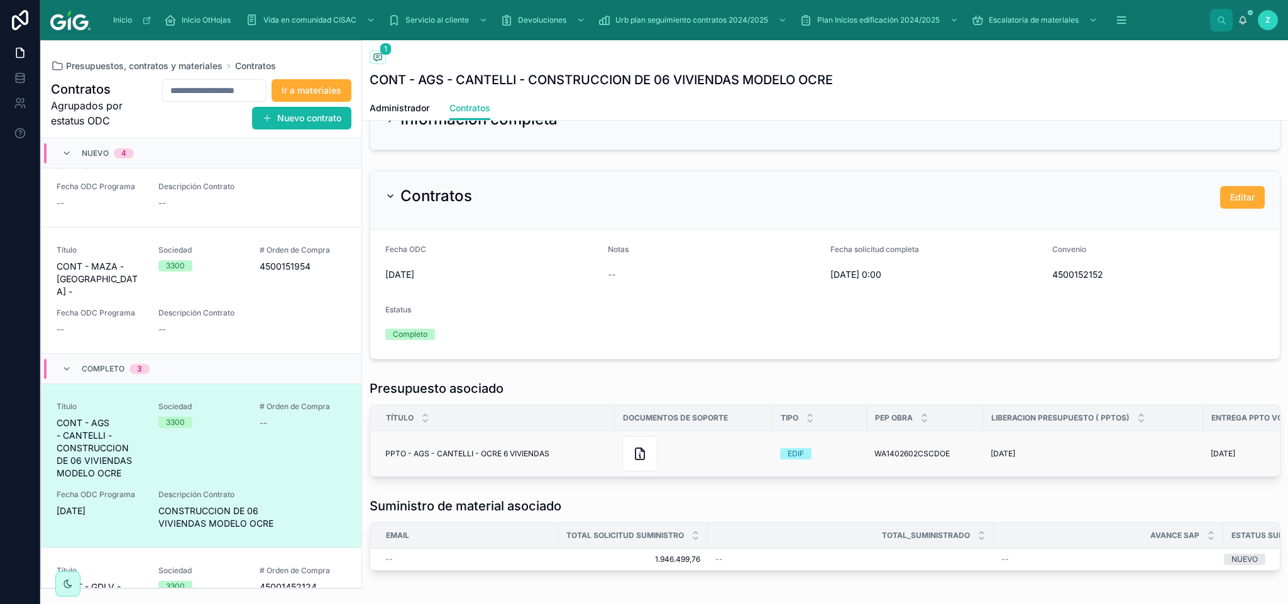
scroll to position [531, 0]
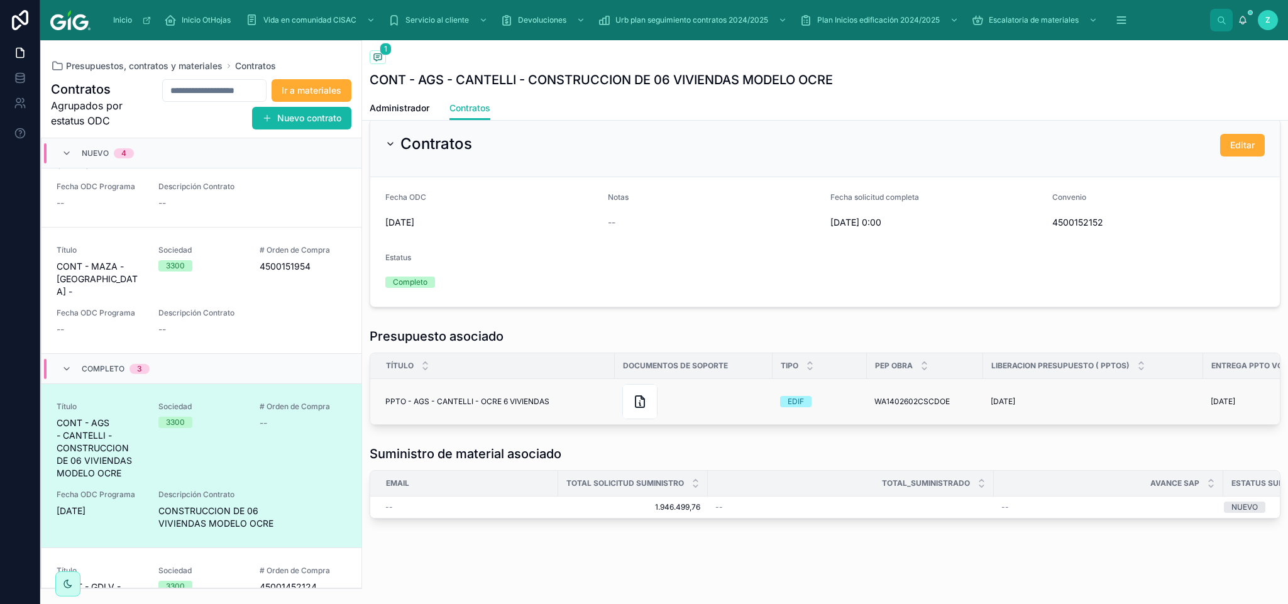
click at [524, 397] on span "PPTO - AGS - CANTELLI - OCRE 6 VIVIENDAS" at bounding box center [467, 402] width 164 height 10
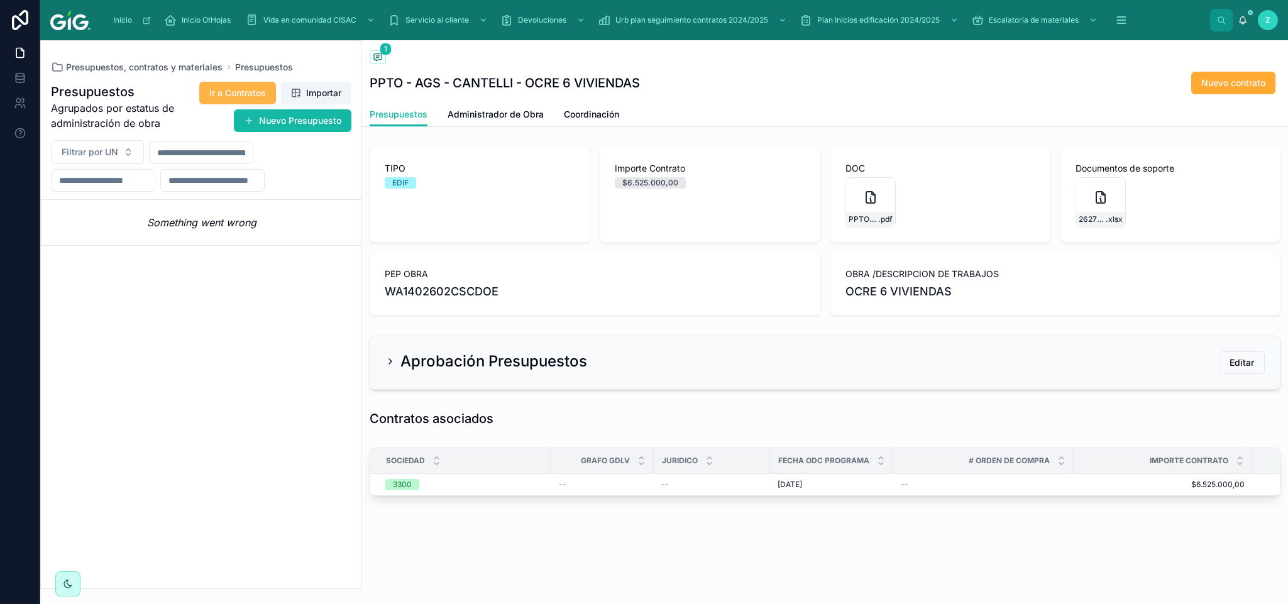
click at [260, 91] on span "Ir a Contratos" at bounding box center [237, 93] width 57 height 13
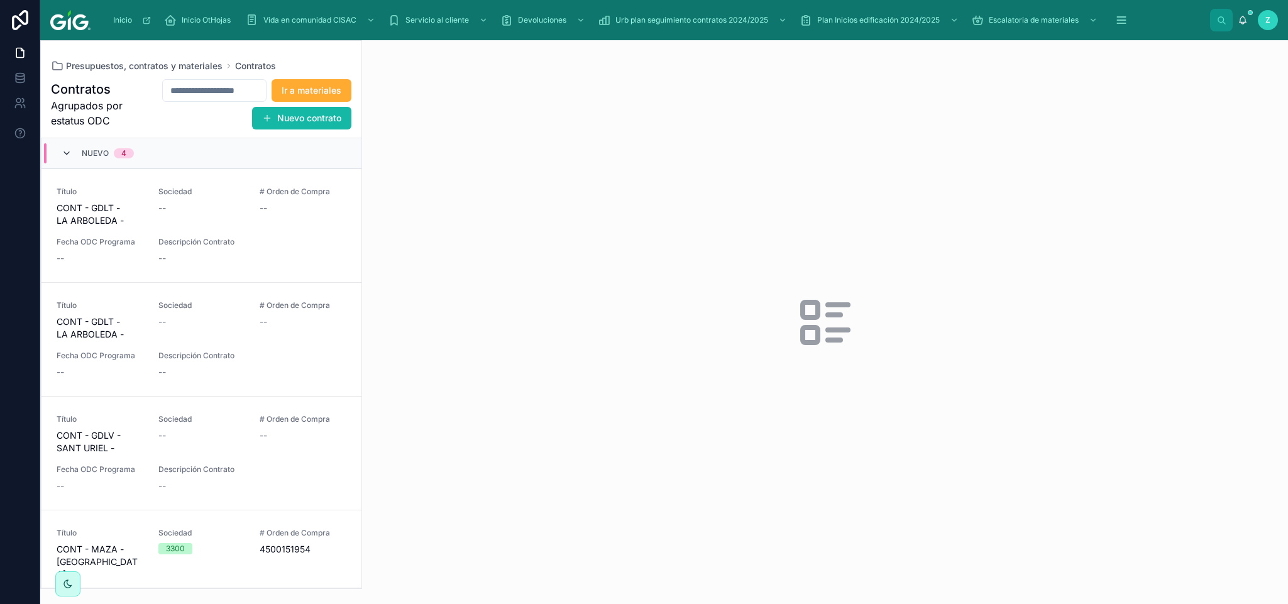
click at [67, 157] on icon at bounding box center [67, 153] width 10 height 10
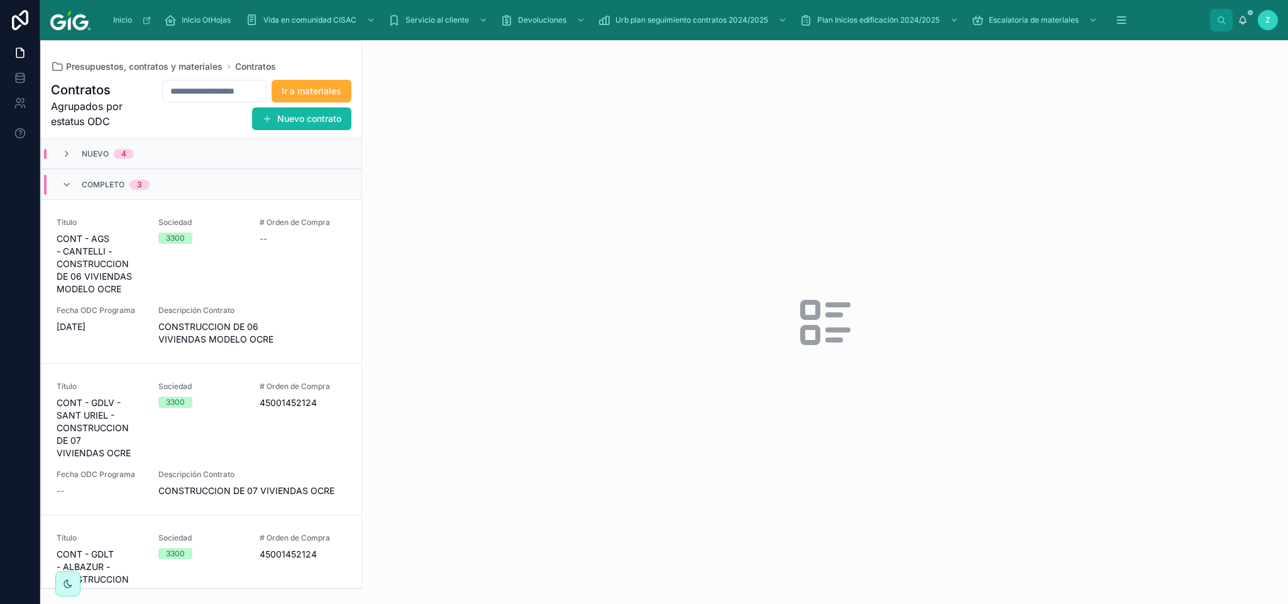
click at [60, 183] on div "Completo 3" at bounding box center [106, 185] width 118 height 20
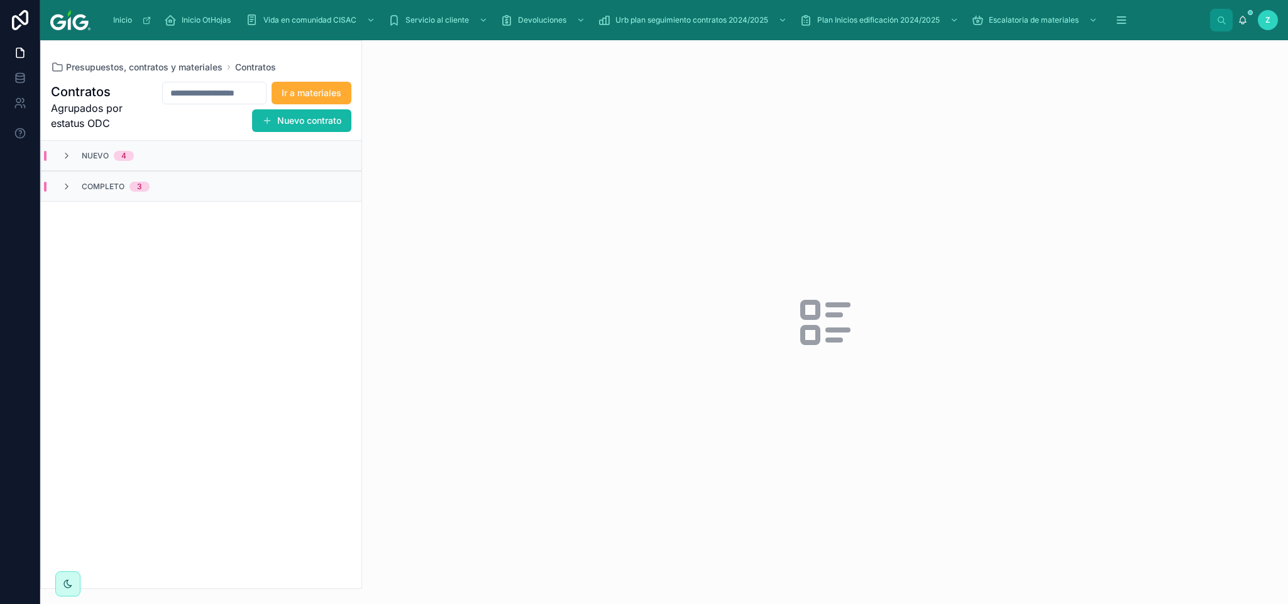
click at [121, 183] on span "Completo" at bounding box center [103, 187] width 43 height 10
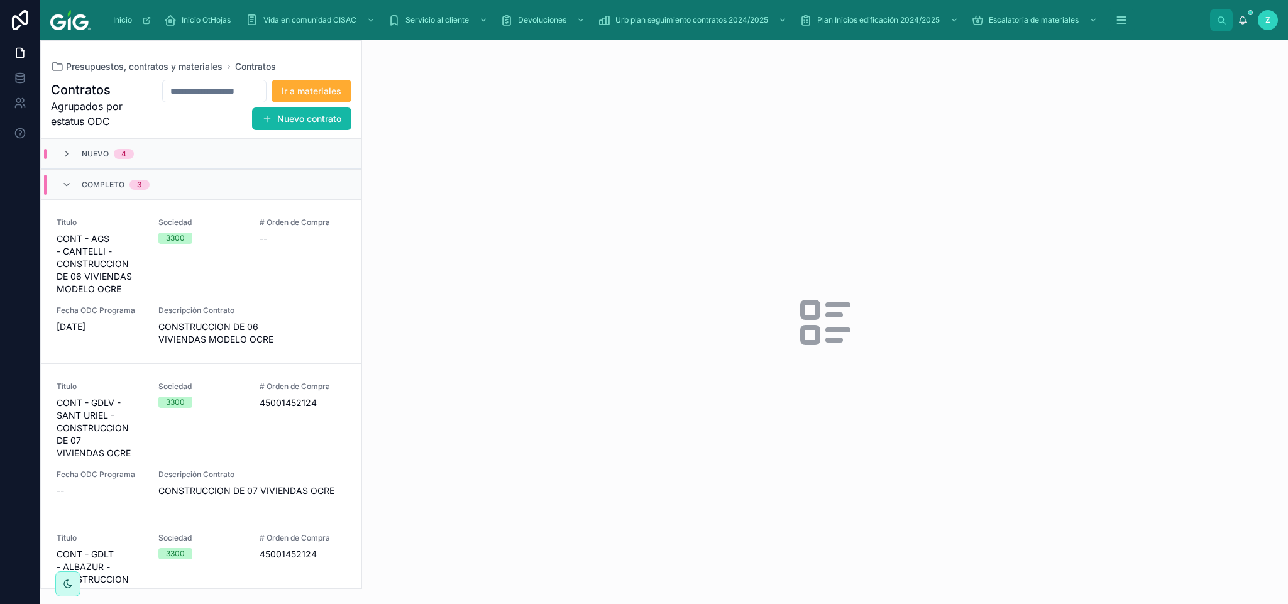
click at [91, 183] on span "Completo" at bounding box center [103, 185] width 43 height 10
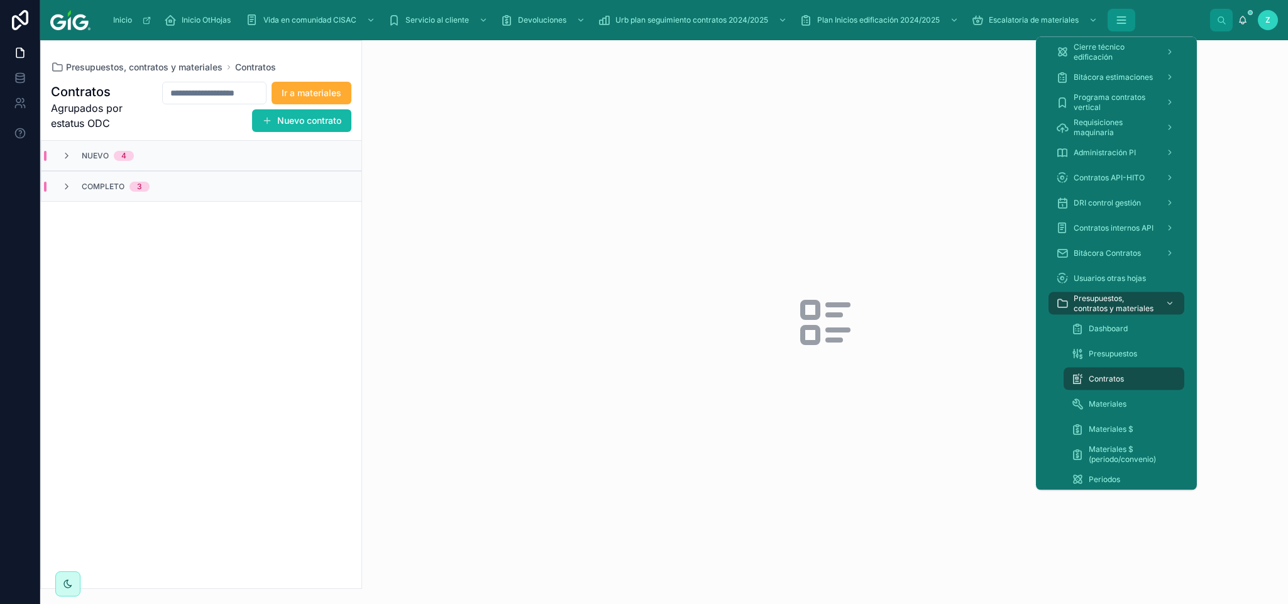
click at [1119, 25] on icon "scrollable content" at bounding box center [1121, 20] width 13 height 13
click at [1107, 326] on span "Dashboard" at bounding box center [1108, 329] width 39 height 10
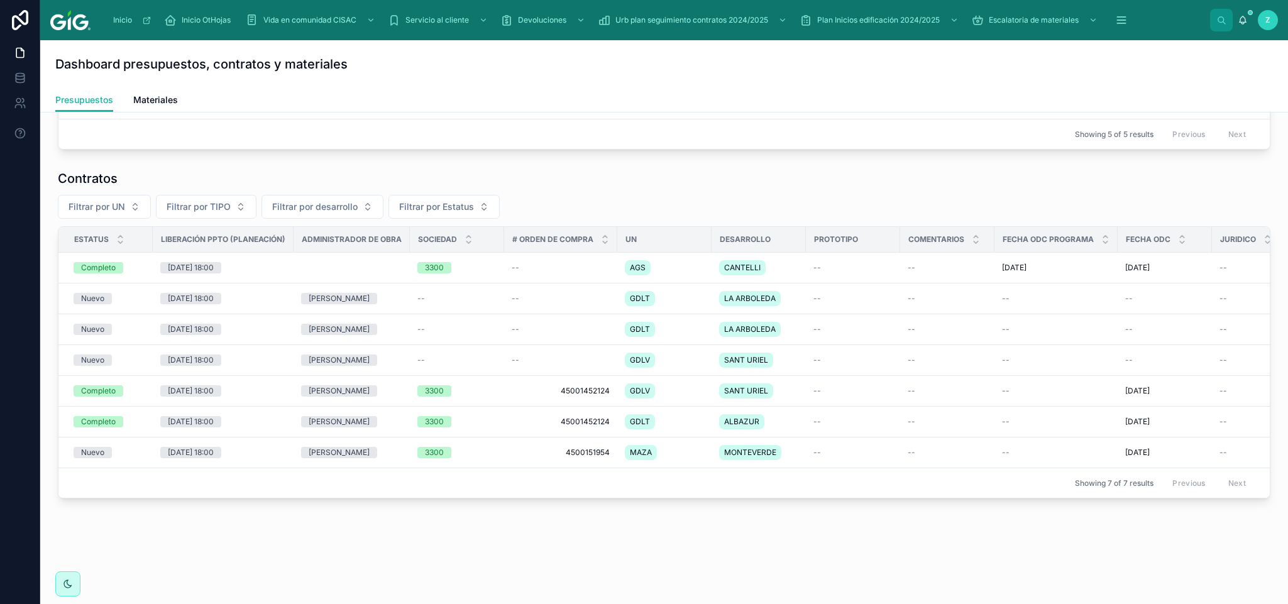
scroll to position [336, 0]
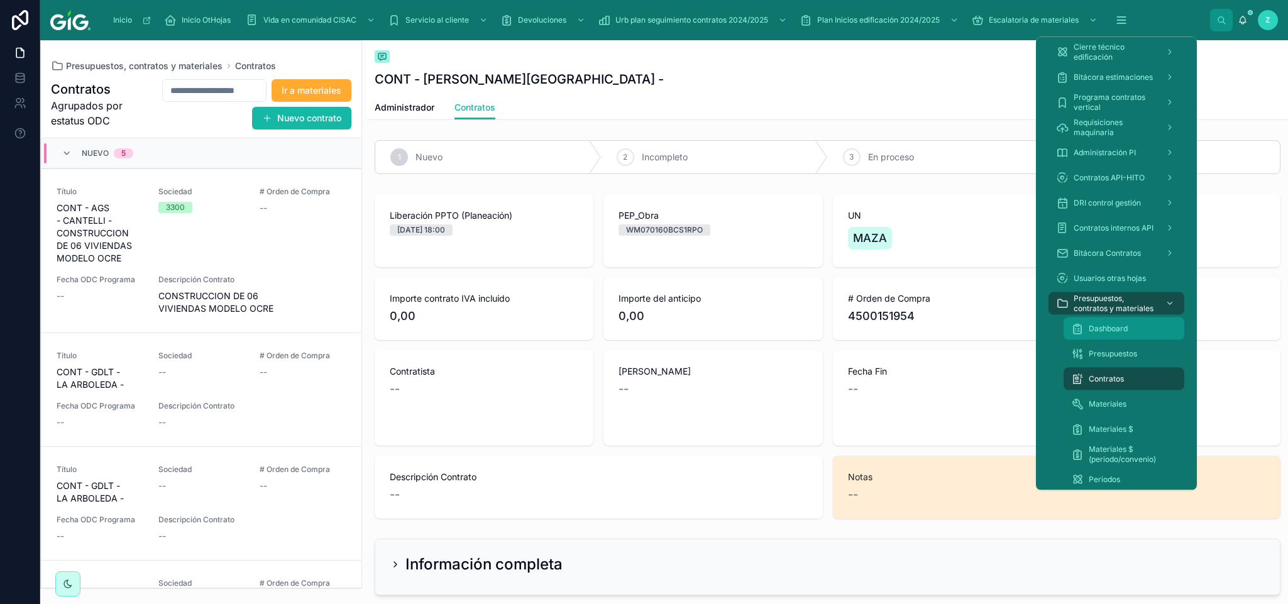
click at [964, 324] on span "Dashboard" at bounding box center [1108, 329] width 39 height 10
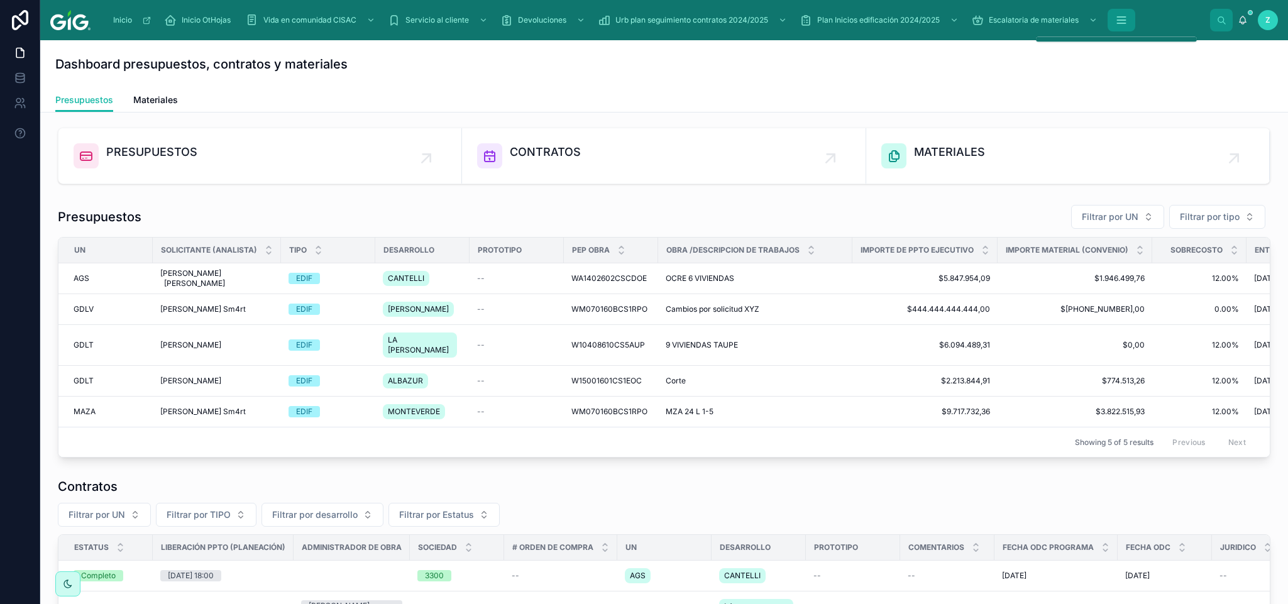
click at [964, 25] on icon "scrollable content" at bounding box center [1121, 20] width 13 height 13
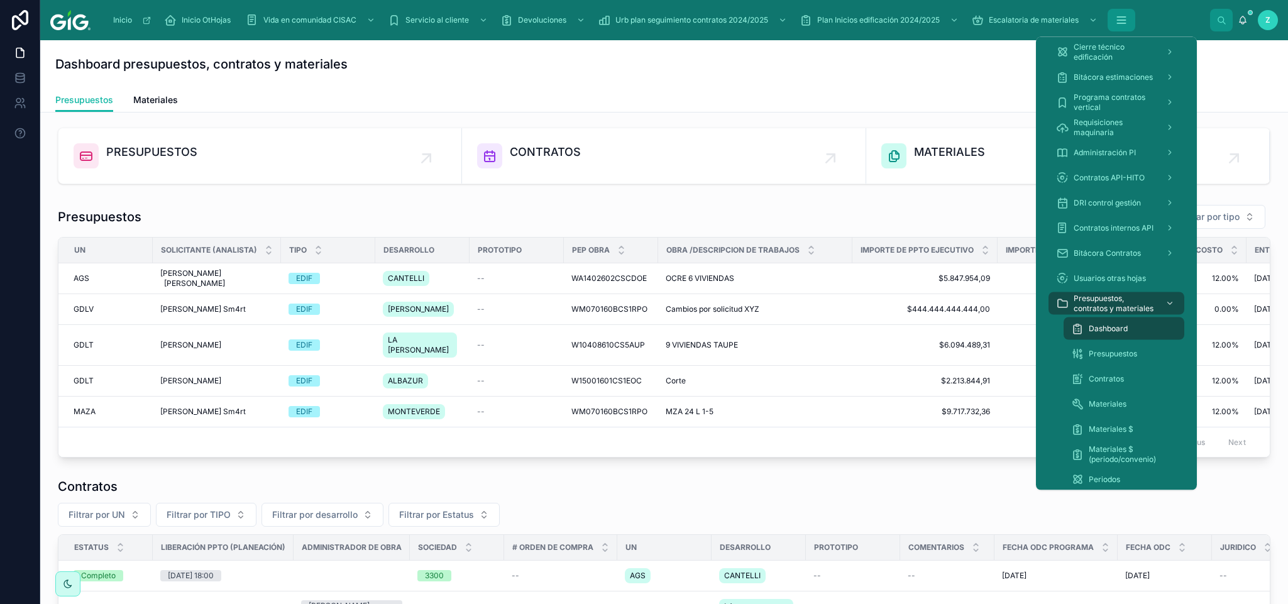
click at [964, 14] on icon "scrollable content" at bounding box center [1121, 20] width 13 height 13
click at [964, 15] on icon "scrollable content" at bounding box center [1121, 20] width 13 height 13
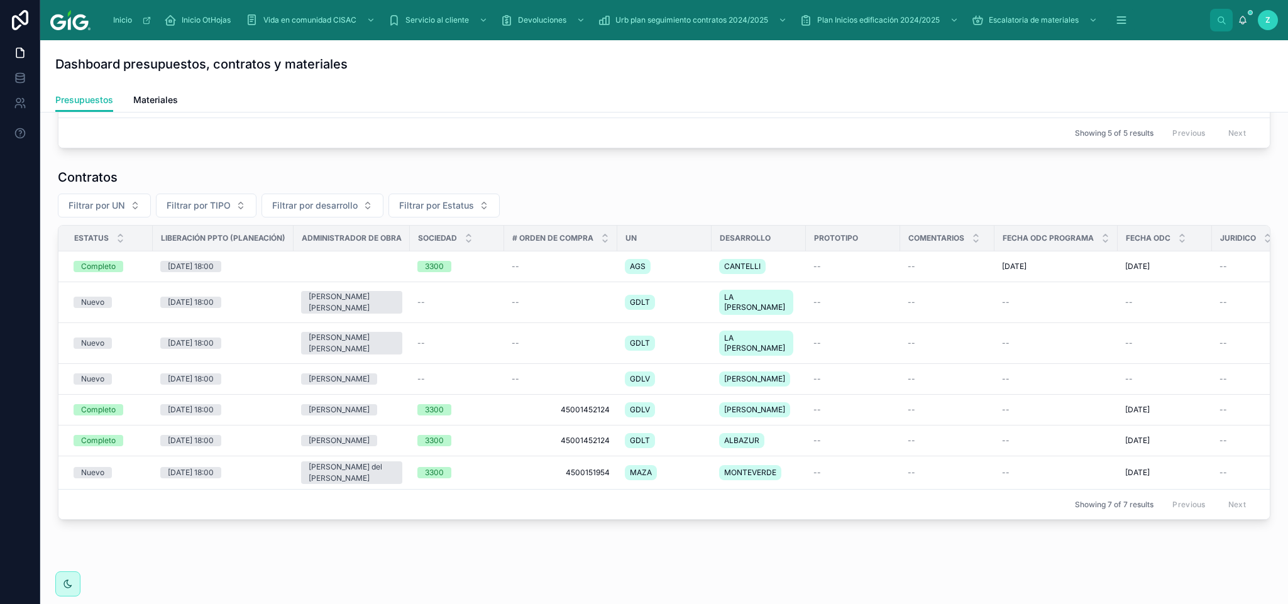
scroll to position [336, 0]
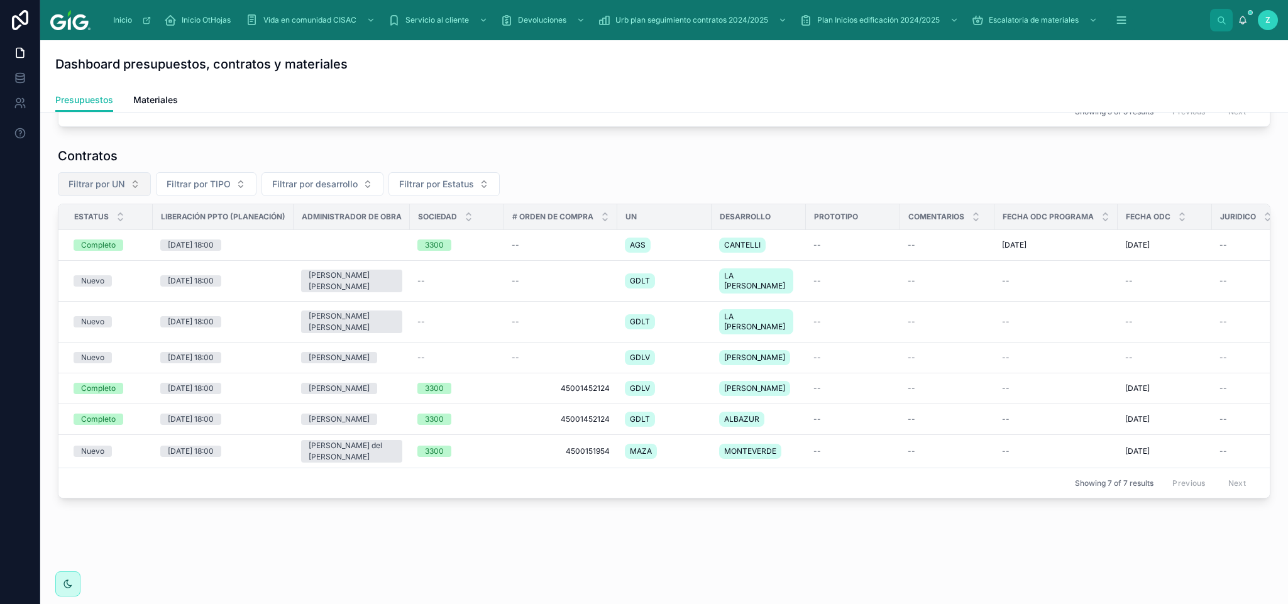
click at [108, 184] on span "Filtrar por UN" at bounding box center [97, 184] width 57 height 13
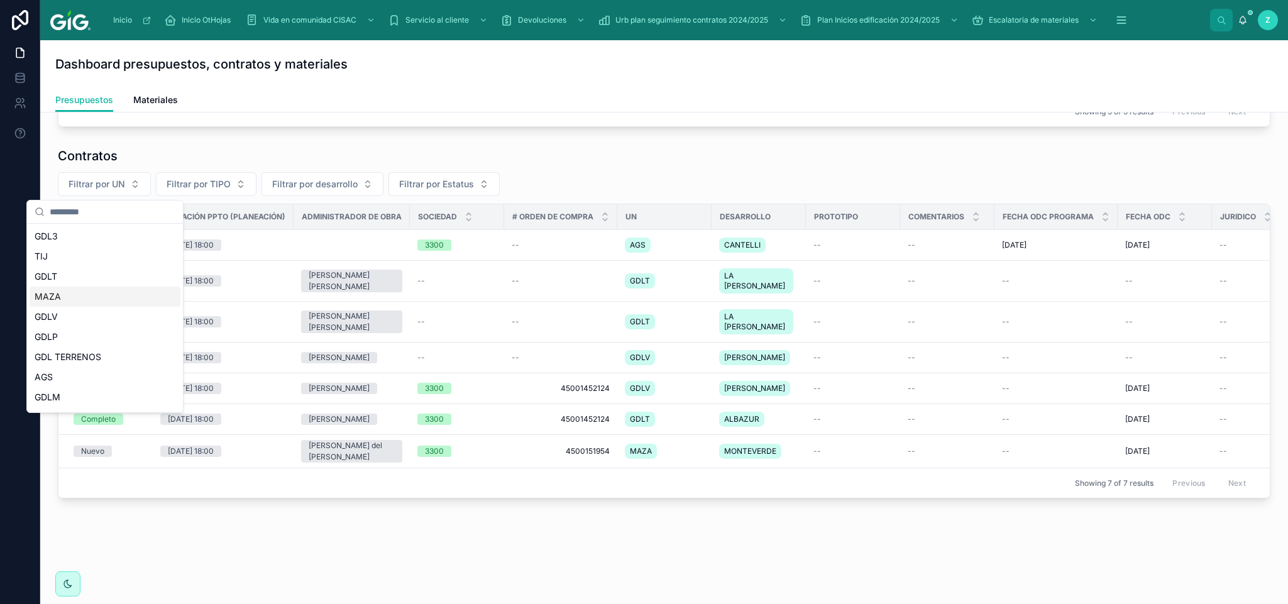
click at [72, 297] on div "MAZA" at bounding box center [105, 297] width 151 height 20
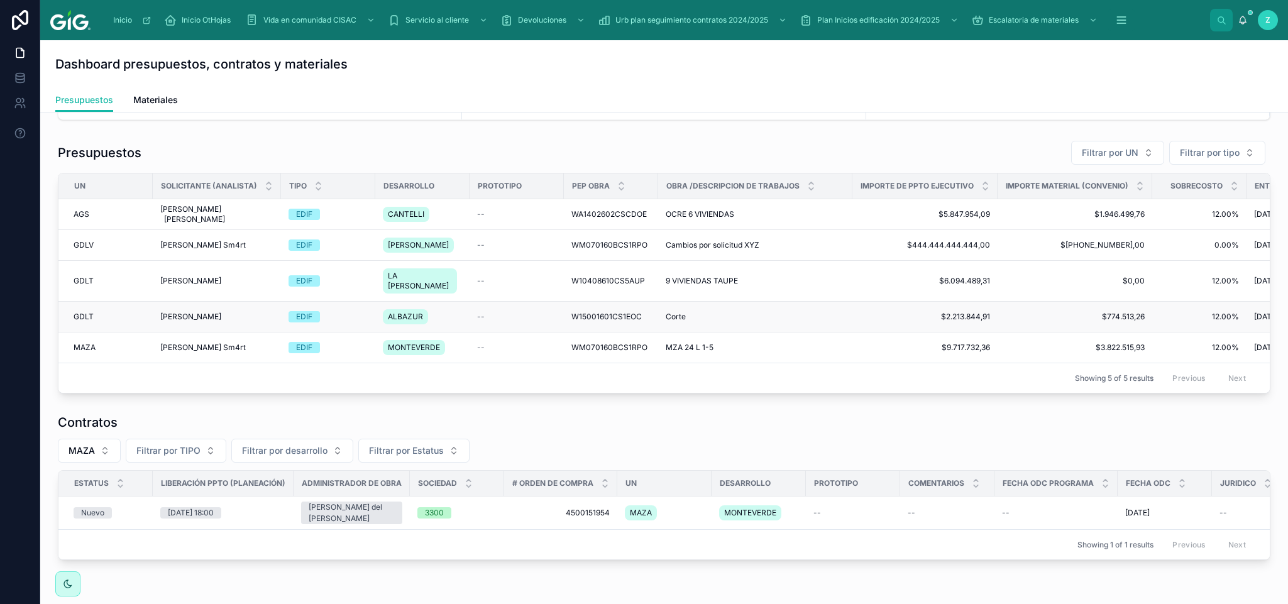
scroll to position [145, 0]
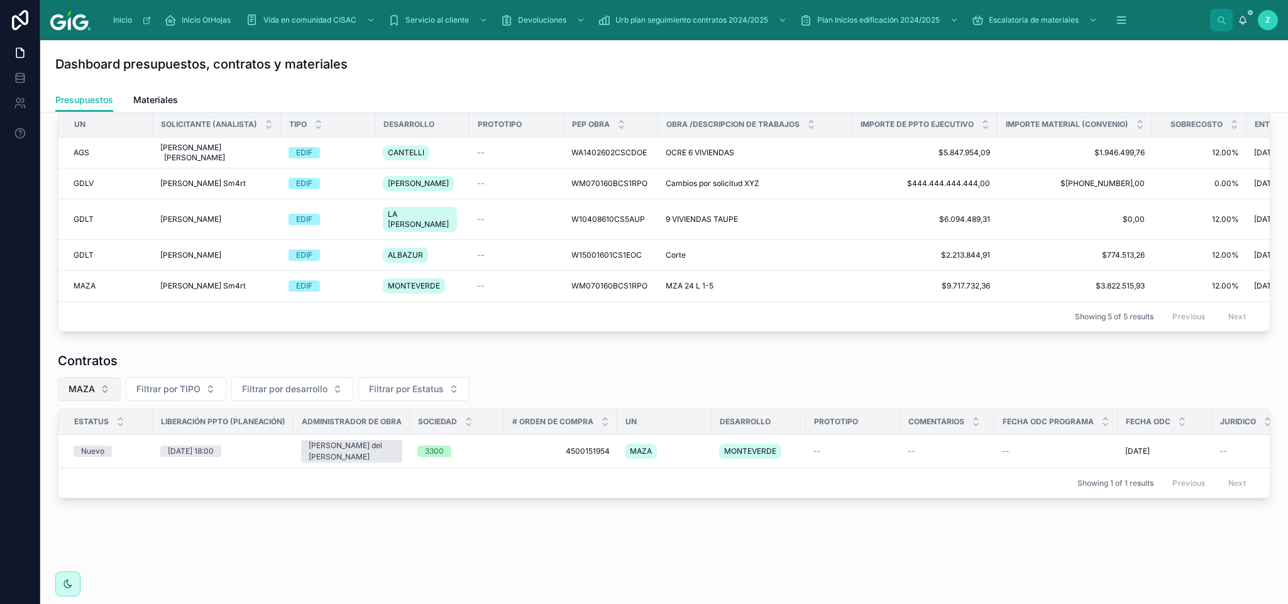
click at [98, 377] on button "MAZA" at bounding box center [89, 389] width 63 height 24
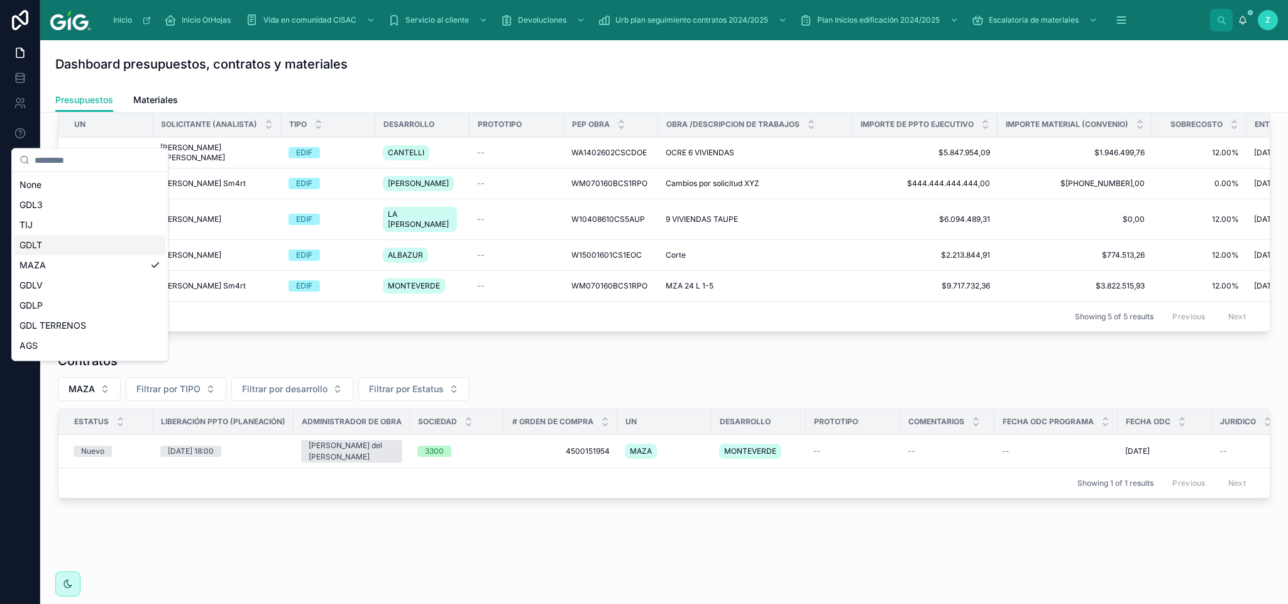
click at [62, 247] on div "GDLT" at bounding box center [89, 245] width 151 height 20
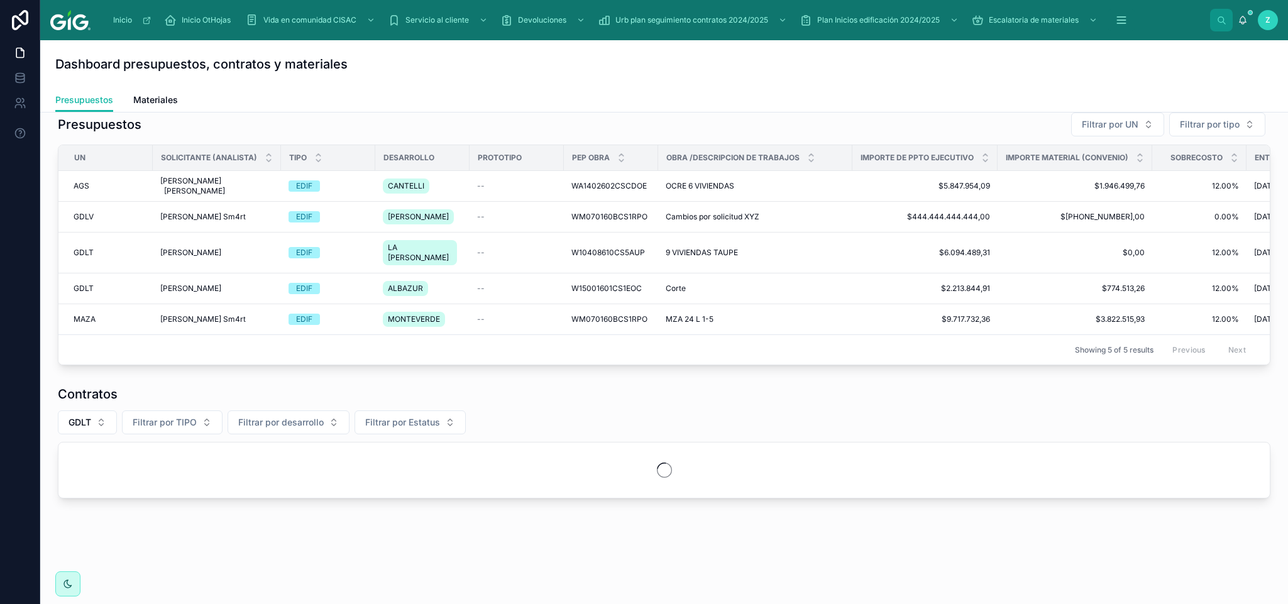
scroll to position [91, 0]
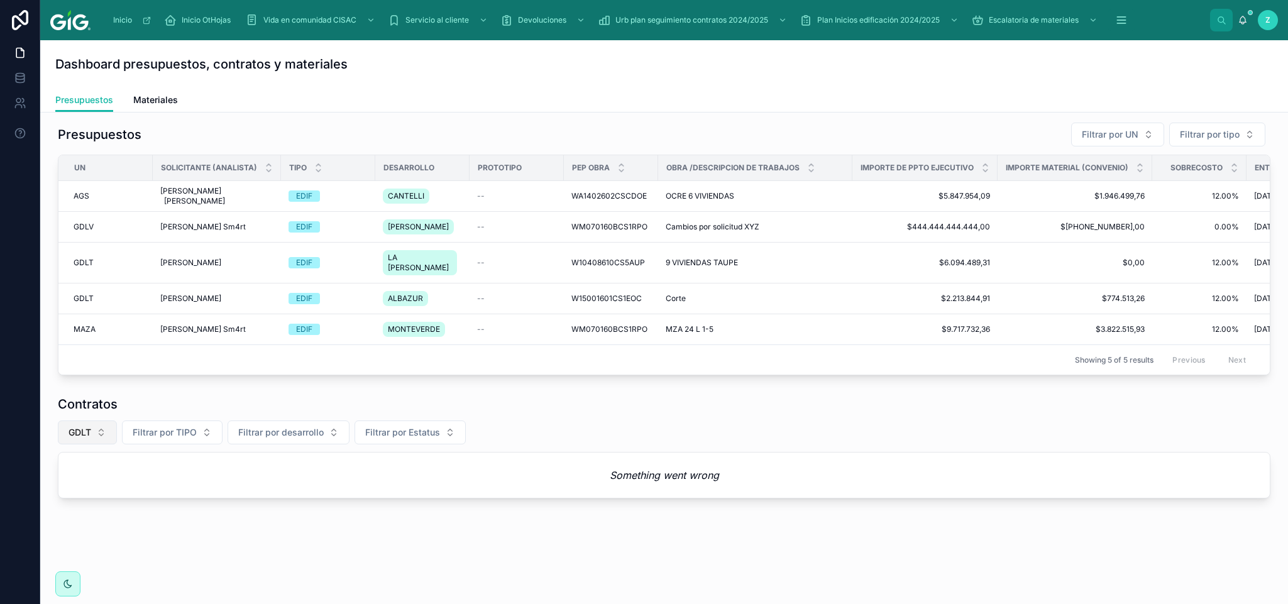
click at [97, 430] on button "GDLT" at bounding box center [87, 433] width 59 height 24
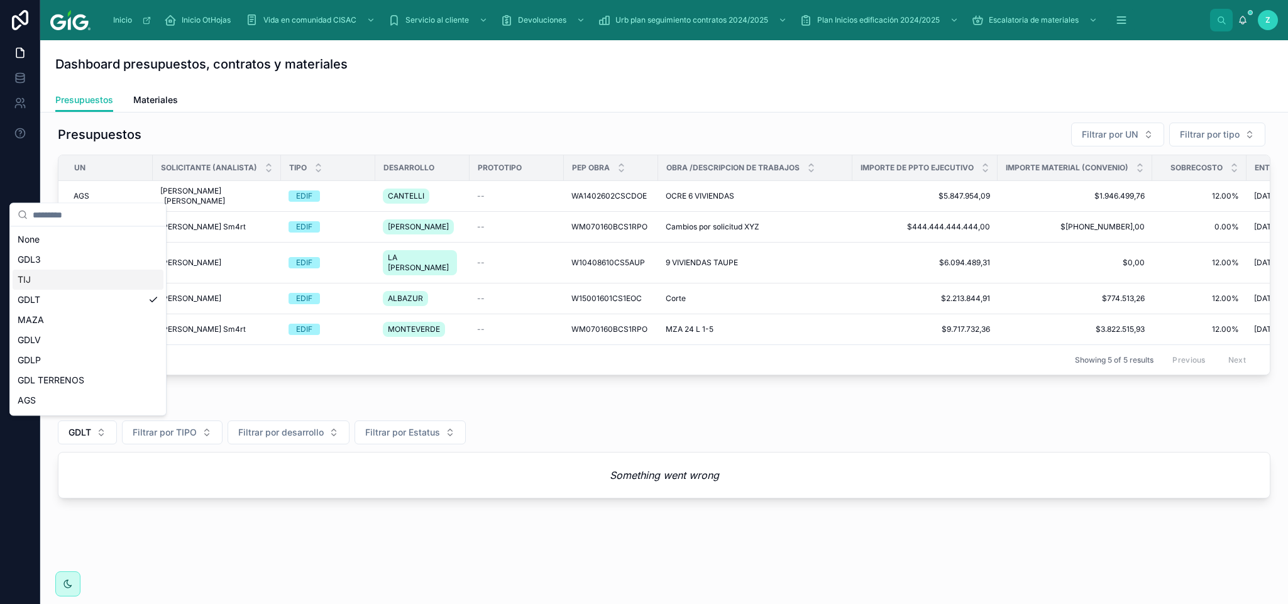
click at [44, 278] on div "TIJ" at bounding box center [88, 280] width 151 height 20
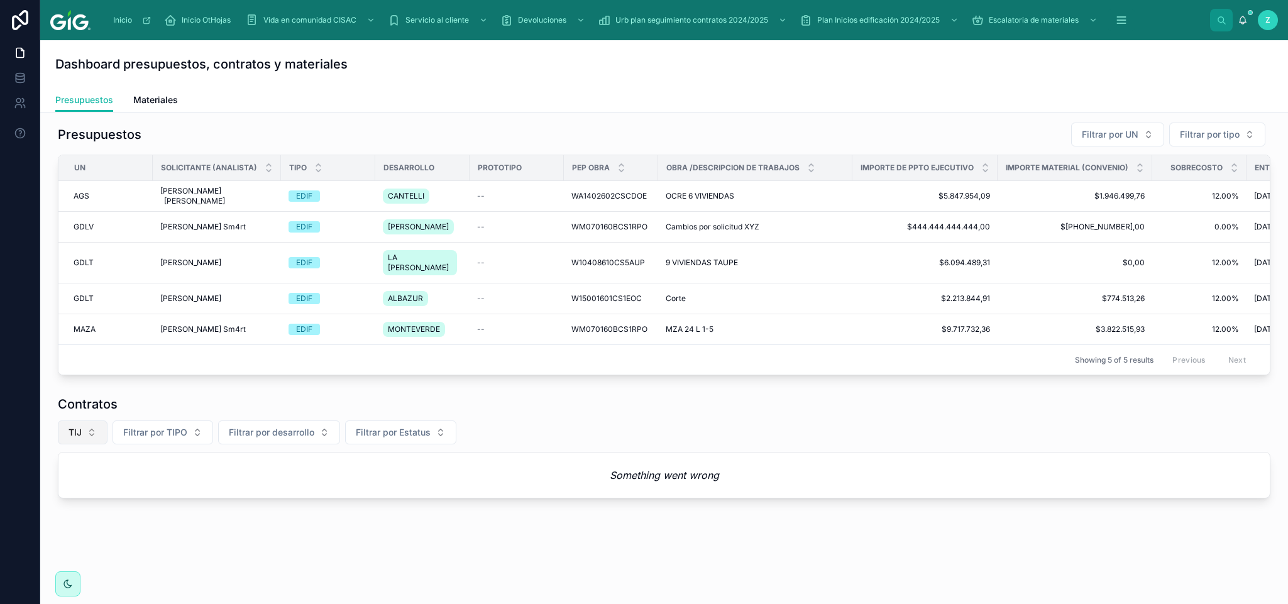
click at [89, 424] on button "TIJ" at bounding box center [83, 433] width 50 height 24
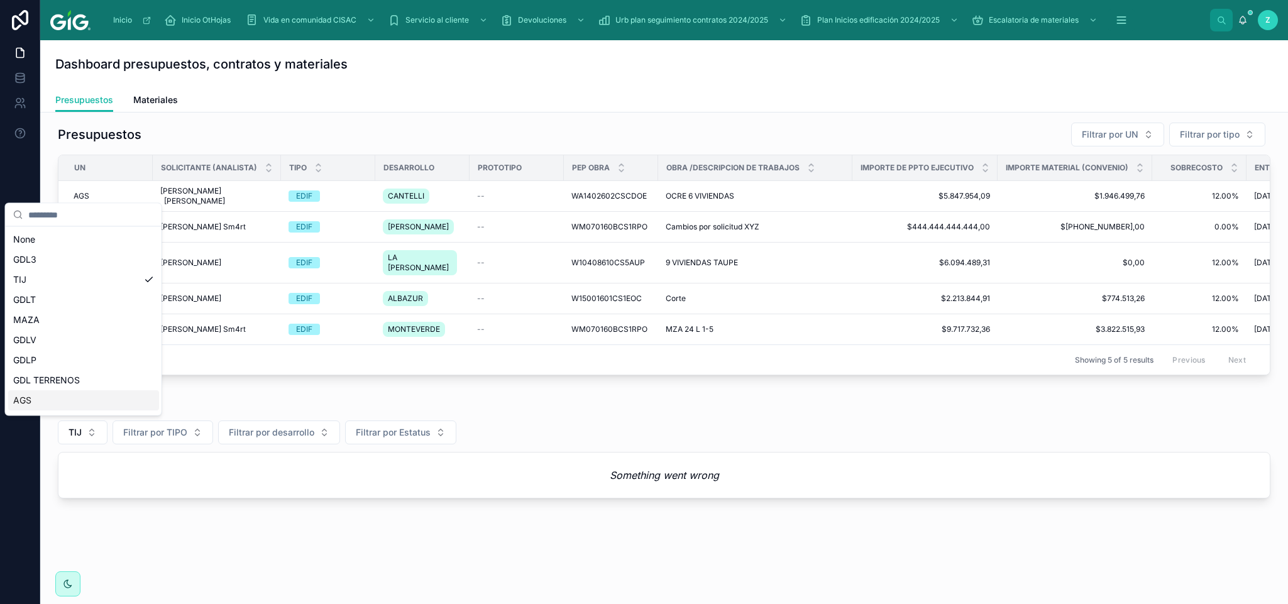
click at [58, 394] on div "AGS" at bounding box center [83, 400] width 151 height 20
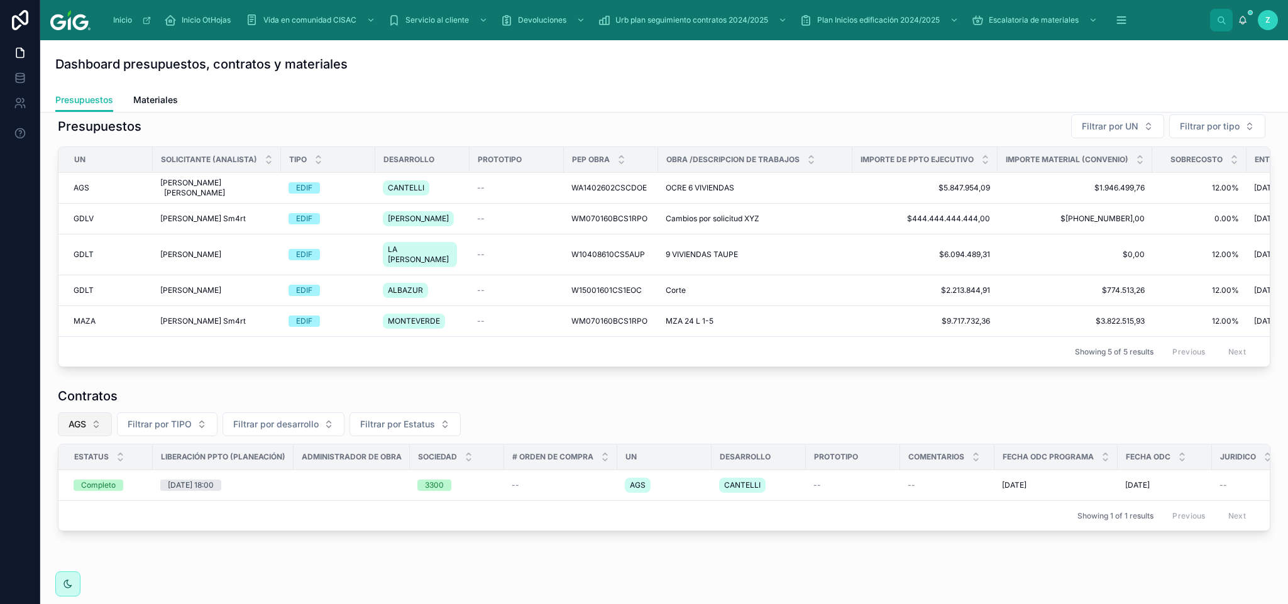
click at [83, 431] on span "AGS" at bounding box center [78, 424] width 18 height 13
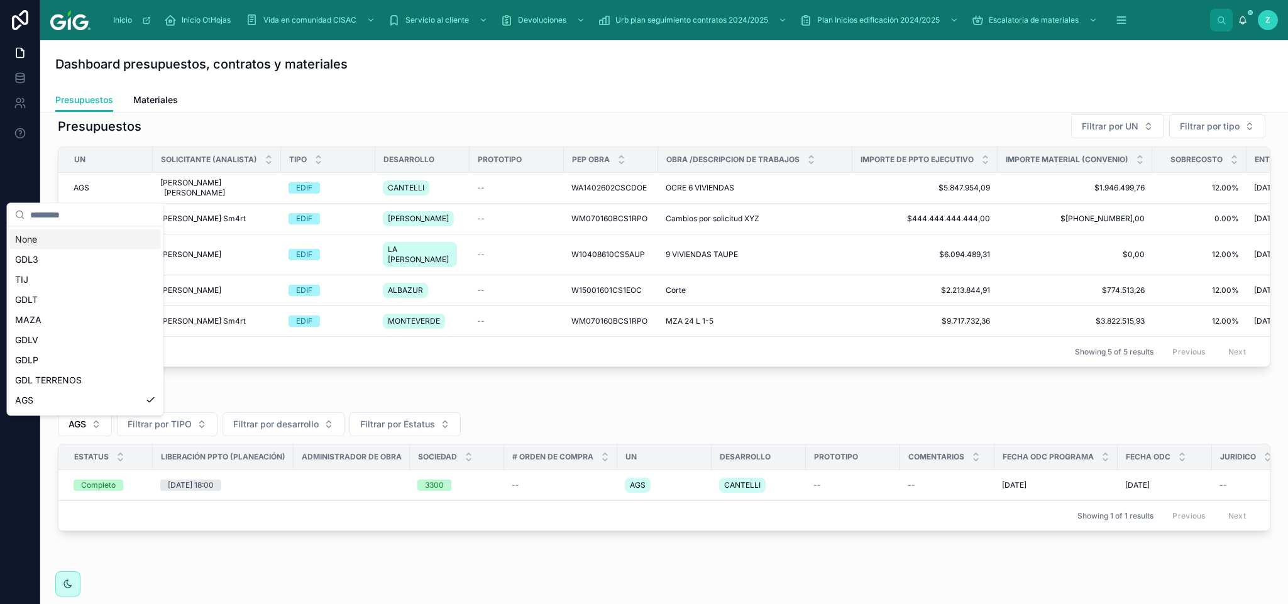
click at [46, 241] on div "None" at bounding box center [85, 239] width 151 height 20
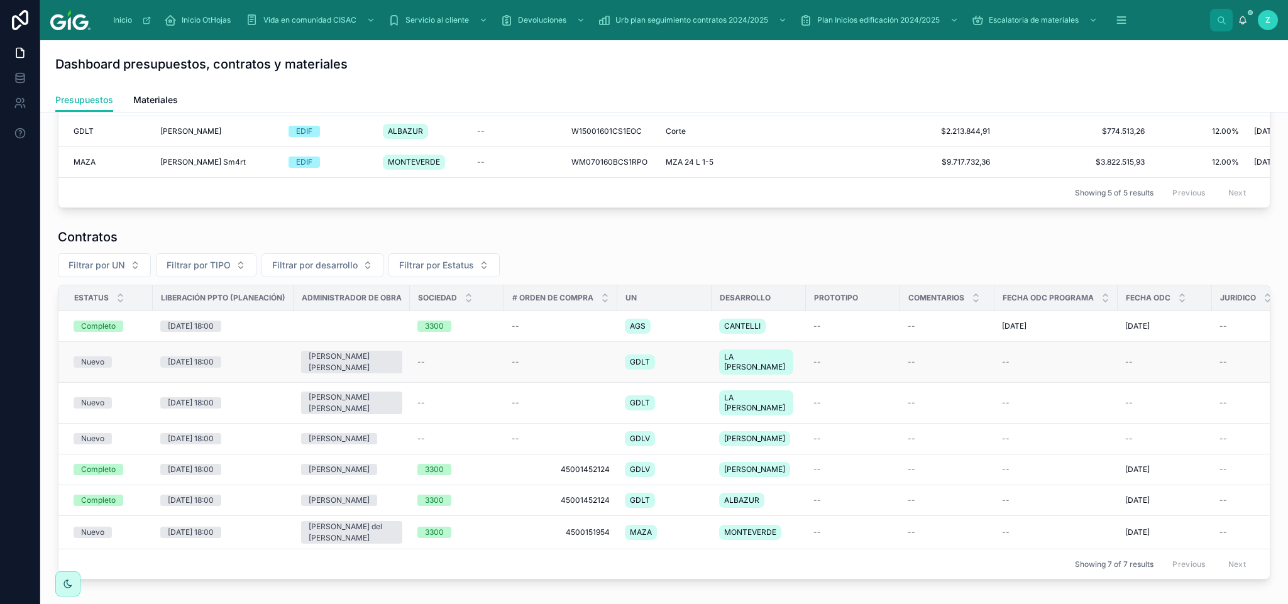
scroll to position [279, 0]
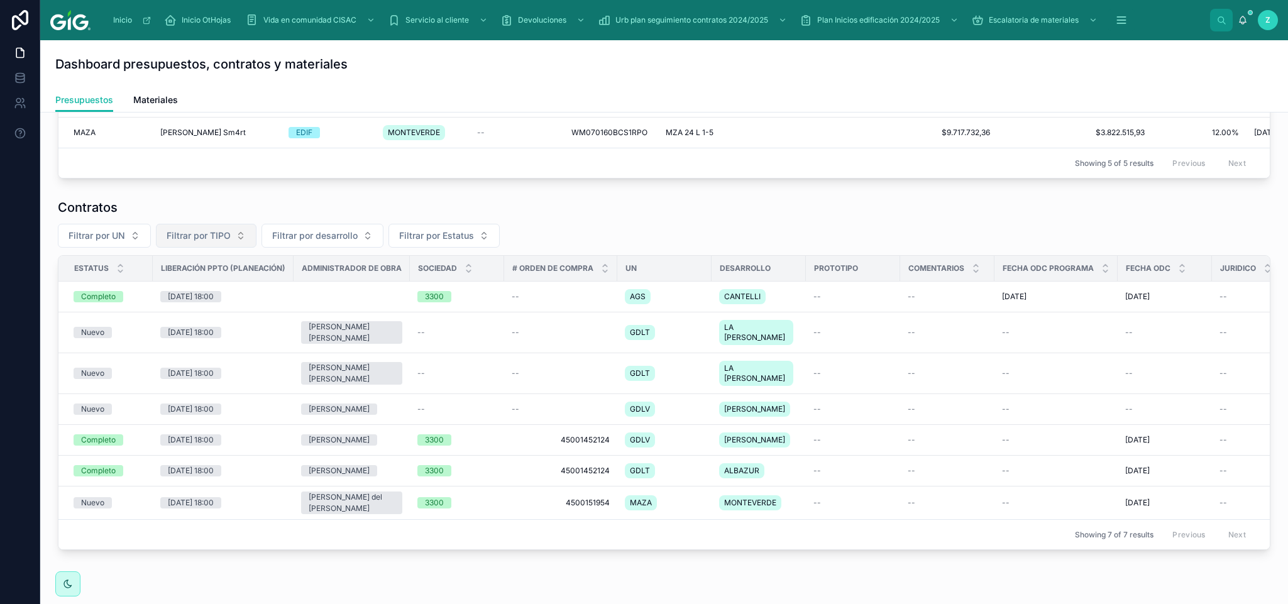
click at [208, 238] on span "Filtrar por TIPO" at bounding box center [199, 235] width 64 height 13
click at [168, 331] on div "VER" at bounding box center [206, 334] width 151 height 20
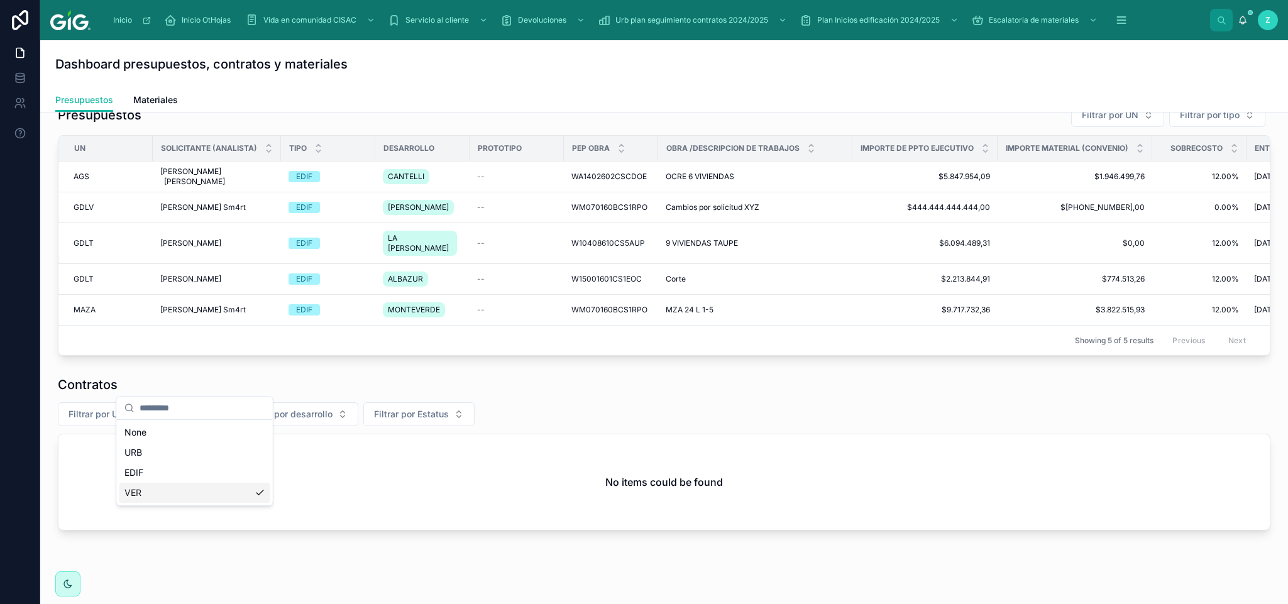
scroll to position [142, 0]
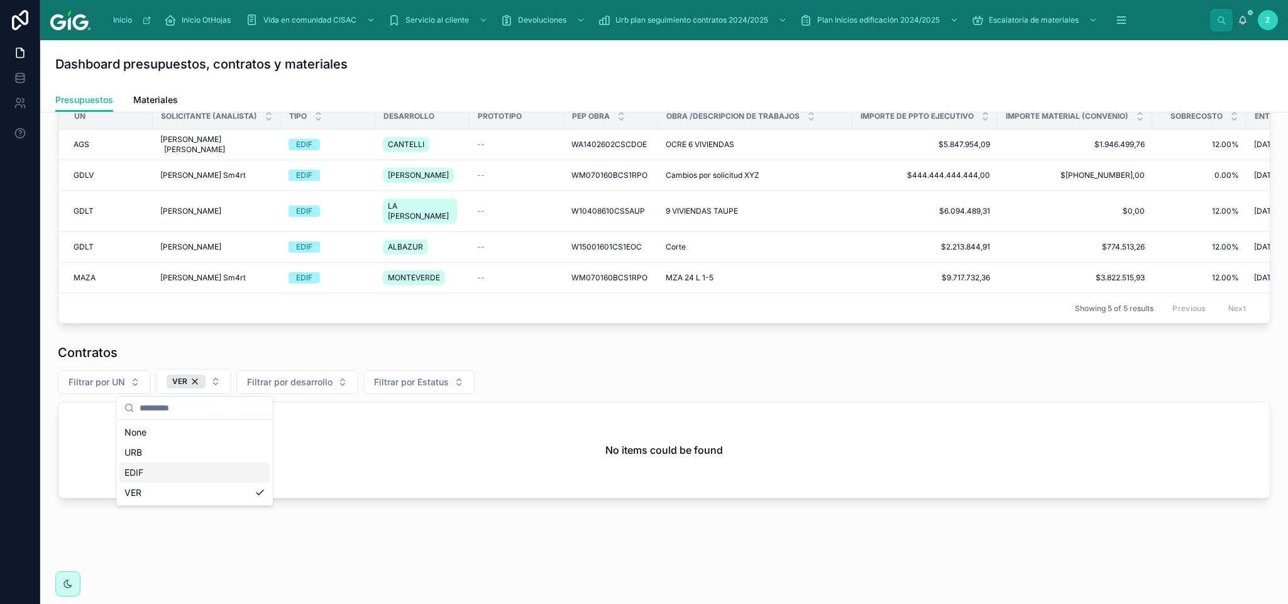
click at [155, 463] on div "EDIF" at bounding box center [194, 473] width 151 height 20
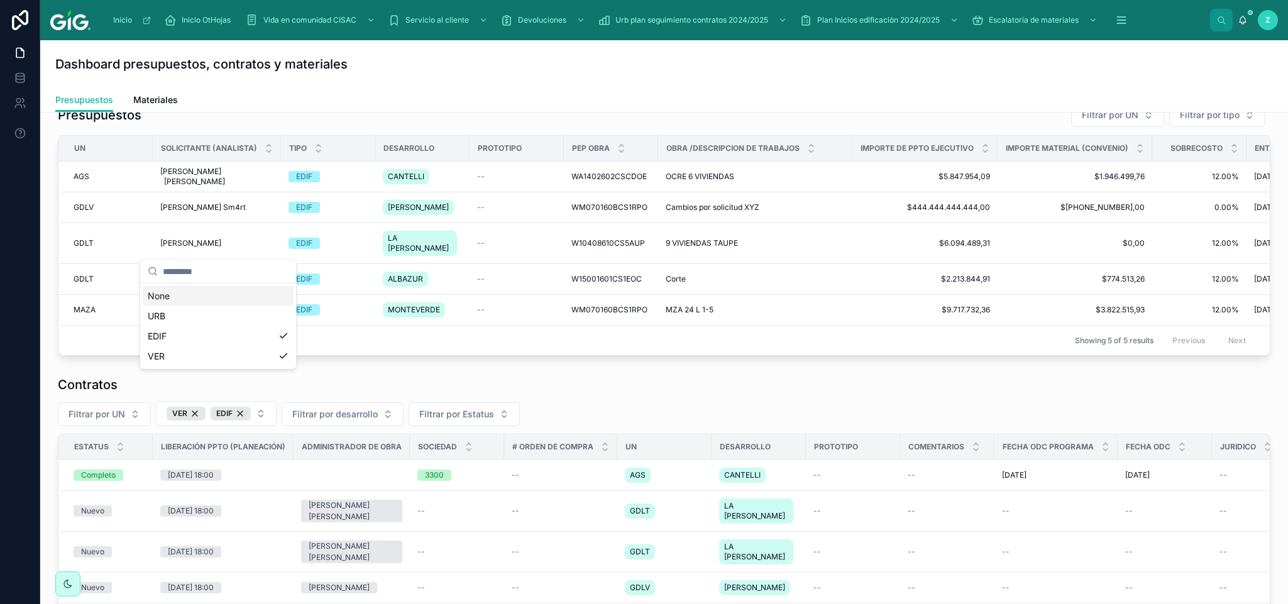
scroll to position [279, 0]
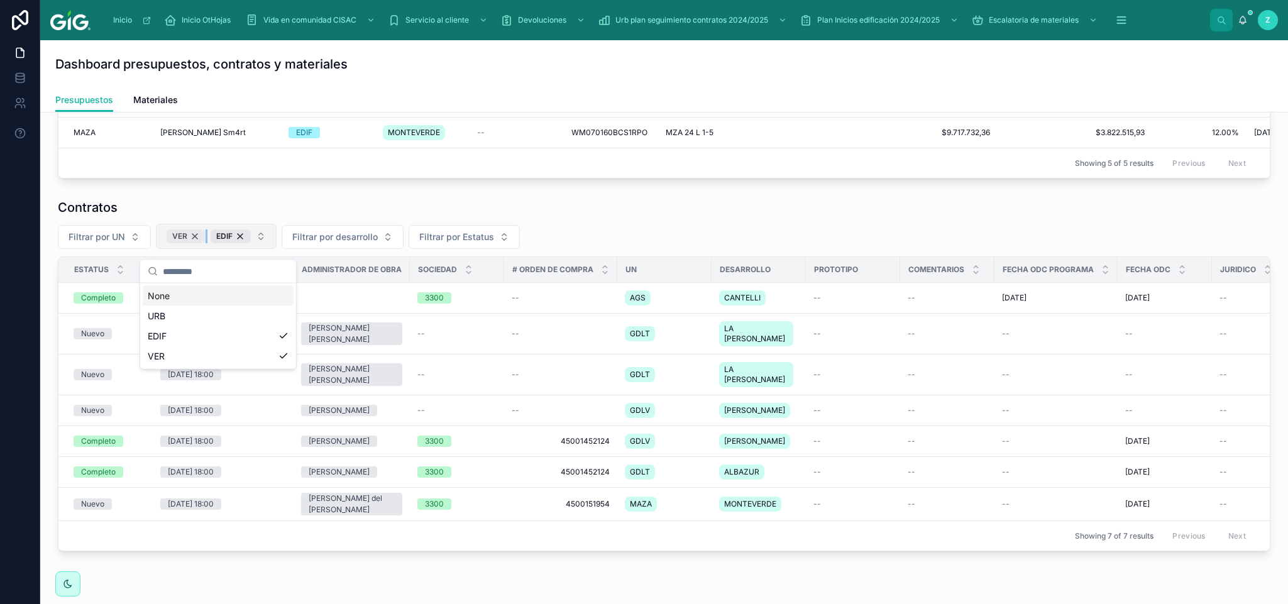
click at [197, 240] on div "VER" at bounding box center [186, 236] width 39 height 14
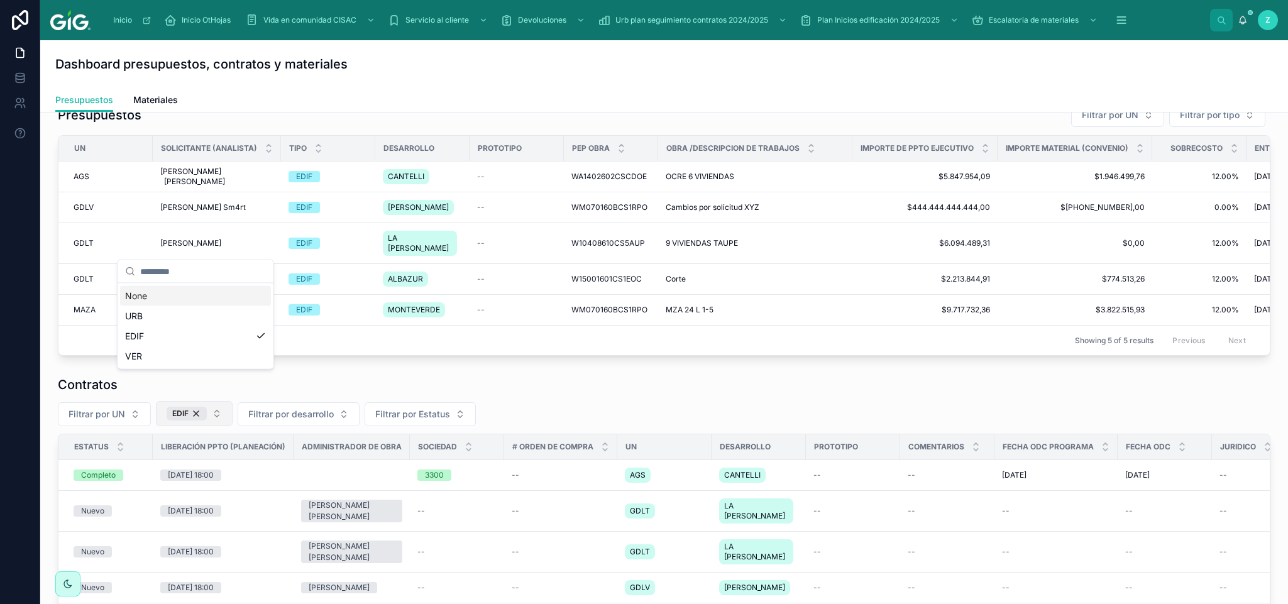
scroll to position [279, 0]
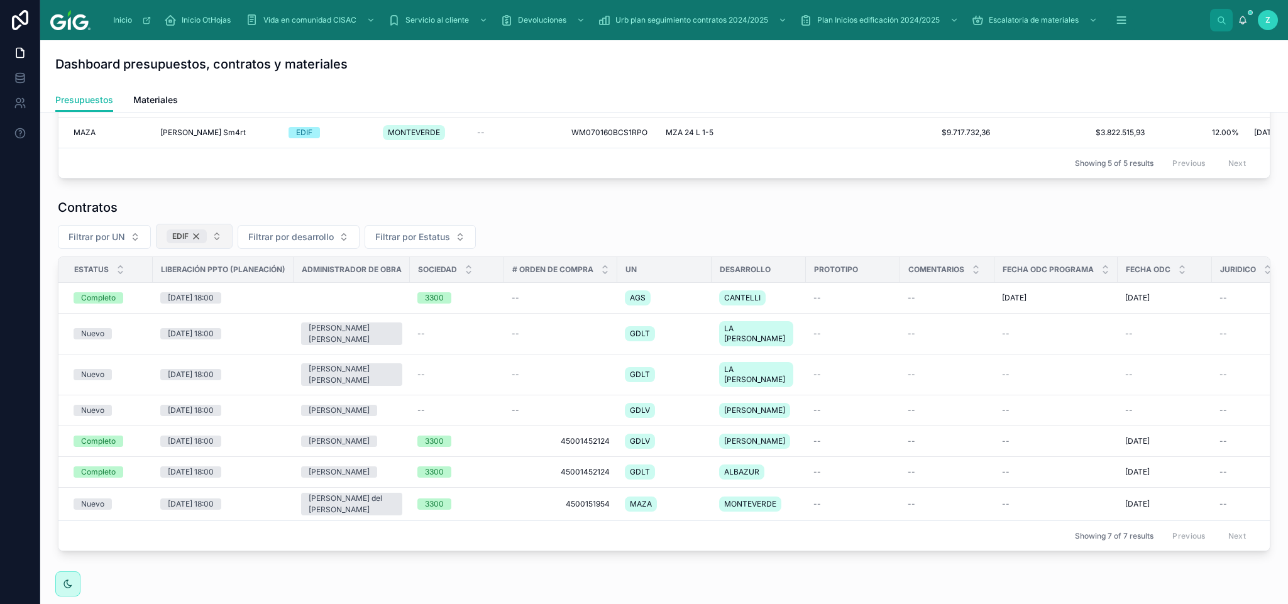
click at [200, 243] on div "EDIF" at bounding box center [187, 236] width 40 height 14
click at [307, 242] on span "Filtrar por desarrollo" at bounding box center [314, 235] width 85 height 13
type input "*******"
click at [319, 291] on div "ALBAZUR" at bounding box center [323, 294] width 151 height 20
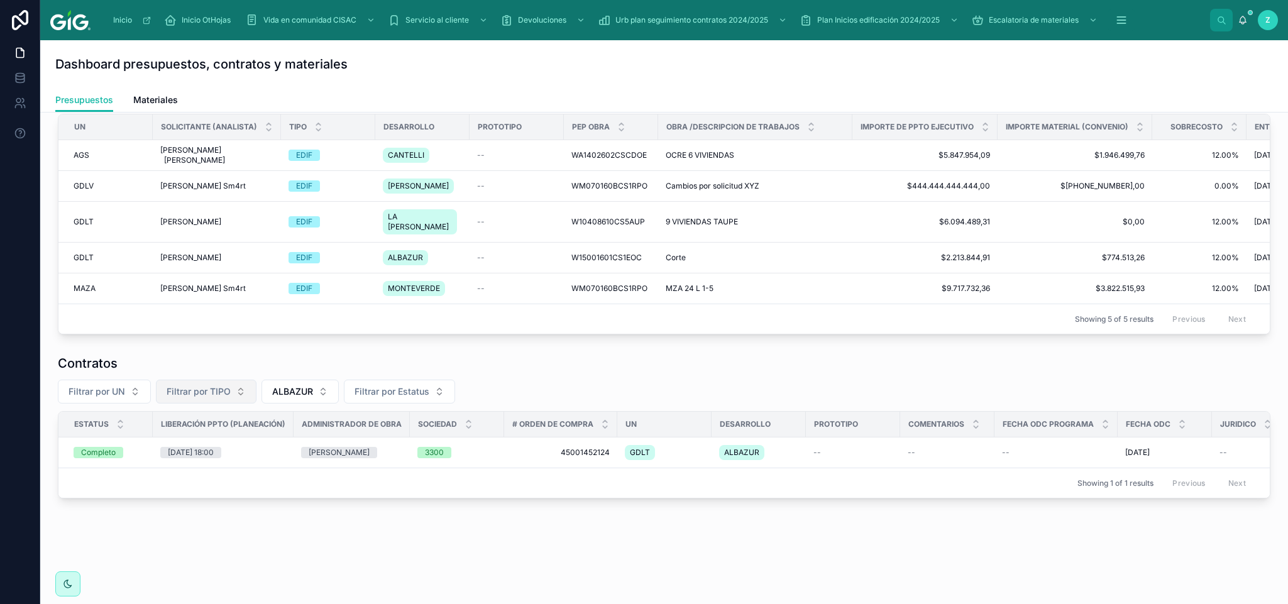
scroll to position [145, 0]
click at [298, 385] on span "ALBAZUR" at bounding box center [292, 391] width 41 height 13
click at [285, 432] on div "None" at bounding box center [301, 428] width 151 height 20
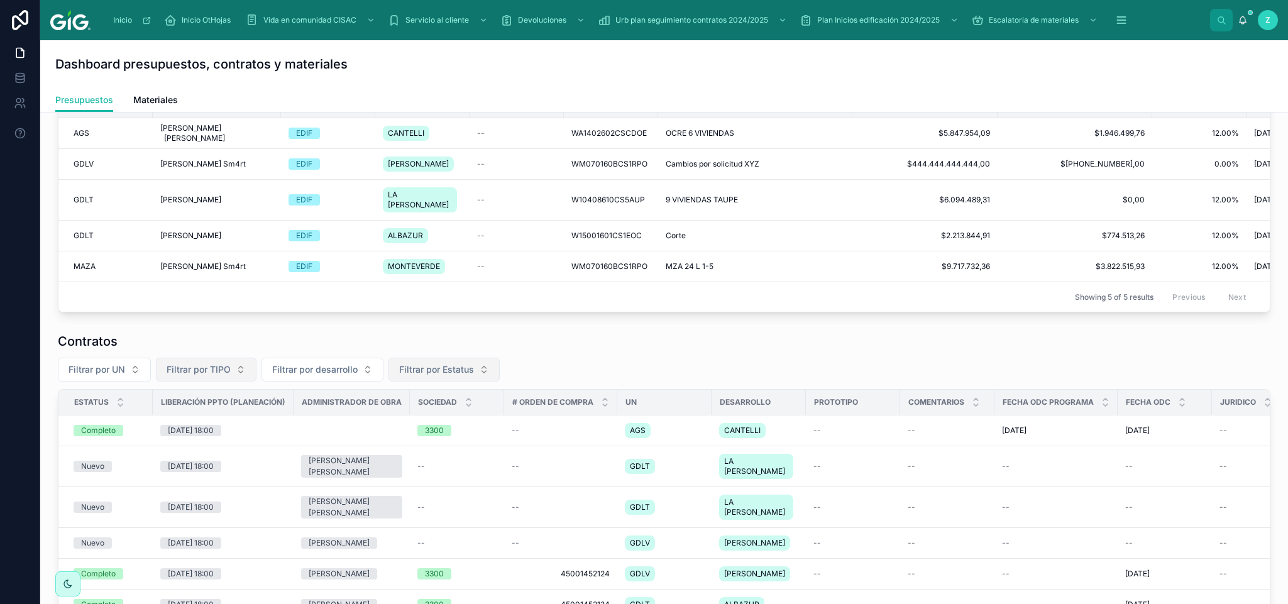
click at [453, 374] on span "Filtrar por Estatus" at bounding box center [436, 369] width 75 height 13
click at [409, 453] on div "Incompleto" at bounding box center [445, 448] width 151 height 20
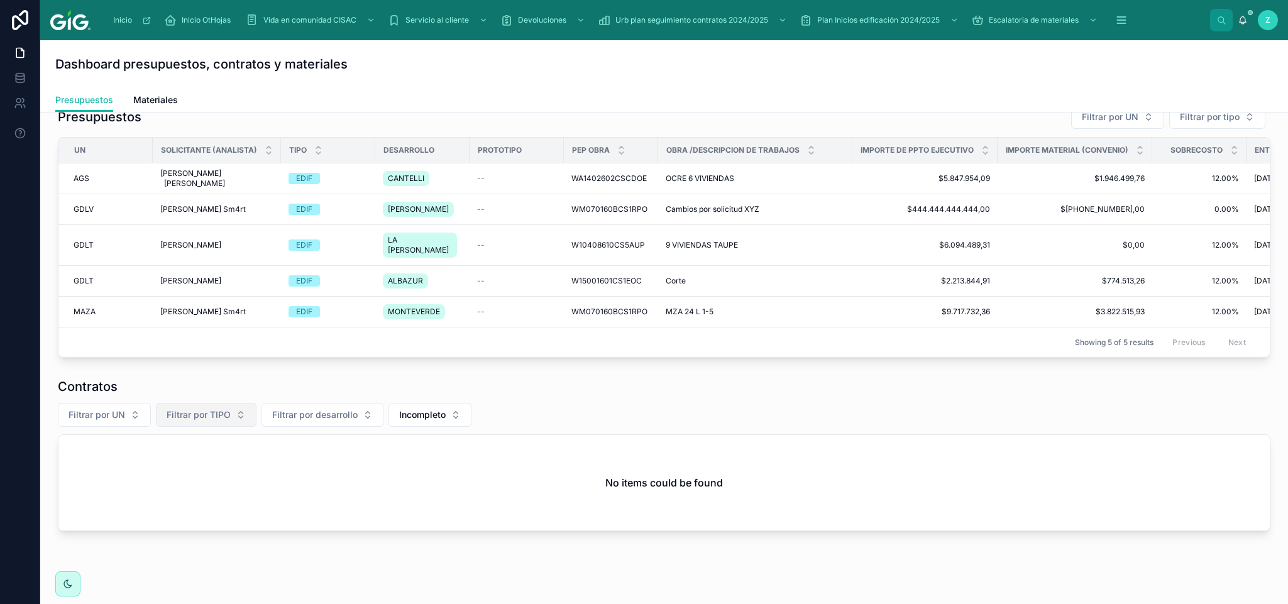
scroll to position [140, 0]
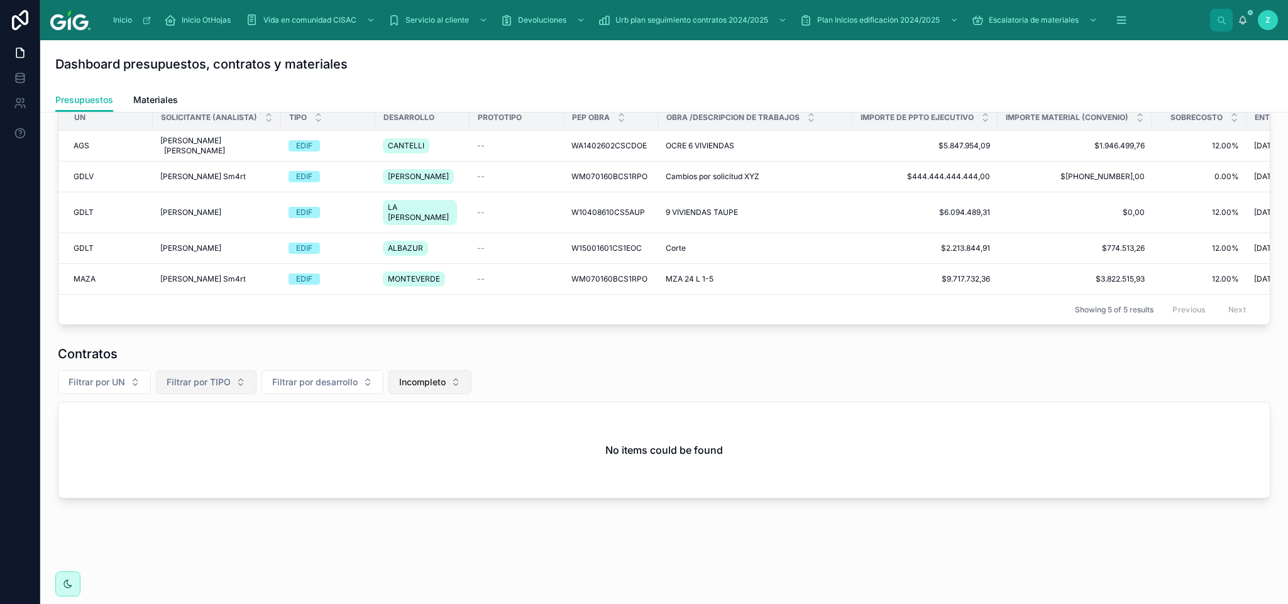
click at [430, 378] on span "Incompleto" at bounding box center [422, 382] width 47 height 13
click at [404, 492] on div "En proceso" at bounding box center [432, 493] width 151 height 20
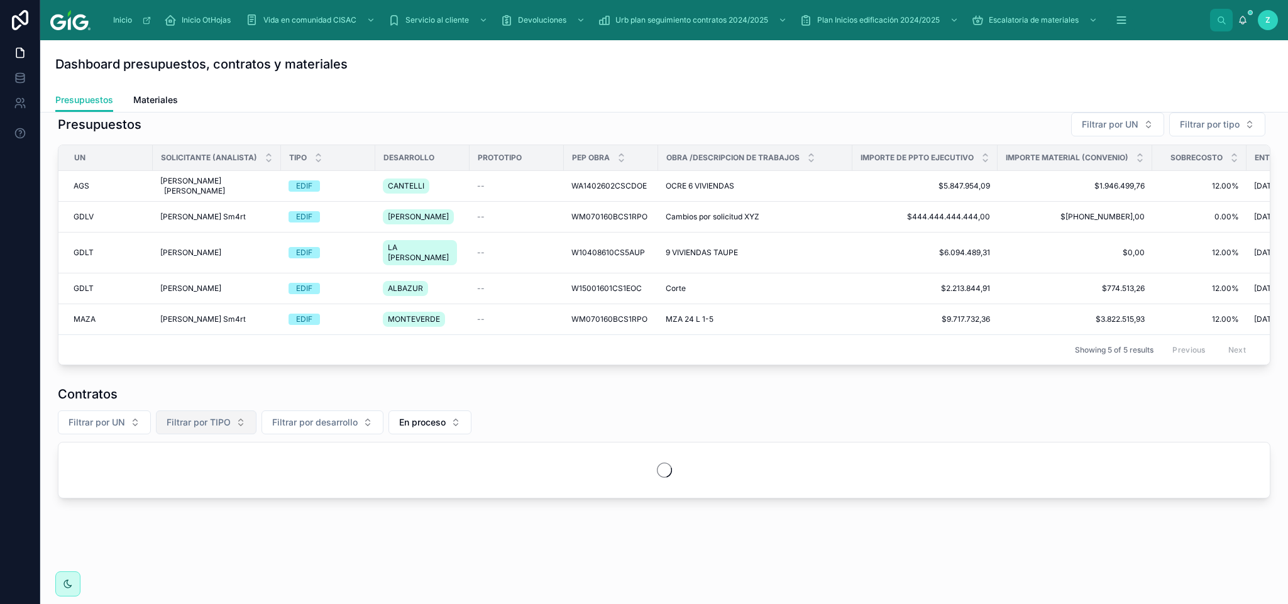
scroll to position [91, 0]
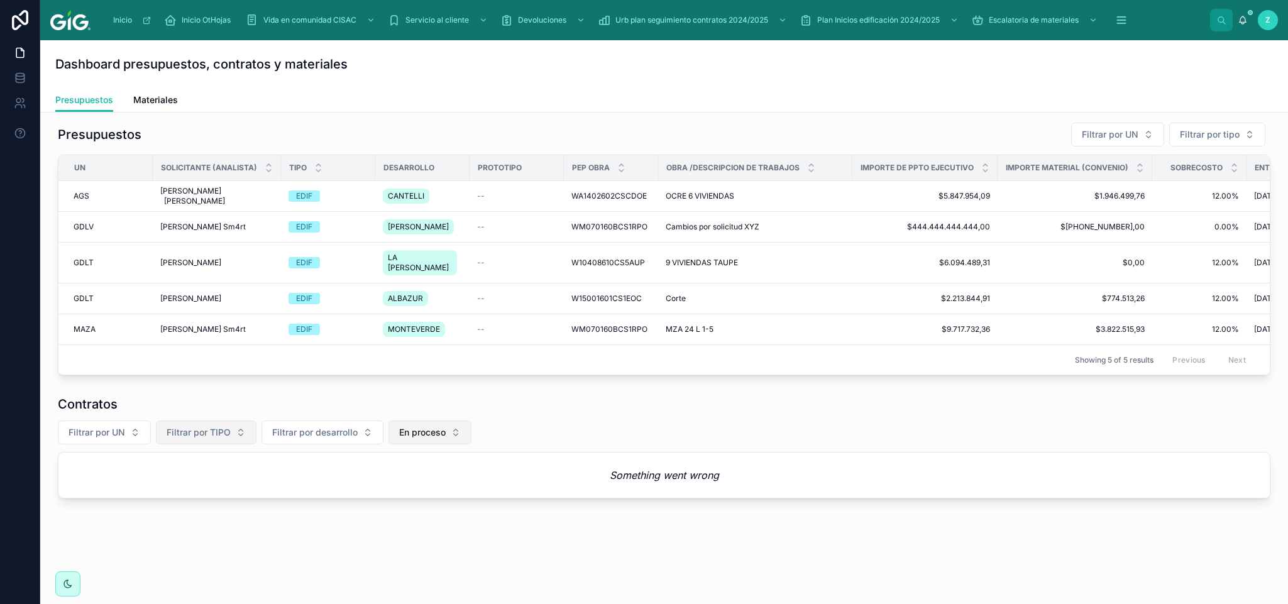
click at [429, 434] on span "En proceso" at bounding box center [422, 432] width 47 height 13
click at [402, 561] on div "Completo" at bounding box center [432, 563] width 151 height 20
click at [431, 434] on span "Completo" at bounding box center [419, 432] width 40 height 13
click at [408, 502] on div "Nuevo" at bounding box center [428, 503] width 151 height 20
